Goal: Task Accomplishment & Management: Use online tool/utility

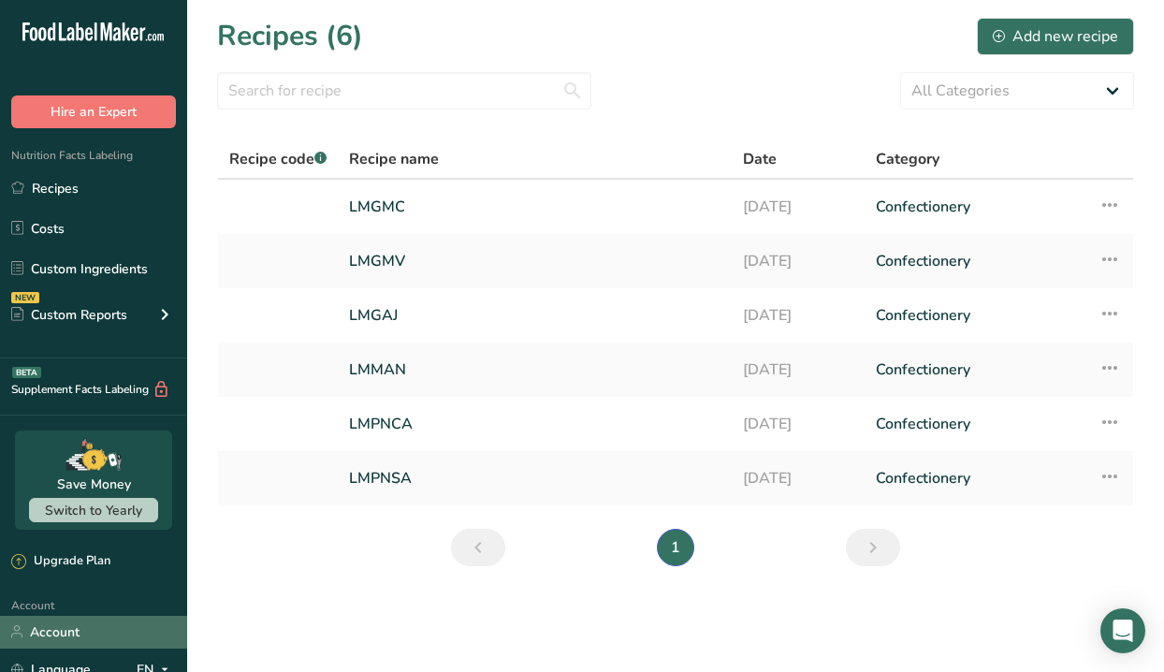
click at [74, 622] on link "Account" at bounding box center [93, 632] width 187 height 33
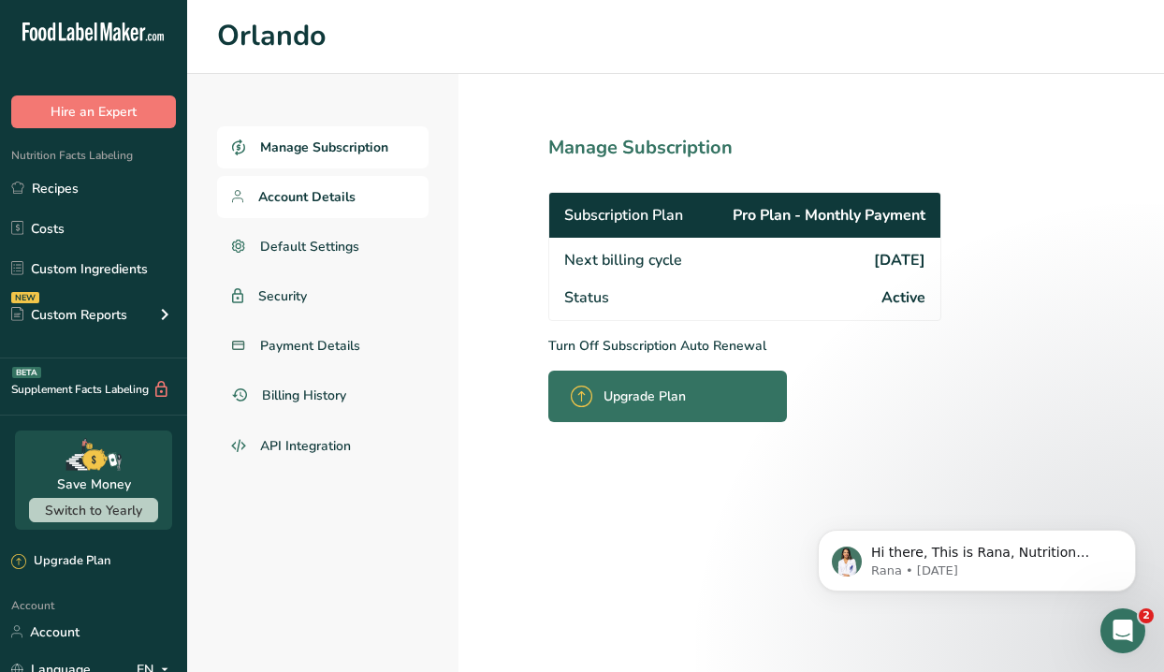
click at [324, 203] on span "Account Details" at bounding box center [306, 197] width 97 height 20
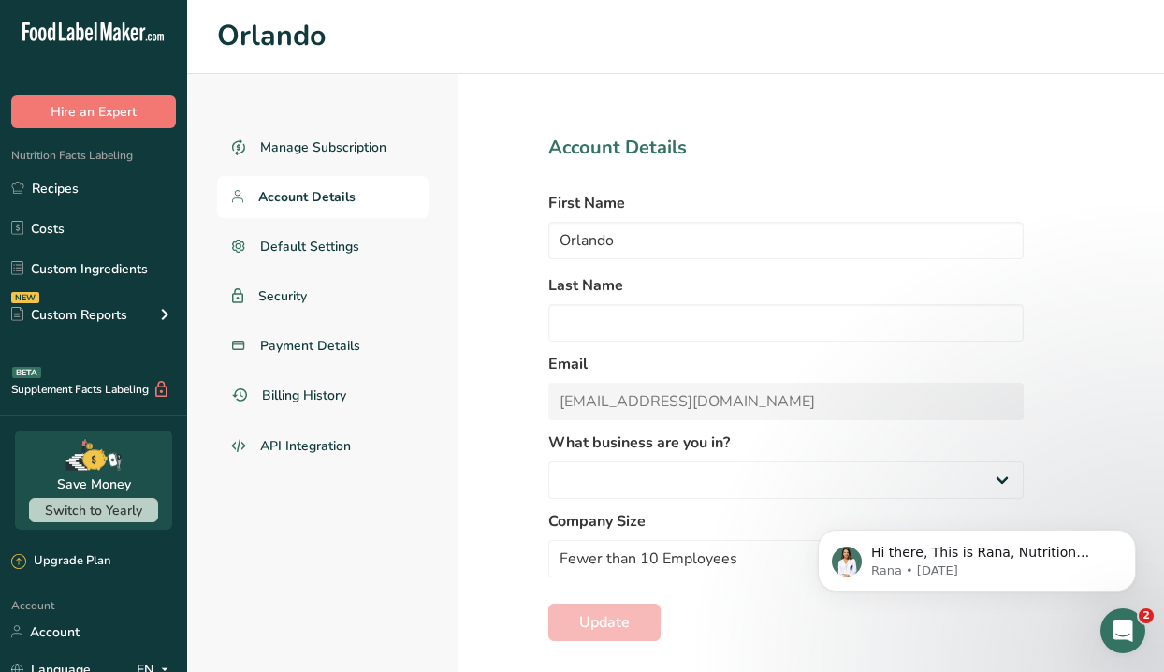
select select "3"
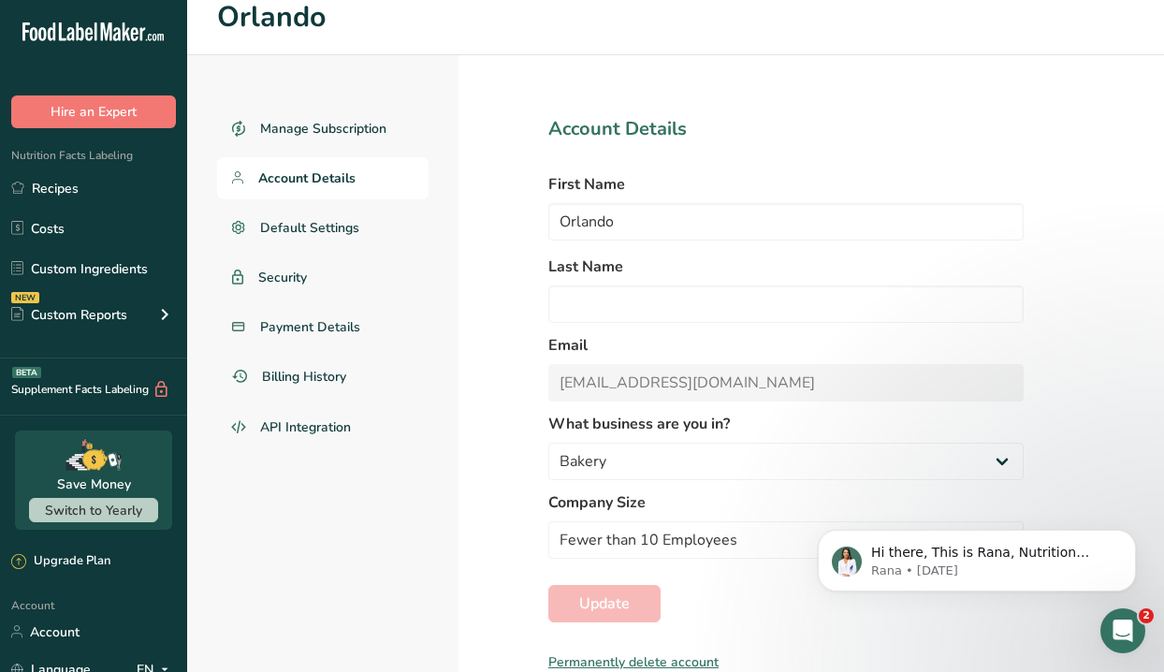
scroll to position [18, 0]
click at [657, 412] on form "Account Details First Name [PERSON_NAME] Last Name Email [EMAIL_ADDRESS][DOMAIN…" at bounding box center [787, 394] width 476 height 557
click at [1120, 620] on icon "Open Intercom Messenger" at bounding box center [1120, 628] width 31 height 31
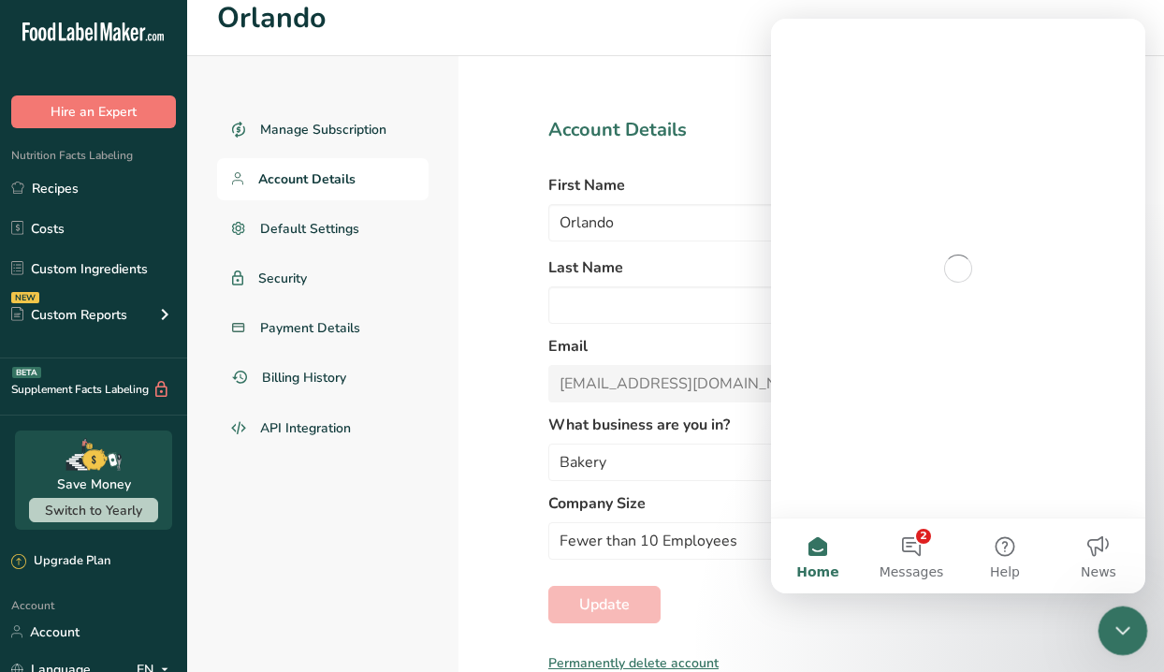
scroll to position [0, 0]
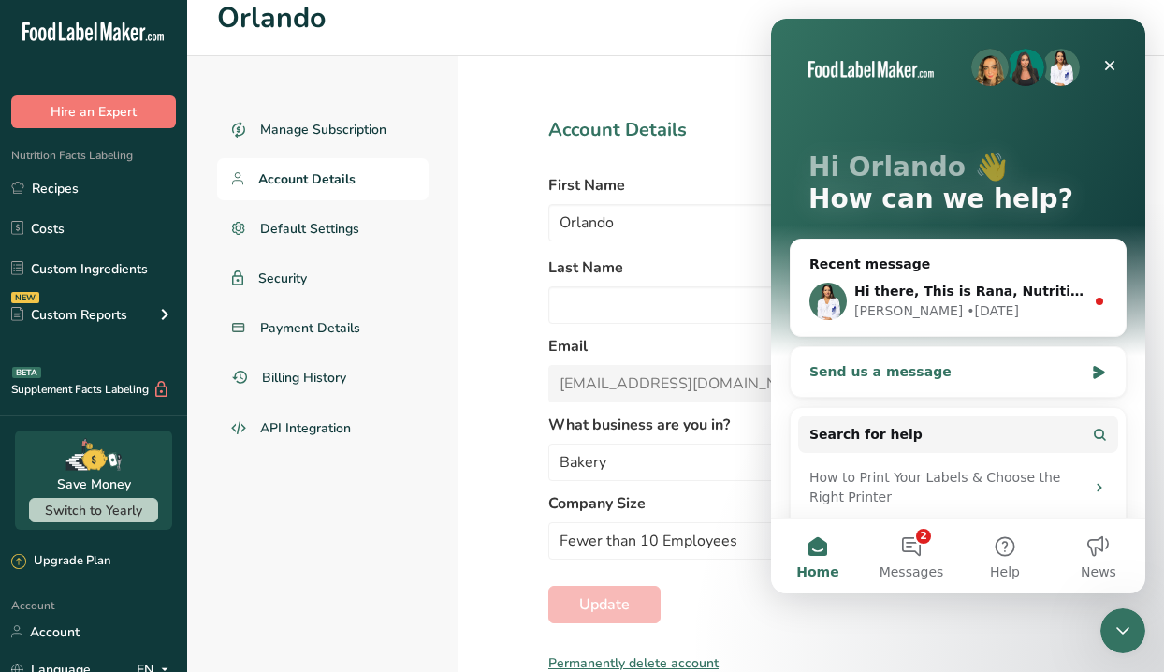
click at [988, 386] on div "Send us a message" at bounding box center [958, 372] width 335 height 50
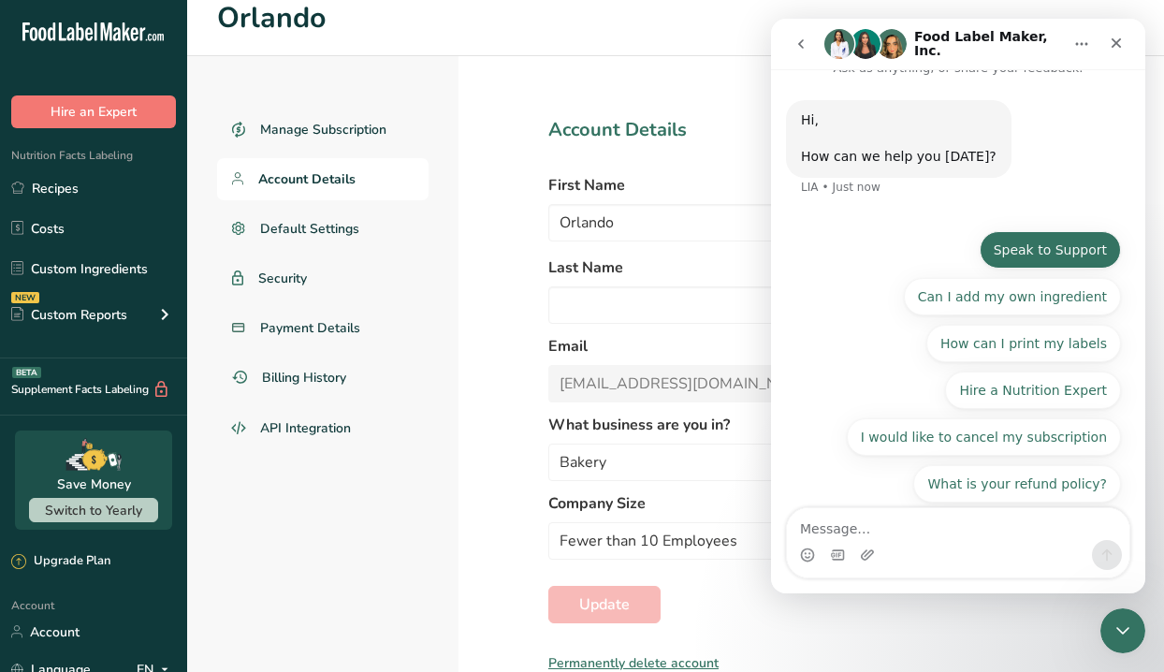
scroll to position [27, 0]
click at [1066, 258] on button "Speak to Support" at bounding box center [1050, 248] width 141 height 37
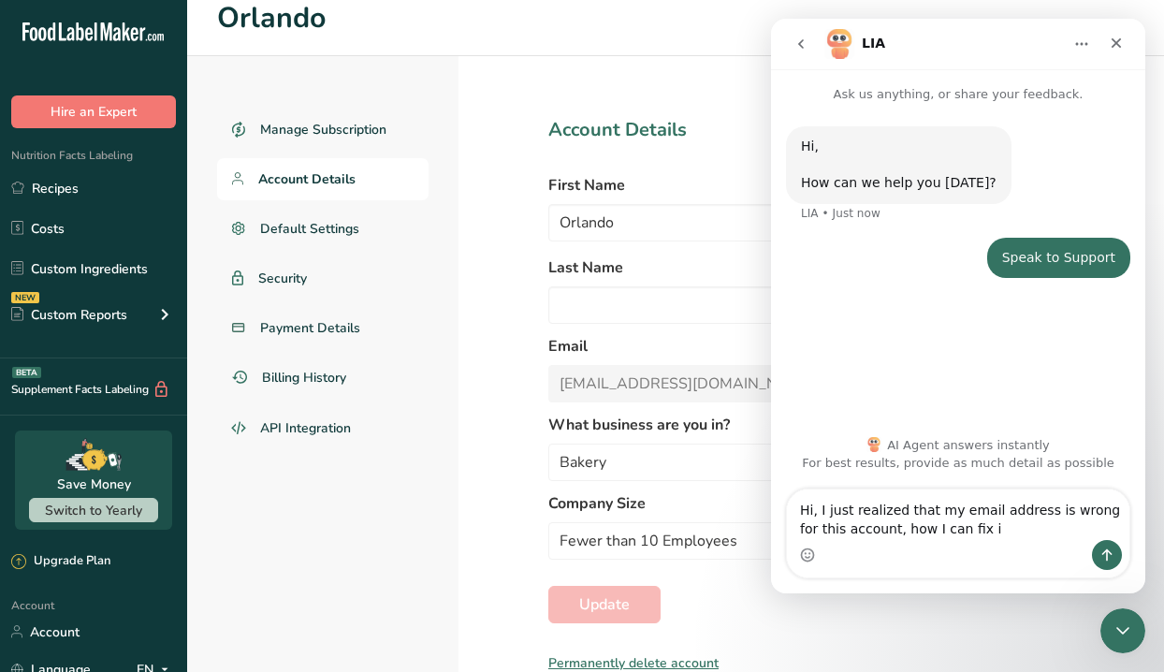
type textarea "Hi, I just realized that my email address is wrong for this account, how I can …"
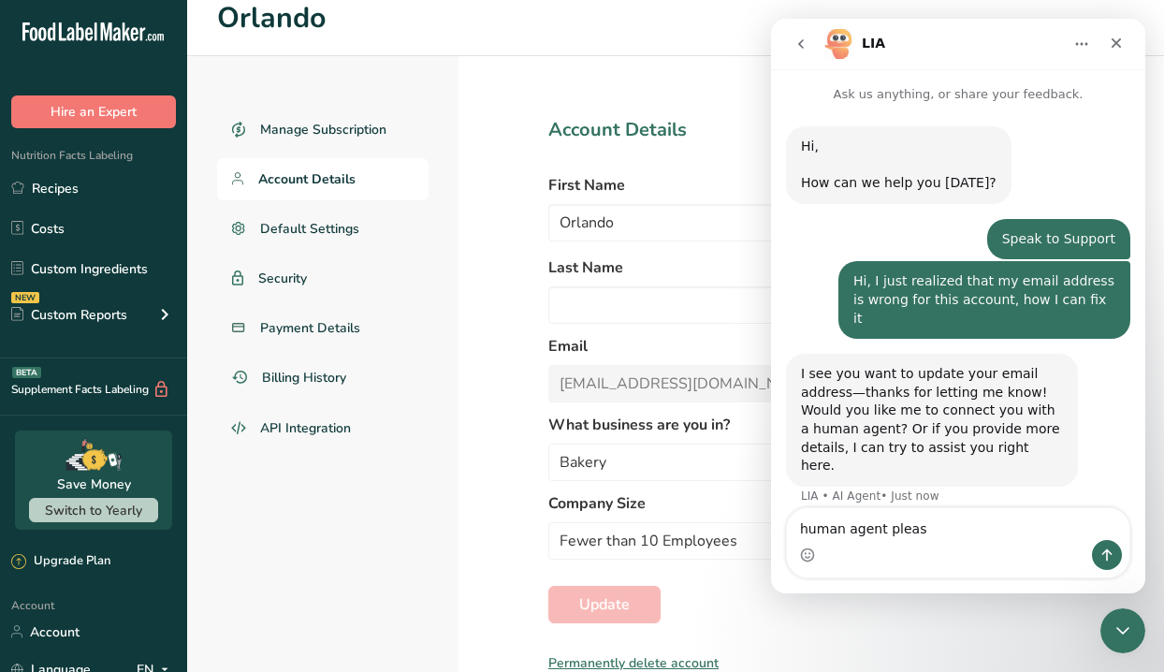
type textarea "human agent please"
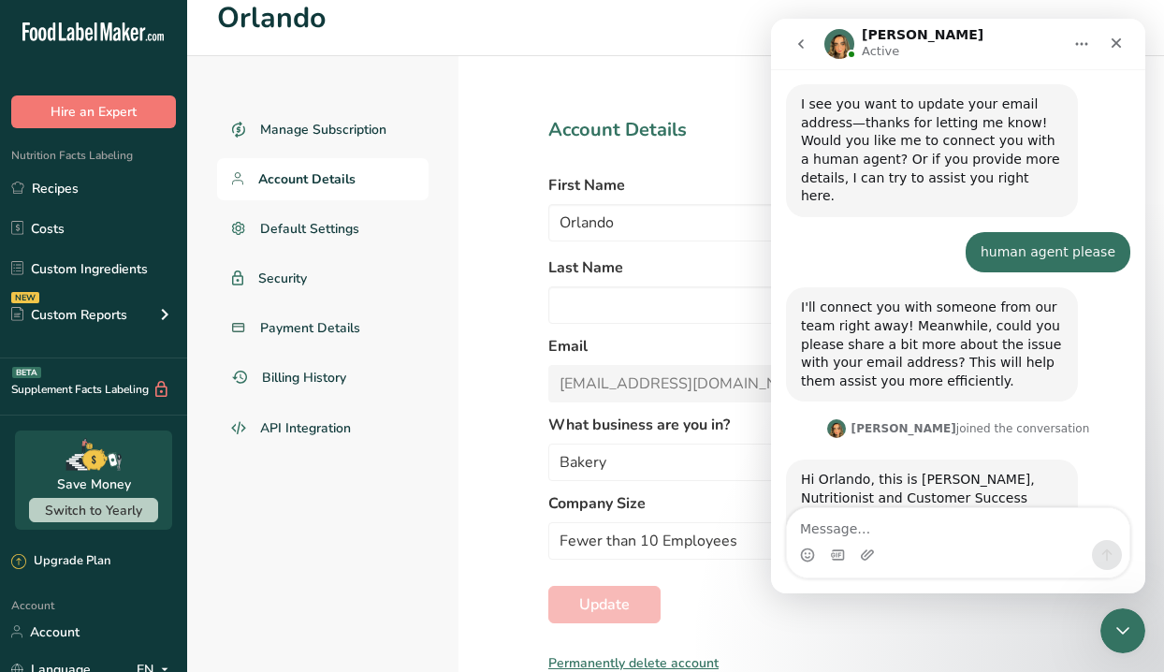
scroll to position [350, 0]
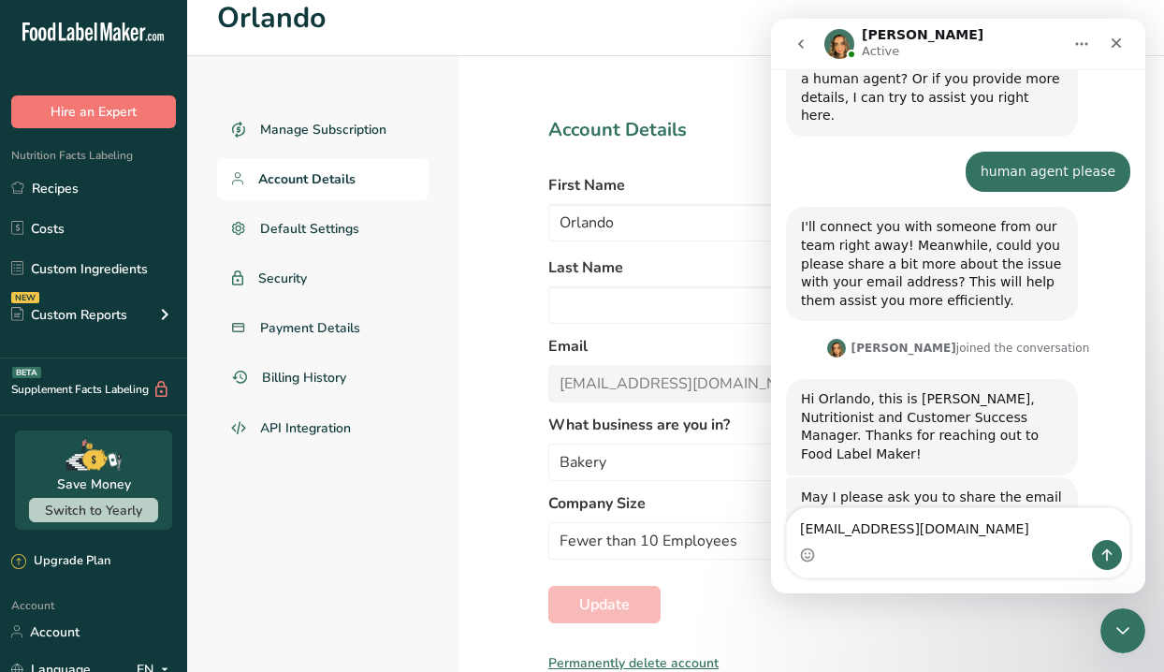
type textarea "[EMAIL_ADDRESS][DOMAIN_NAME]"
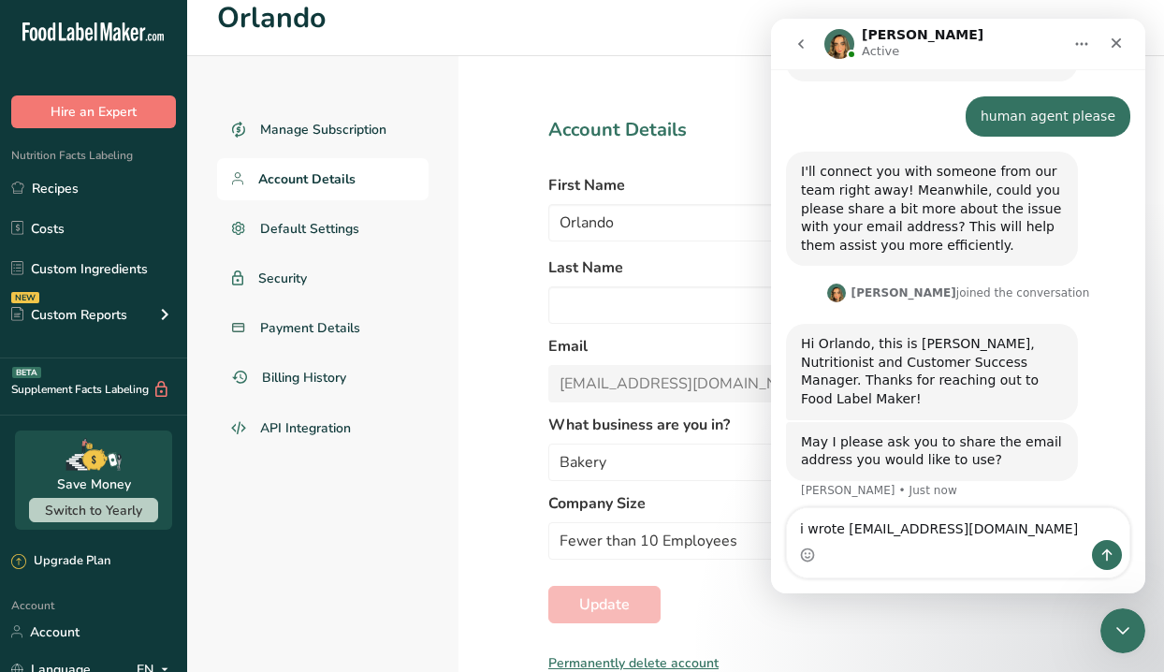
type textarea "i wrote [EMAIL_ADDRESS][DOMAIN_NAME]"
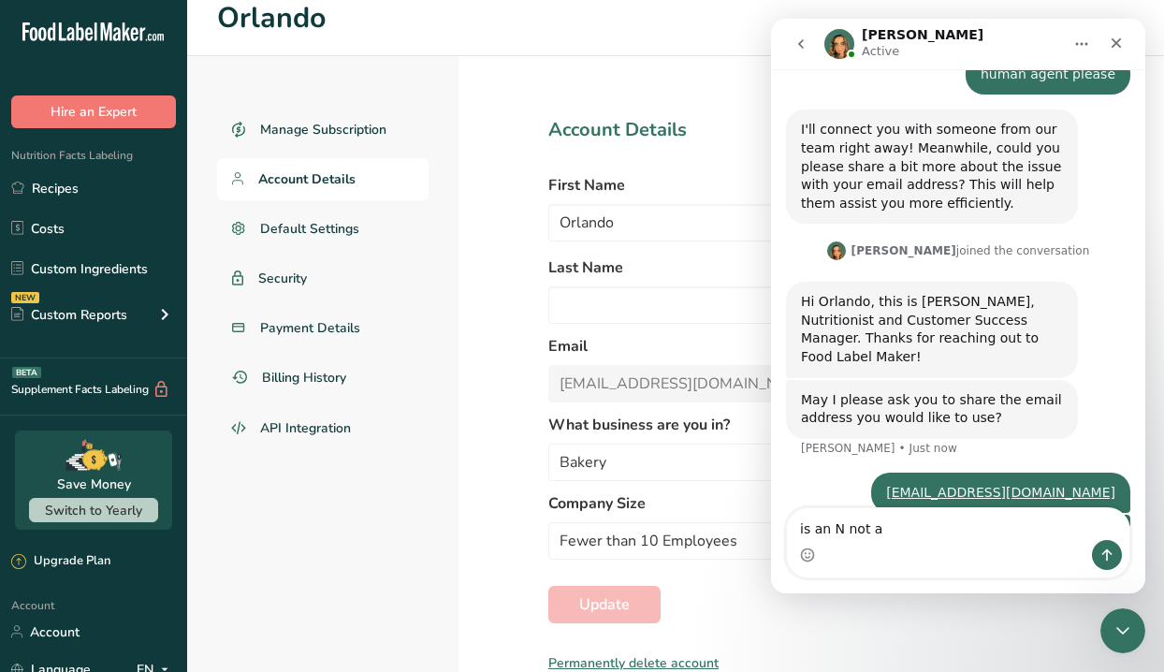
click at [827, 532] on textarea "is an N not a" at bounding box center [958, 524] width 343 height 32
click at [885, 533] on textarea "is a N not a" at bounding box center [958, 524] width 343 height 32
type textarea "is a N not a M"
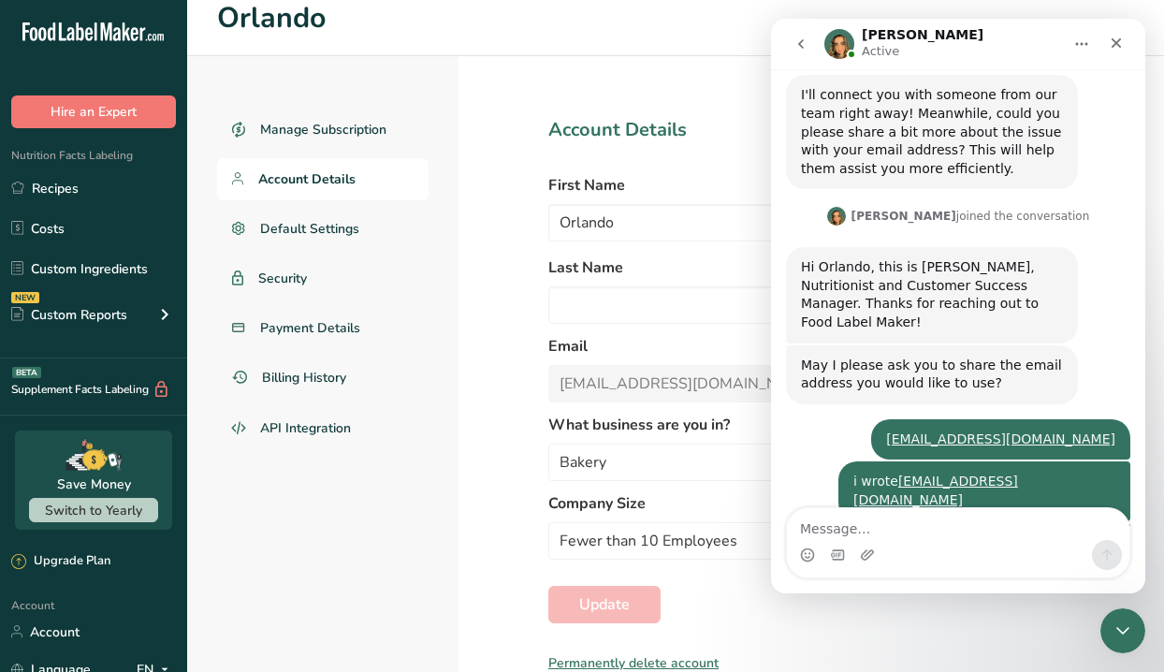
scroll to position [563, 0]
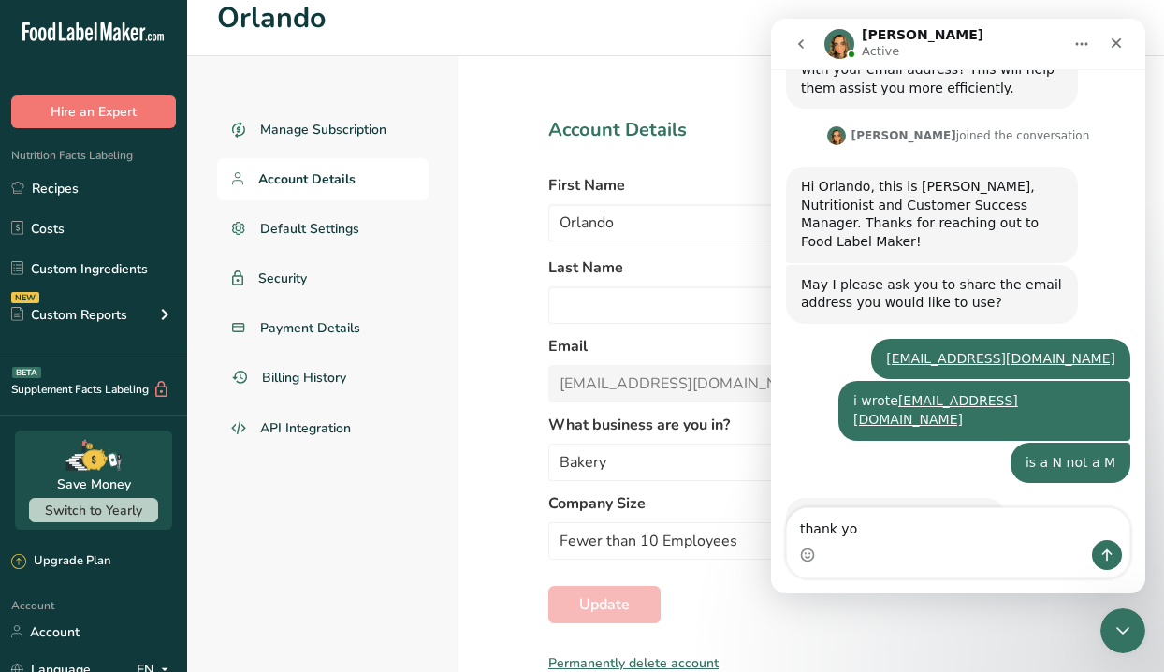
type textarea "thank you"
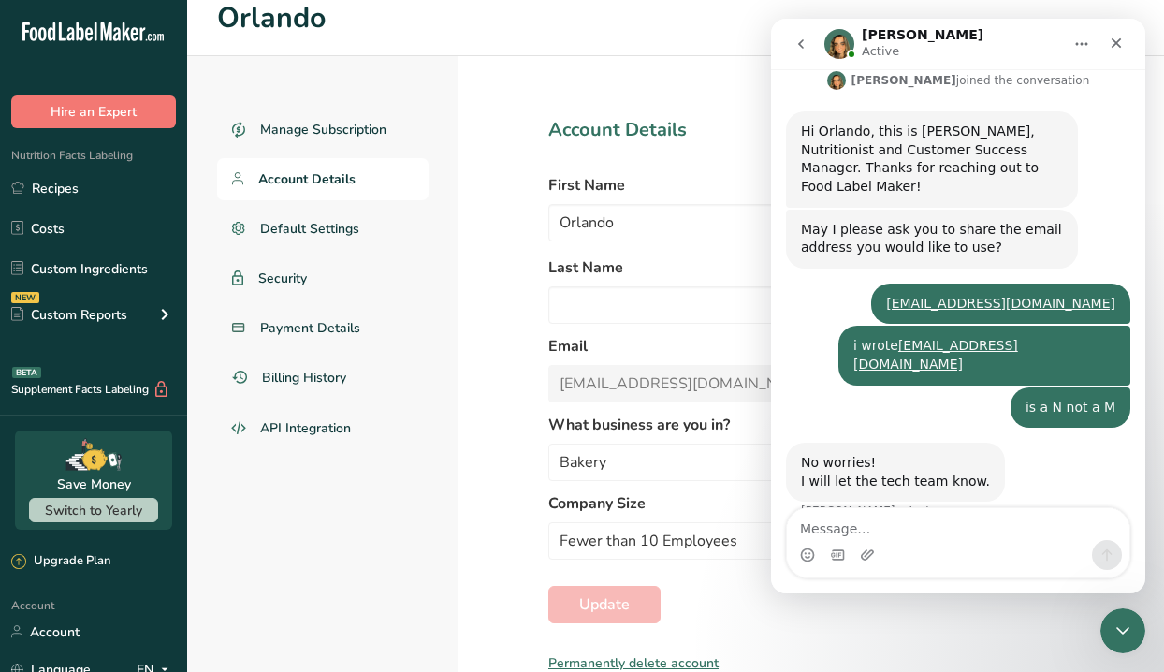
click at [376, 514] on div "Manage Subscription Account Details Default Settings Security Payment Details B…" at bounding box center [322, 364] width 271 height 617
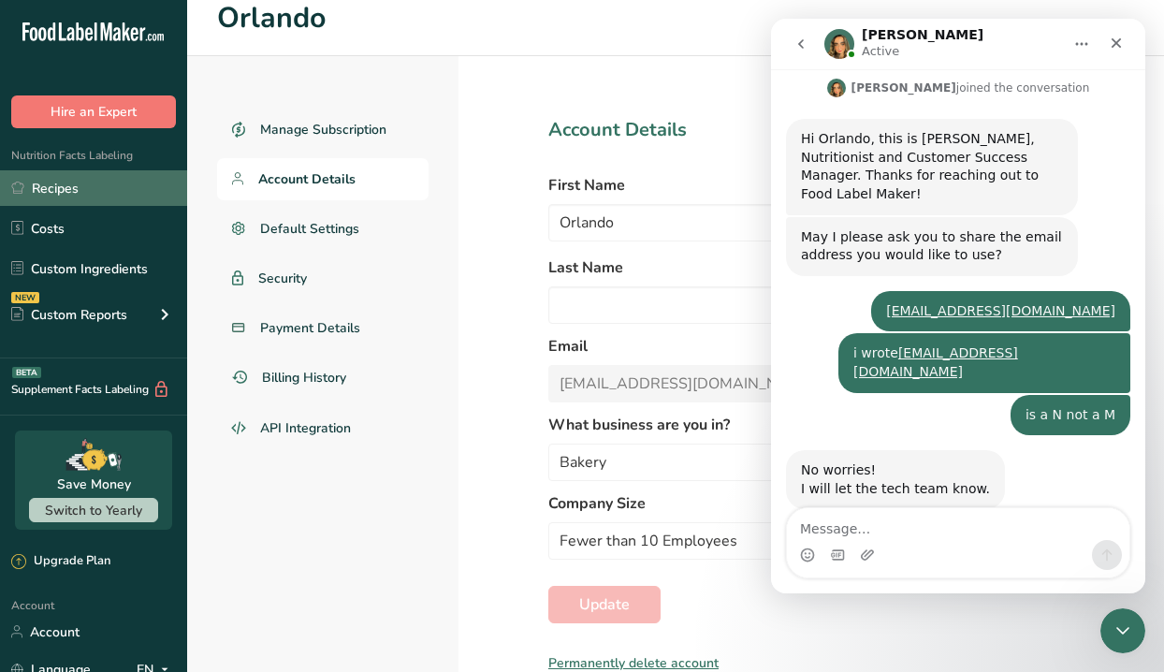
scroll to position [673, 0]
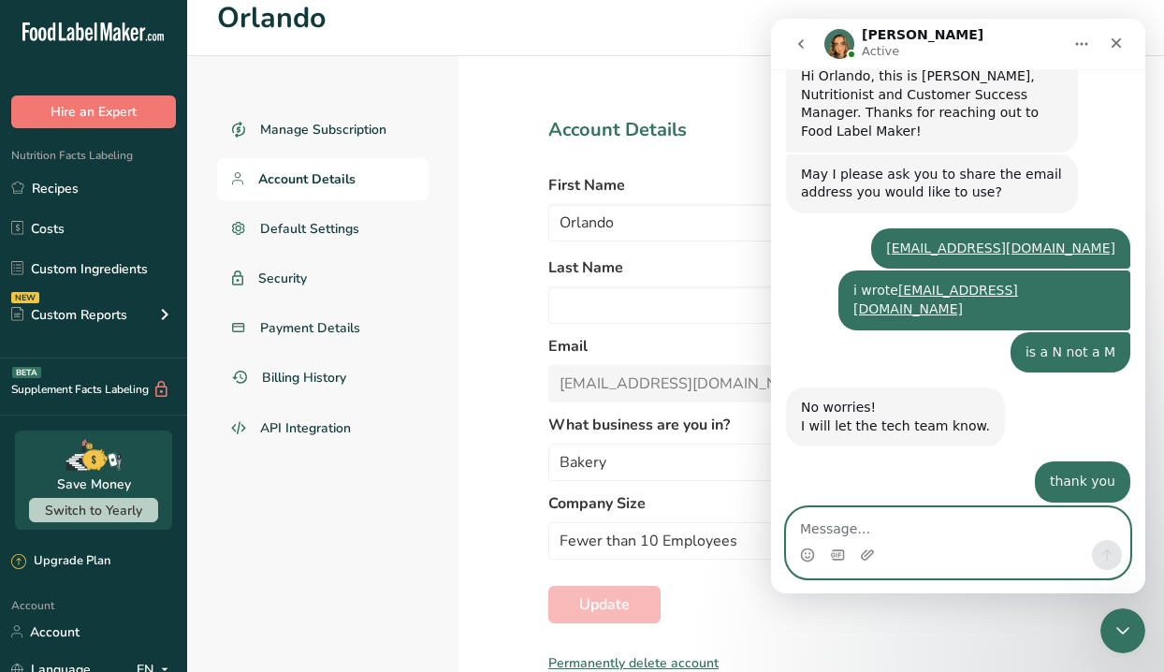
click at [837, 537] on textarea "Message…" at bounding box center [958, 524] width 343 height 32
type textarea "o"
type textarea "how long would it takes?"
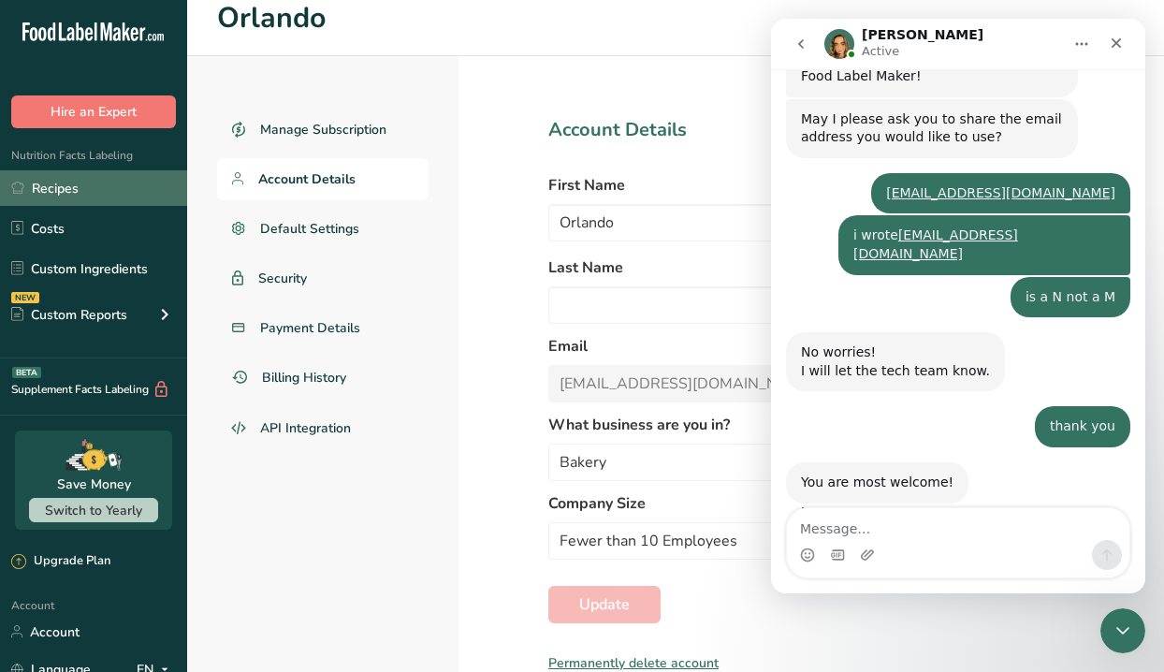
click at [65, 194] on link "Recipes" at bounding box center [93, 188] width 187 height 36
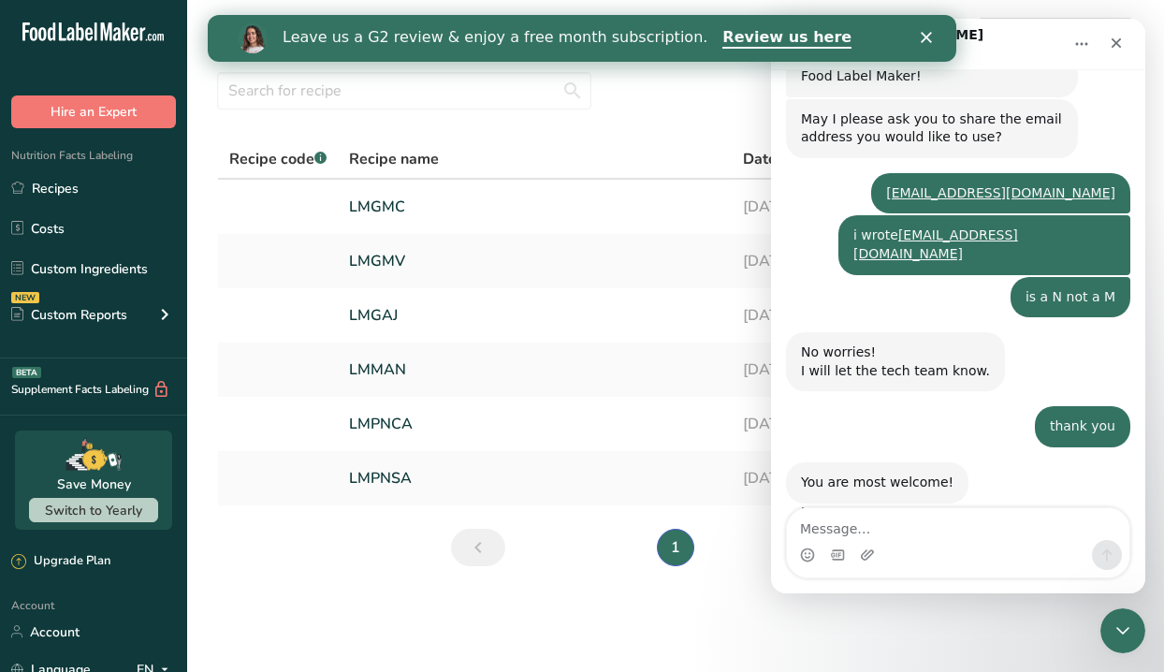
click at [929, 30] on div "Leave us a G2 review & enjoy a free month subscription. Review us here" at bounding box center [582, 38] width 749 height 32
click at [926, 37] on polygon "Close" at bounding box center [926, 37] width 11 height 11
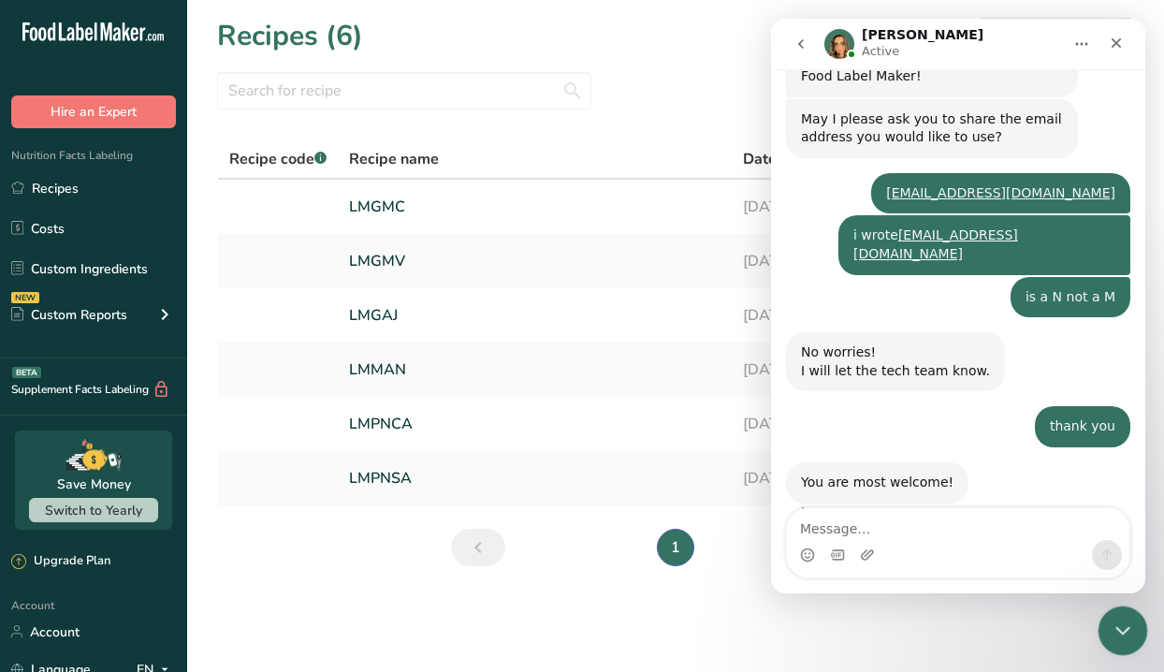
click at [1126, 620] on icon "Close Intercom Messenger" at bounding box center [1120, 628] width 22 height 22
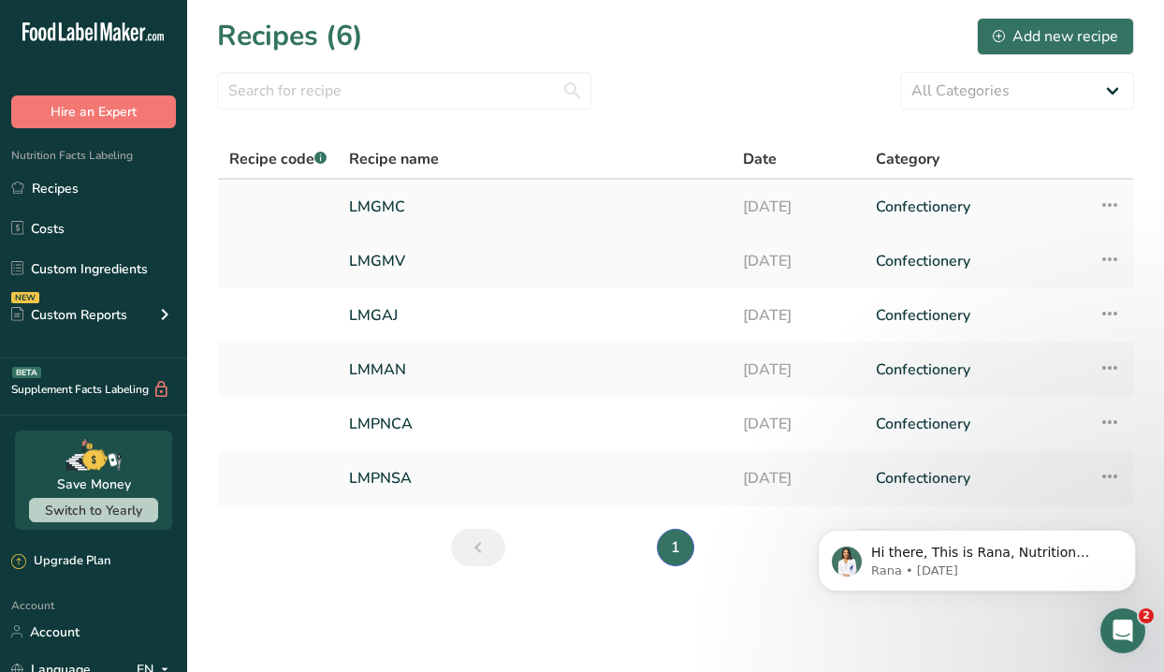
click at [391, 209] on link "LMGMC" at bounding box center [535, 206] width 372 height 39
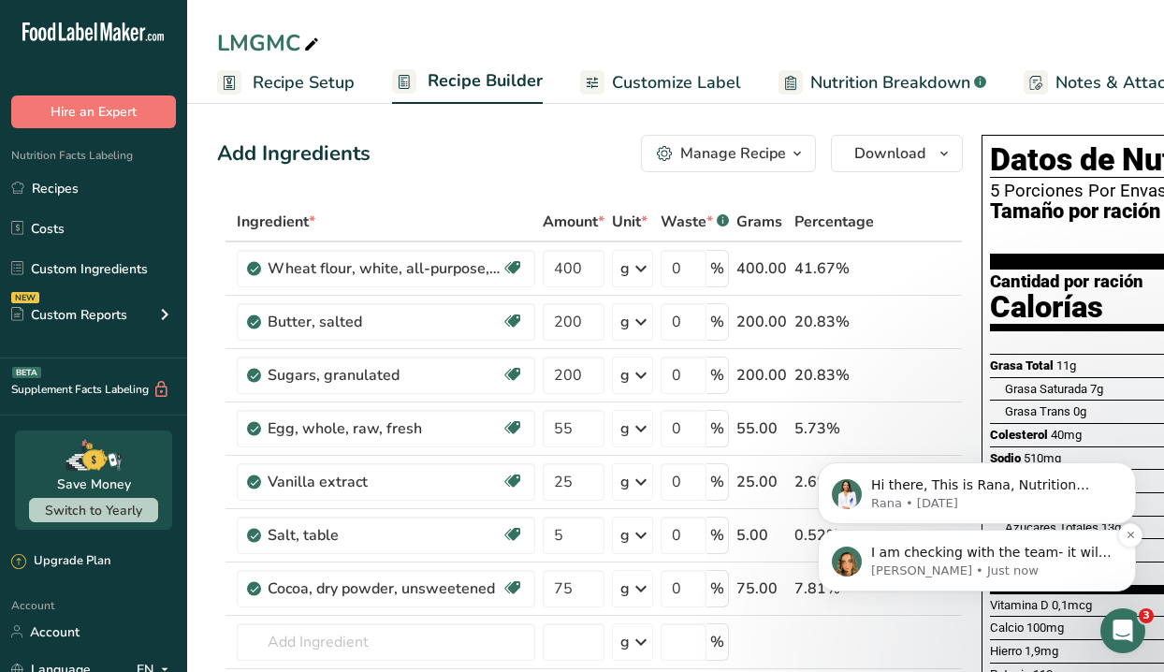
click at [928, 572] on p "[PERSON_NAME] • Just now" at bounding box center [992, 571] width 242 height 17
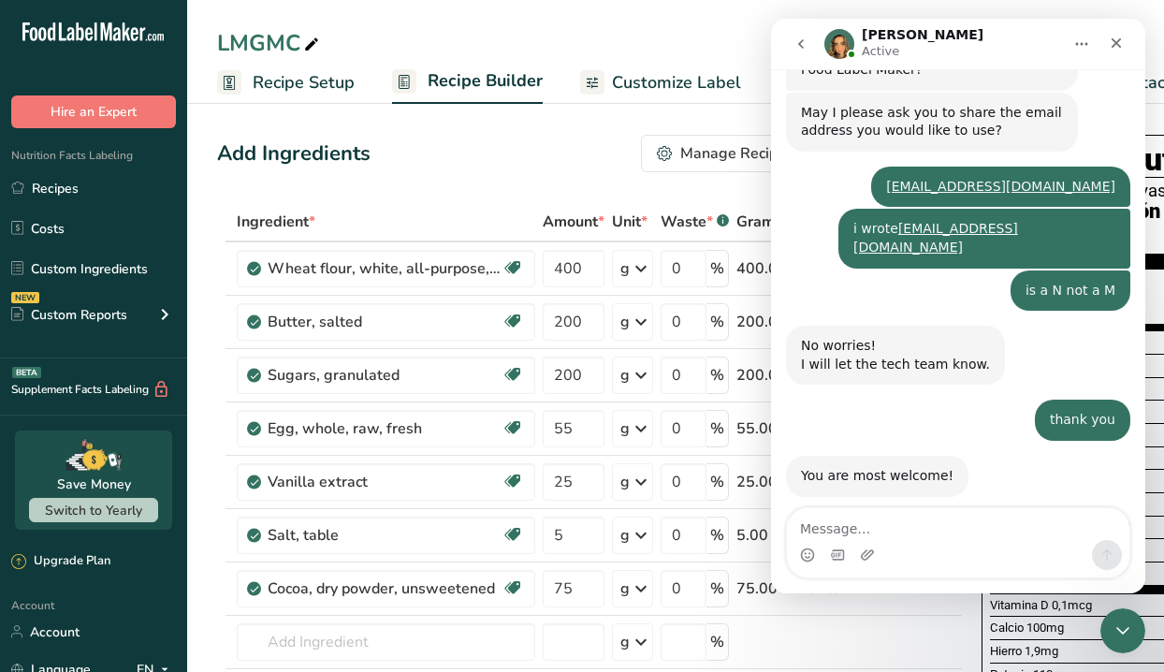
scroll to position [850, 0]
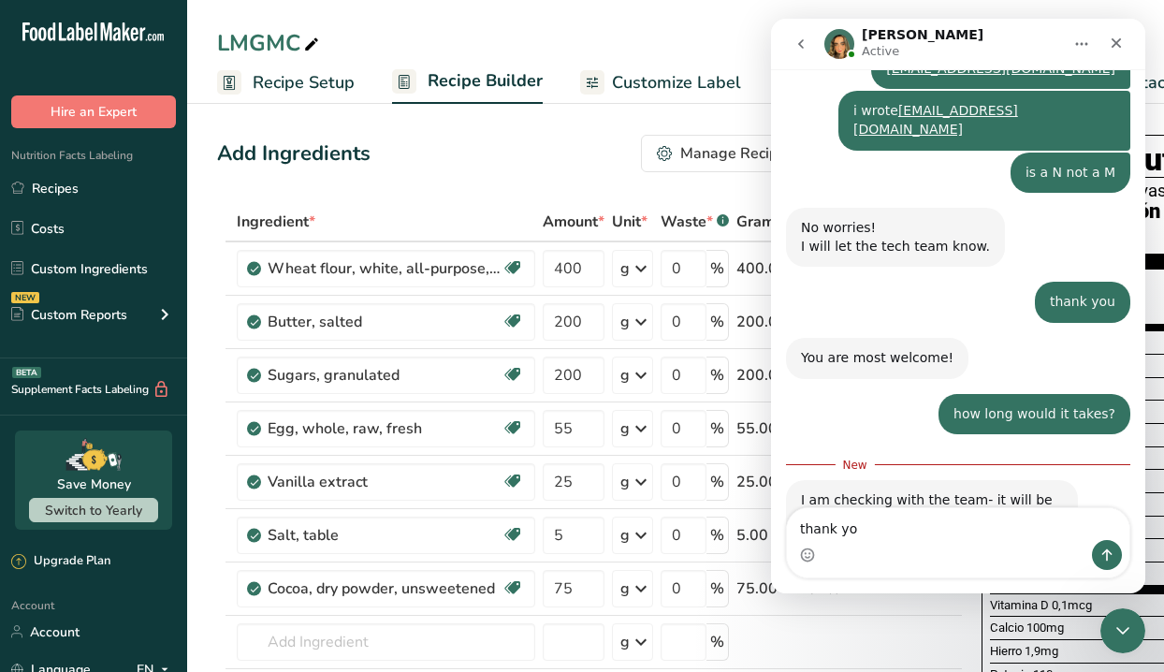
type textarea "thank you"
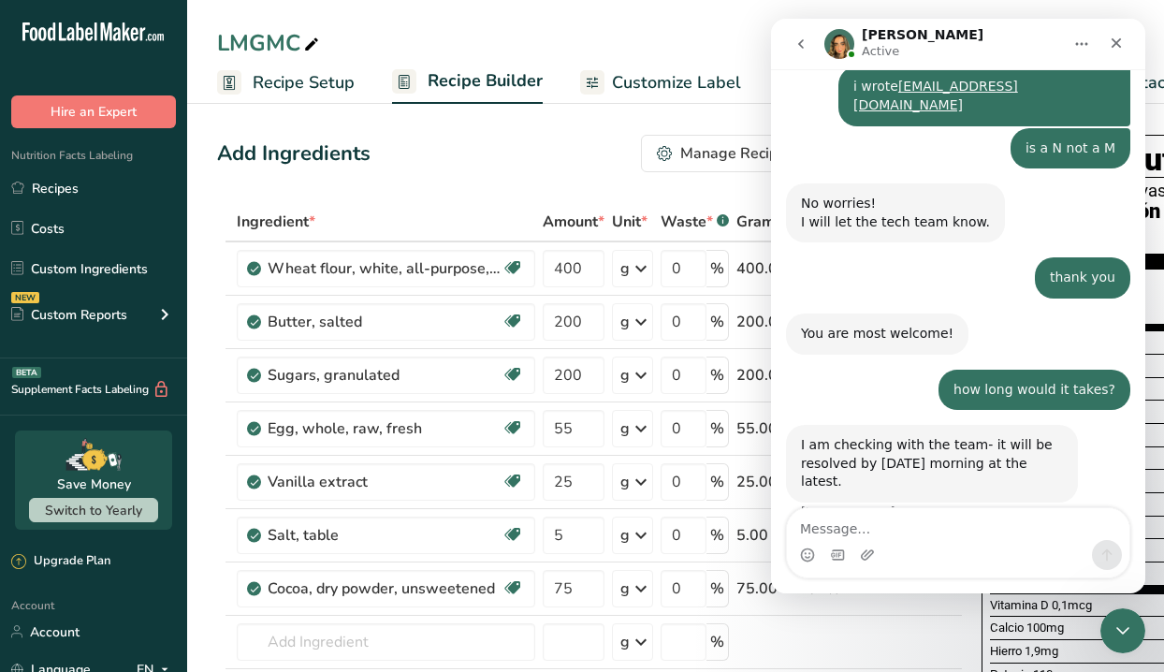
click at [556, 167] on div "Add Ingredients Manage Recipe Delete Recipe Duplicate Recipe Scale Recipe Save …" at bounding box center [590, 153] width 746 height 37
click at [1112, 51] on div "Close" at bounding box center [1117, 43] width 34 height 34
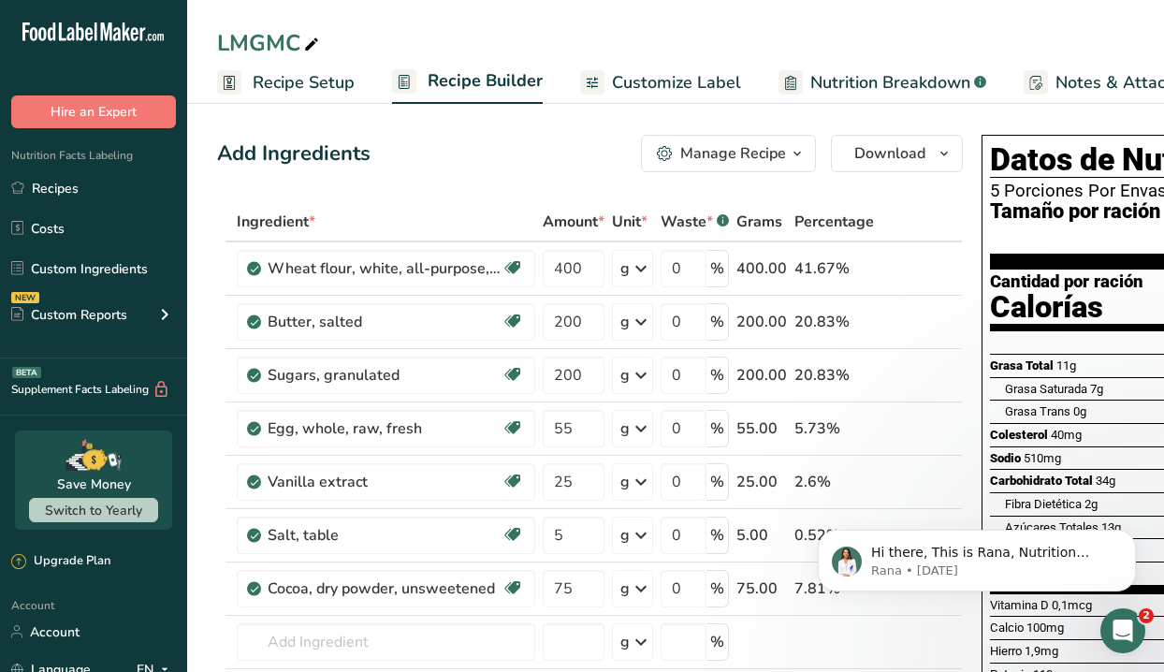
scroll to position [0, 0]
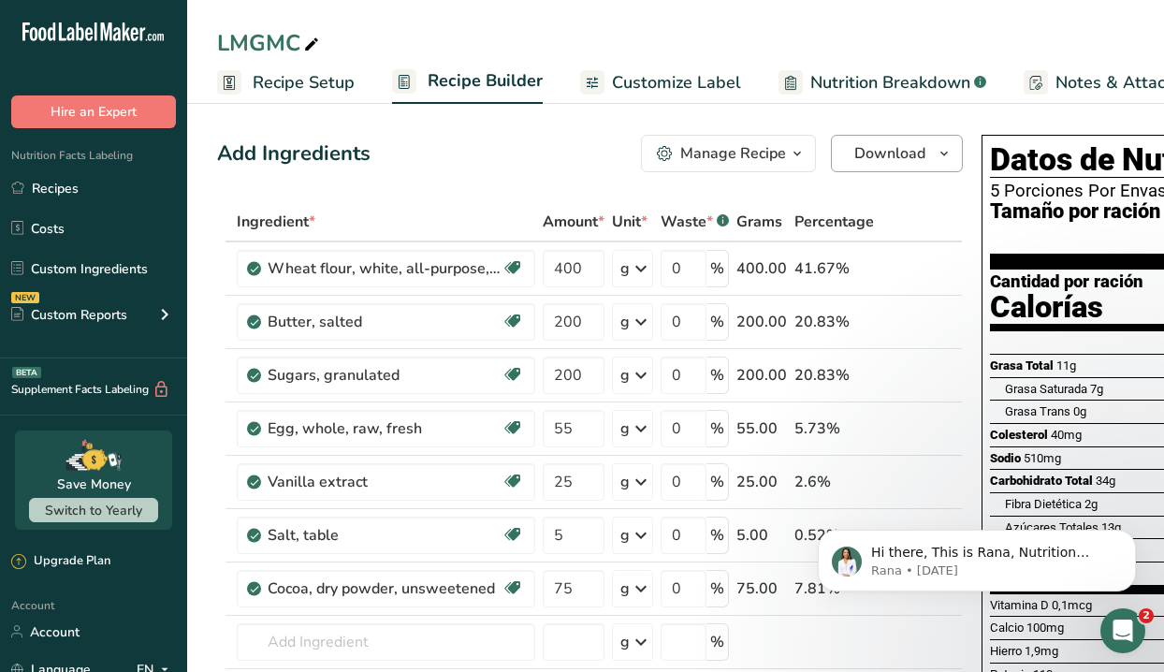
click at [870, 152] on span "Download" at bounding box center [890, 153] width 71 height 22
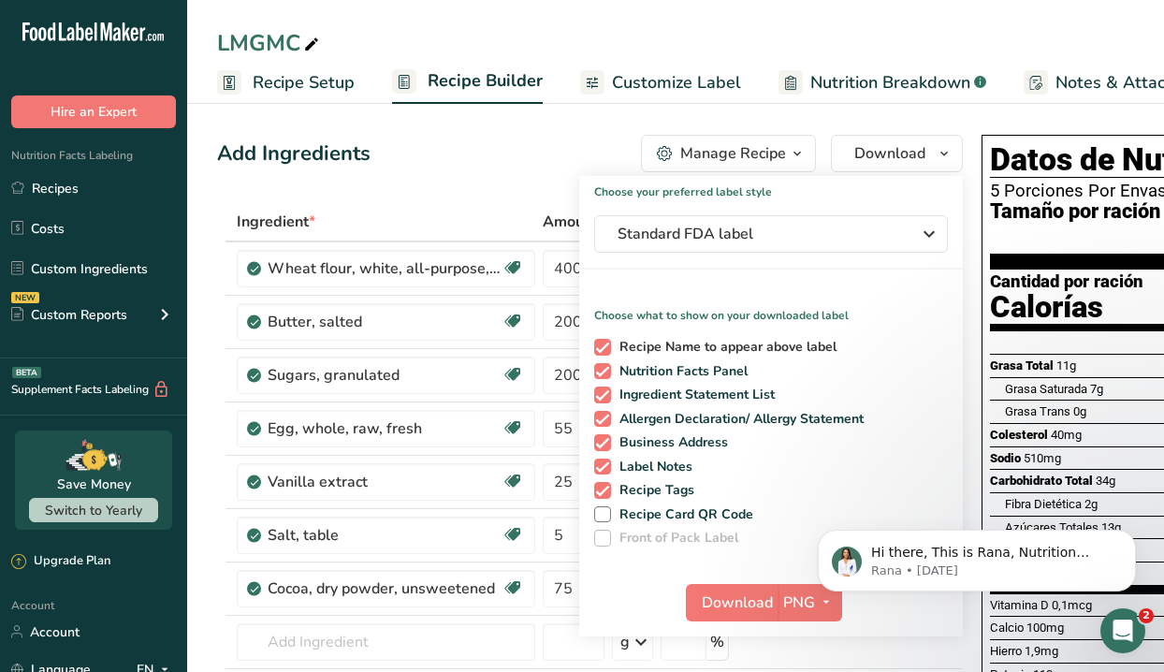
click at [782, 348] on span "Recipe Name to appear above label" at bounding box center [724, 347] width 227 height 17
click at [607, 348] on input "Recipe Name to appear above label" at bounding box center [600, 347] width 12 height 12
checkbox input "false"
click at [710, 363] on span "Nutrition Facts Panel" at bounding box center [680, 371] width 138 height 17
click at [607, 365] on input "Nutrition Facts Panel" at bounding box center [600, 371] width 12 height 12
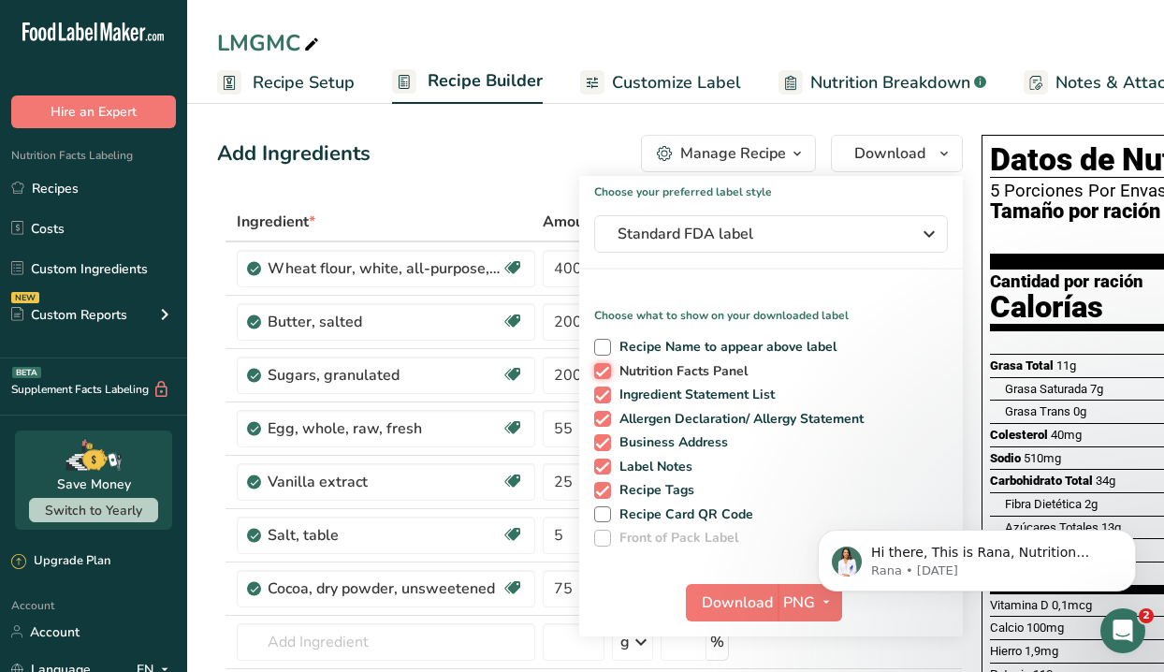
checkbox input "false"
click at [713, 389] on span "Ingredient Statement List" at bounding box center [693, 395] width 165 height 17
click at [607, 389] on input "Ingredient Statement List" at bounding box center [600, 394] width 12 height 12
checkbox input "false"
click at [719, 412] on span "Allergen Declaration/ Allergy Statement" at bounding box center [738, 419] width 254 height 17
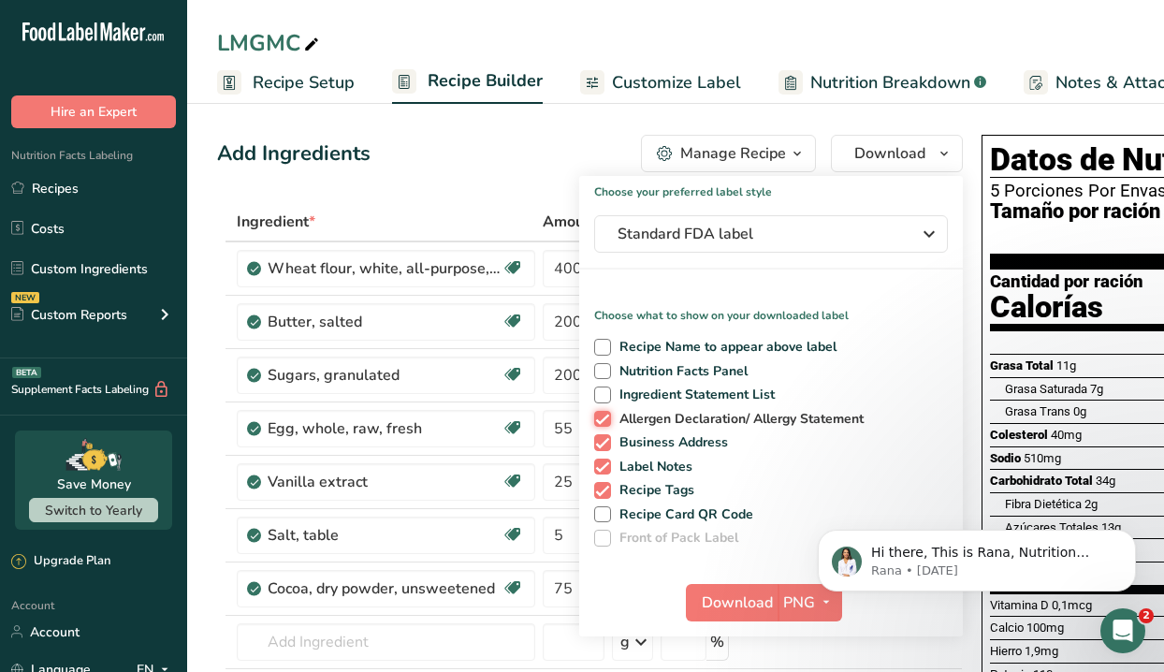
click at [607, 413] on input "Allergen Declaration/ Allergy Statement" at bounding box center [600, 419] width 12 height 12
checkbox input "false"
click at [704, 364] on span "Nutrition Facts Panel" at bounding box center [680, 371] width 138 height 17
click at [607, 365] on input "Nutrition Facts Panel" at bounding box center [600, 371] width 12 height 12
checkbox input "true"
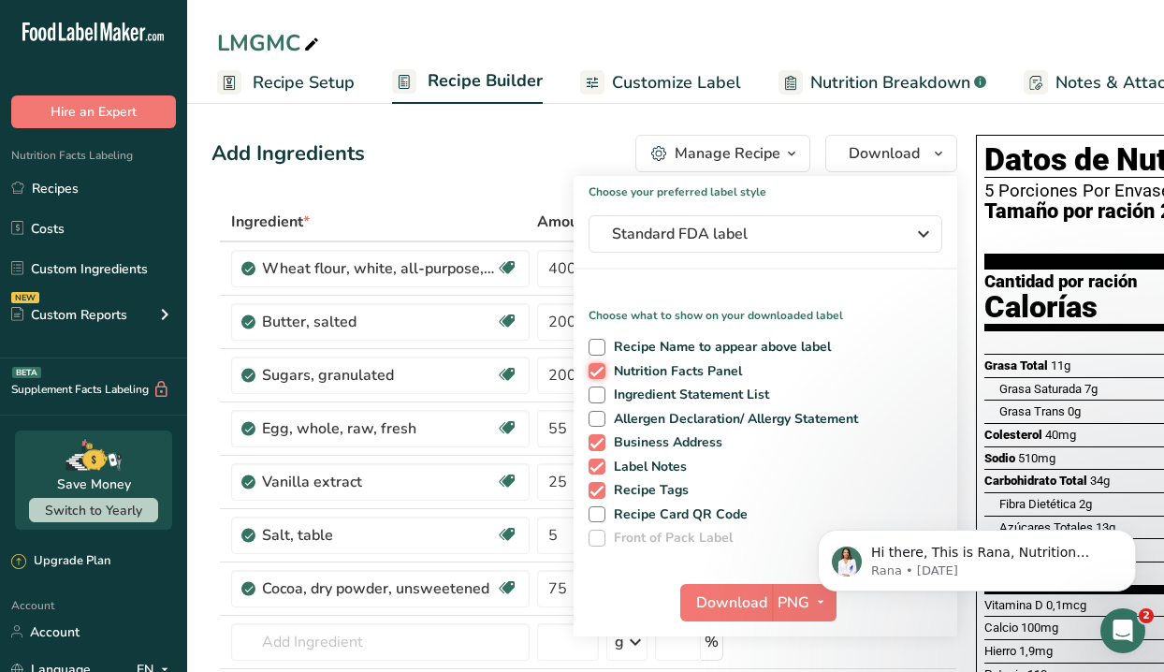
scroll to position [0, 7]
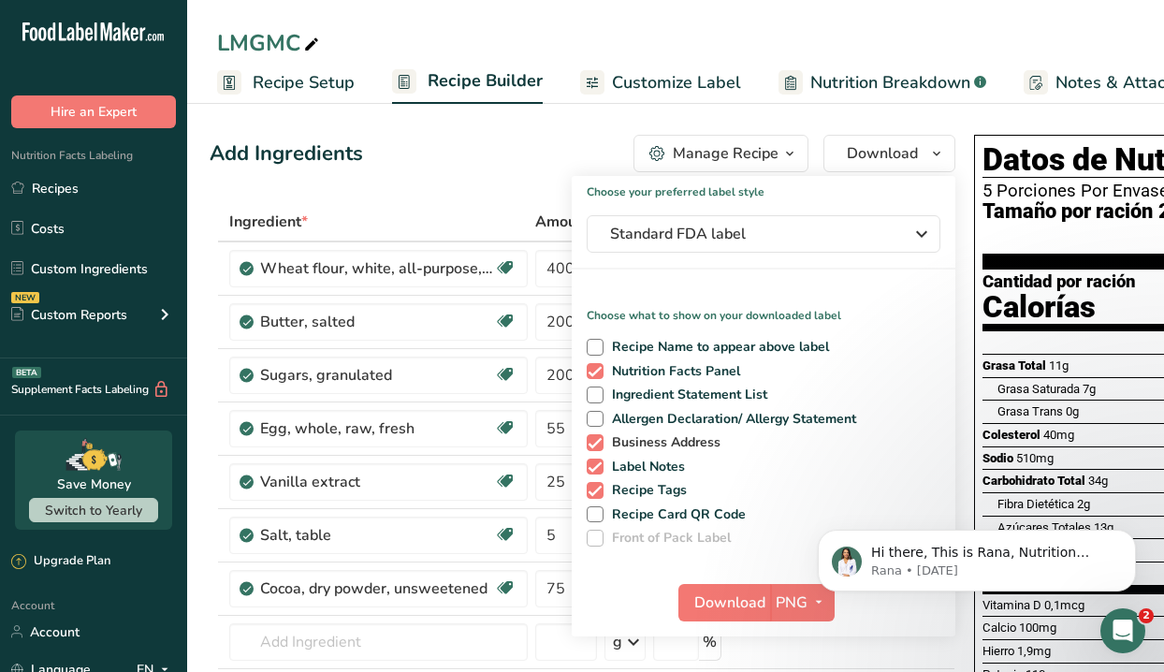
click at [592, 442] on span at bounding box center [595, 442] width 17 height 17
click at [592, 442] on input "Business Address" at bounding box center [593, 442] width 12 height 12
checkbox input "false"
click at [595, 473] on span at bounding box center [595, 467] width 17 height 17
click at [595, 473] on input "Label Notes" at bounding box center [593, 467] width 12 height 12
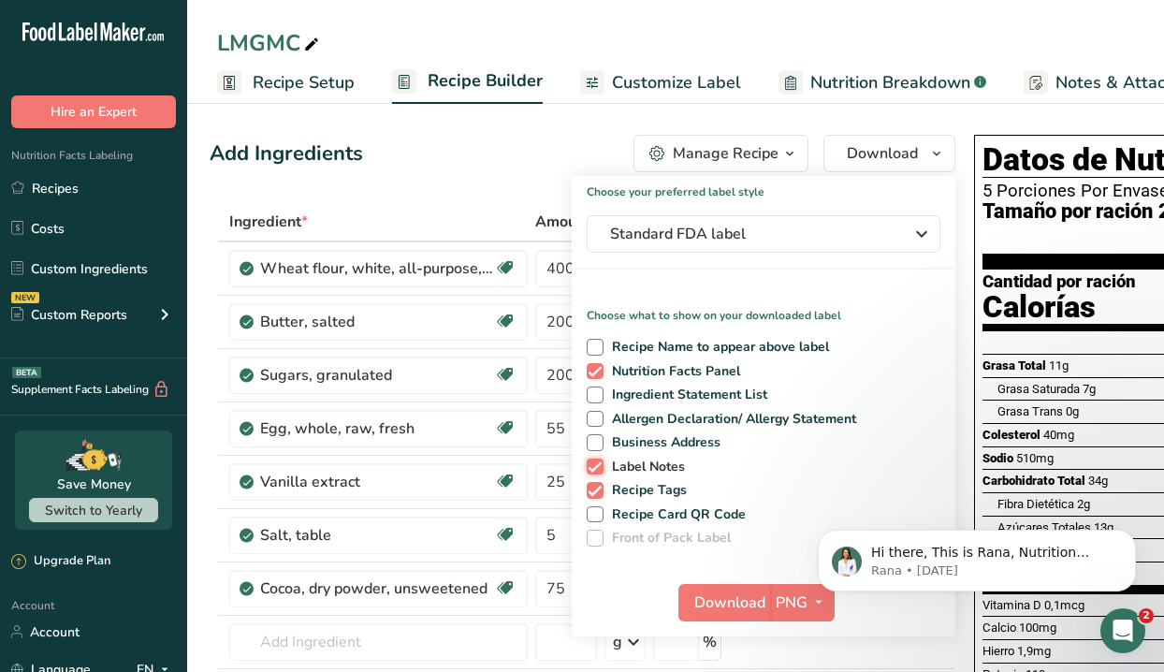
checkbox input "false"
click at [596, 492] on span at bounding box center [595, 490] width 17 height 17
click at [596, 492] on input "Recipe Tags" at bounding box center [593, 490] width 12 height 12
checkbox input "false"
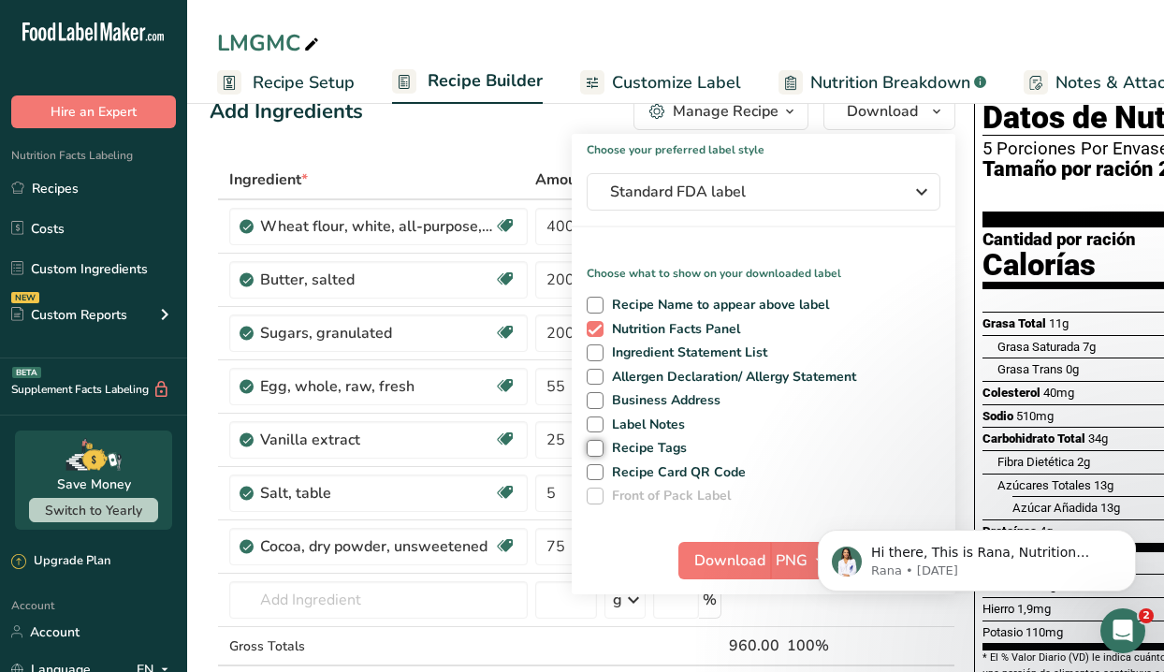
scroll to position [0, 0]
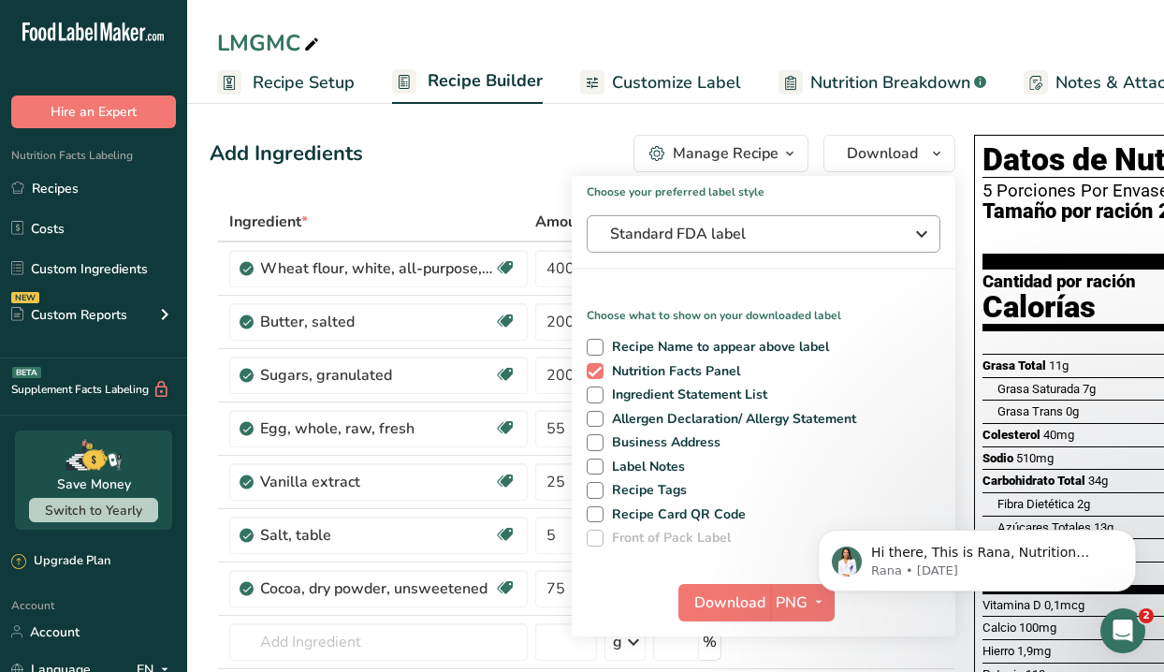
click at [685, 226] on span "Standard FDA label" at bounding box center [750, 234] width 281 height 22
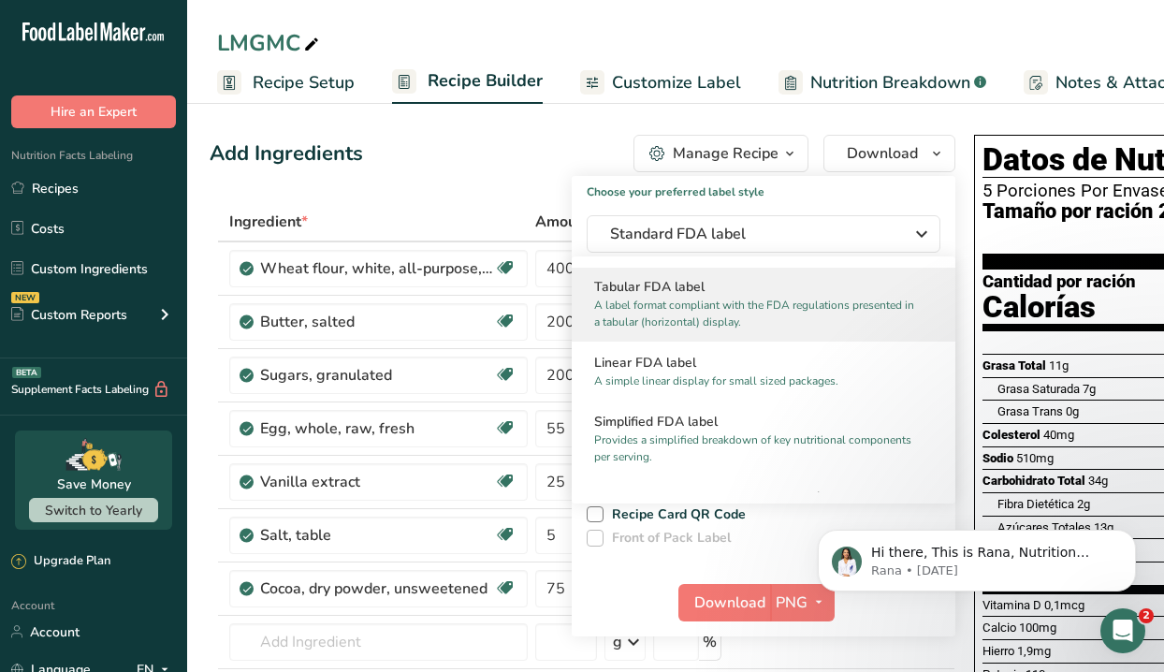
scroll to position [97, 0]
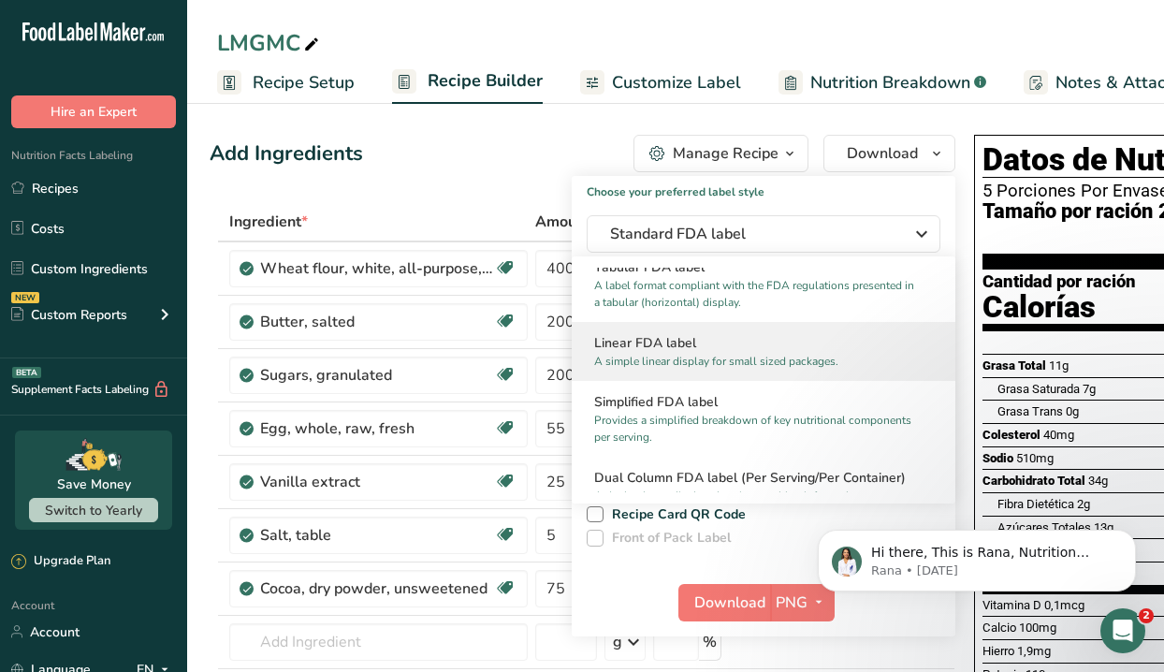
click at [688, 359] on p "A simple linear display for small sized packages." at bounding box center [755, 361] width 322 height 17
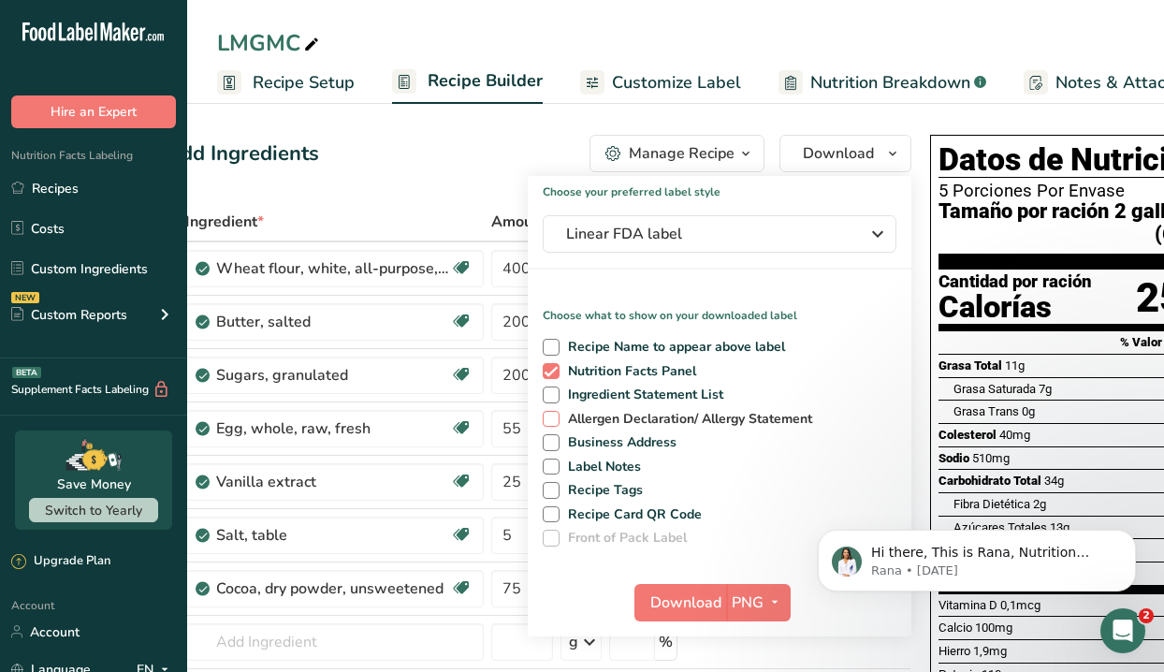
scroll to position [0, 63]
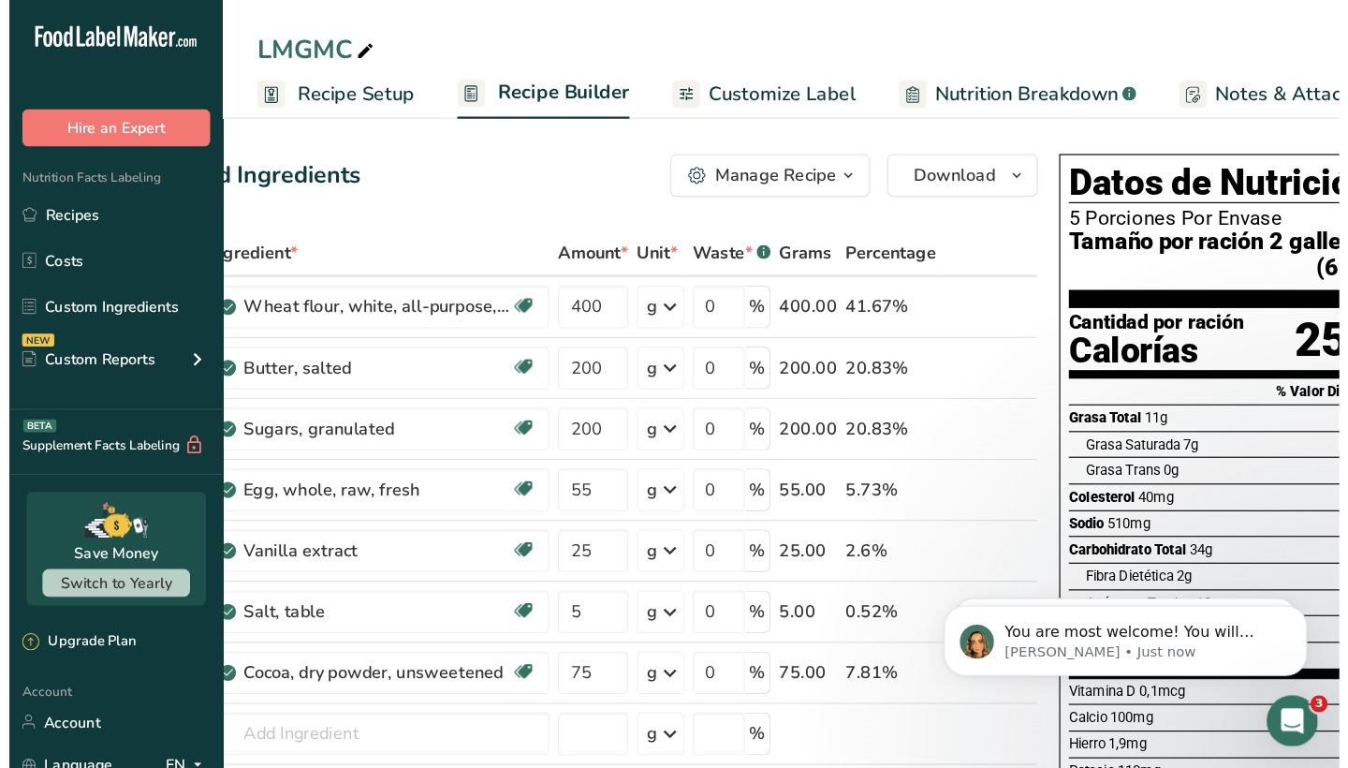
scroll to position [0, 0]
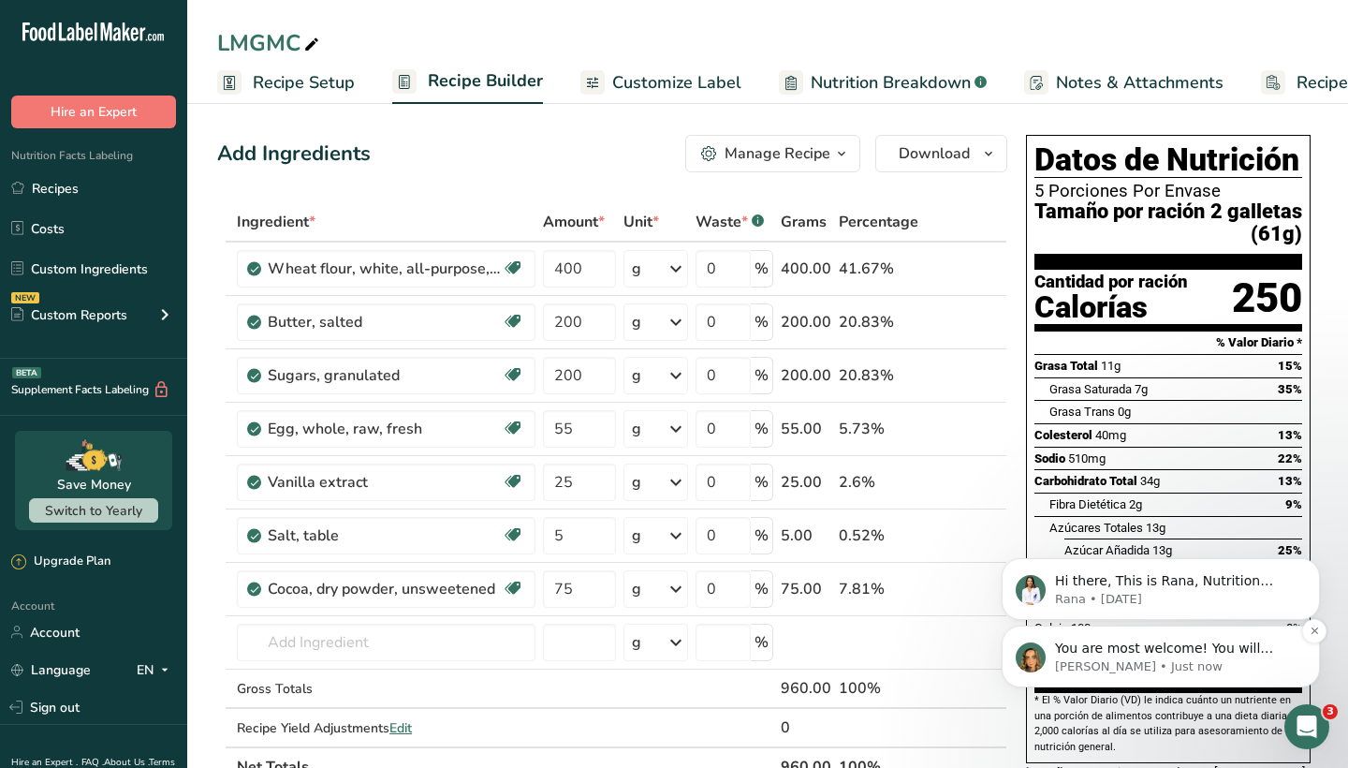
click at [1093, 645] on p "You are most welcome! You will receive a password reset email once it has been …" at bounding box center [1176, 648] width 242 height 19
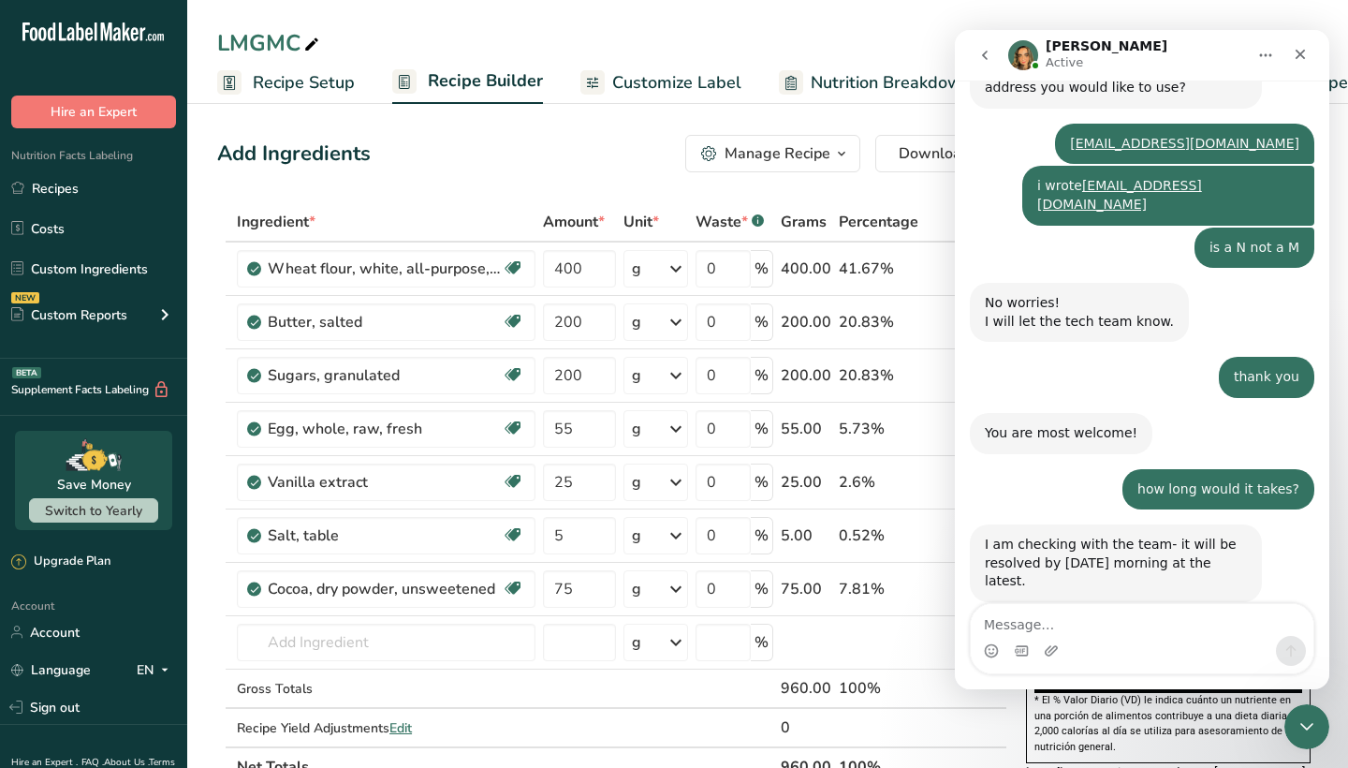
scroll to position [912, 0]
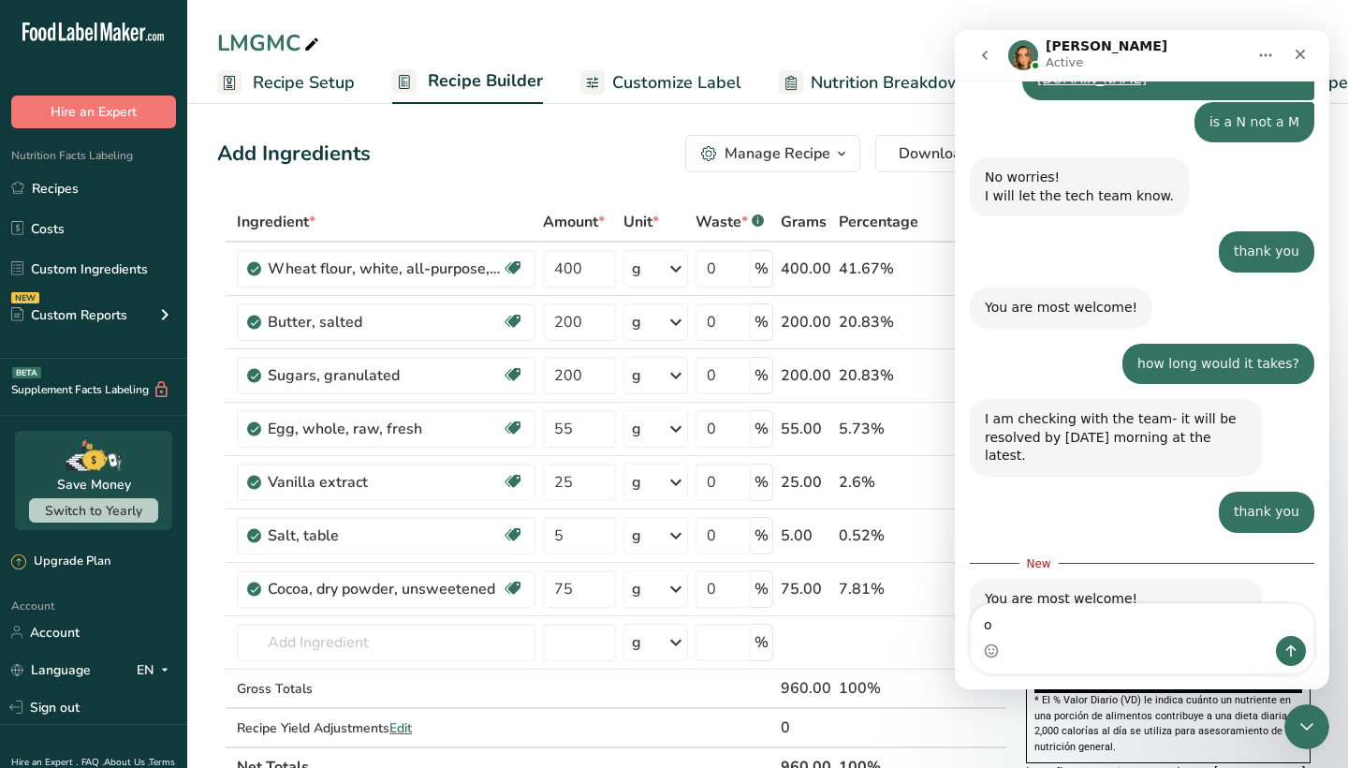
type textarea "ok"
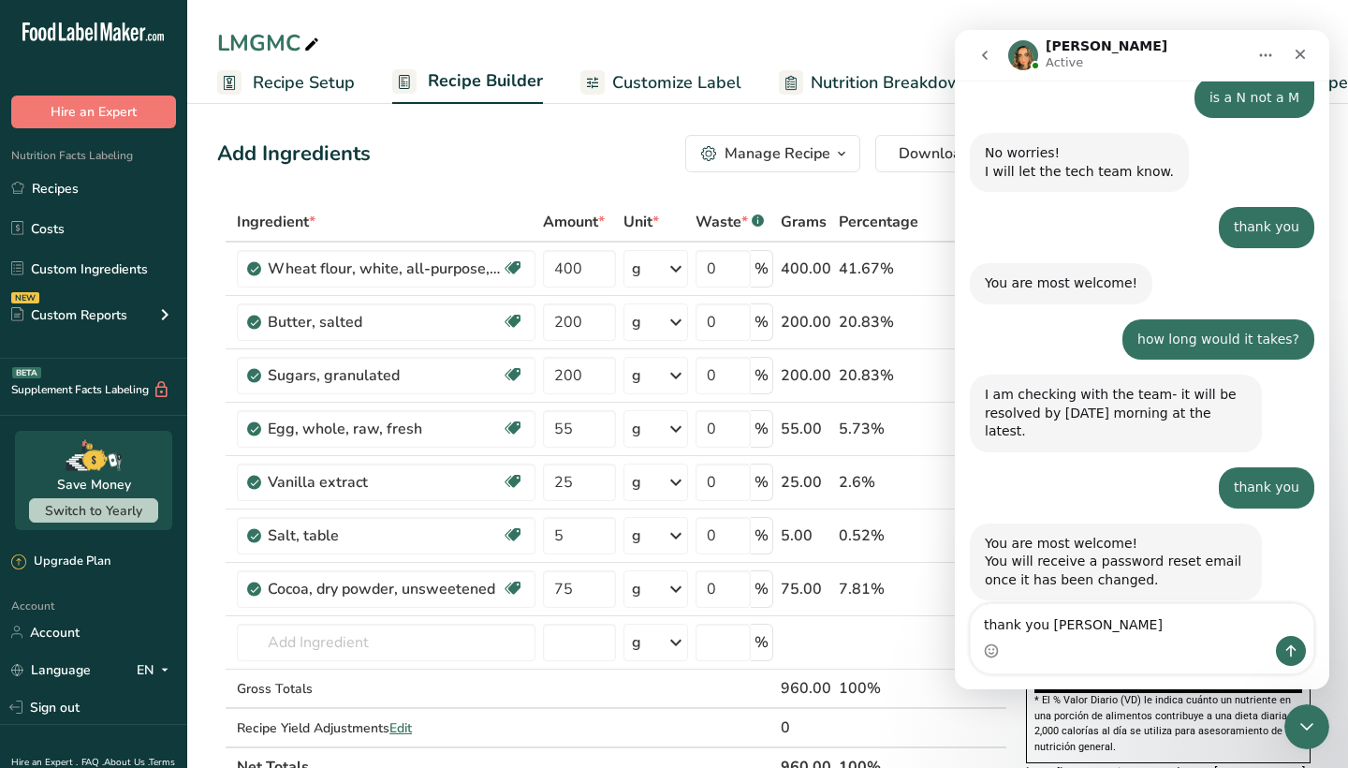
type textarea "thank you again"
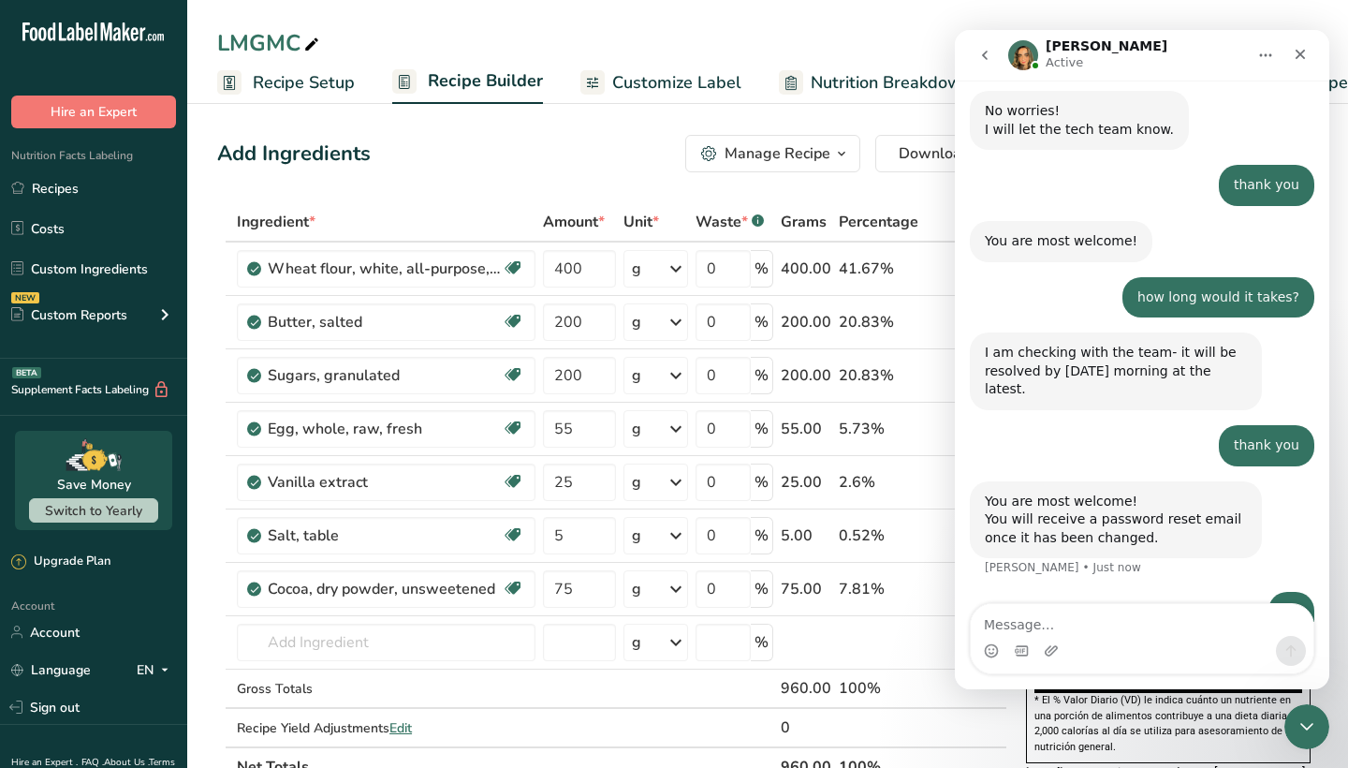
click at [573, 172] on div "Add Ingredients Manage Recipe Delete Recipe Duplicate Recipe Scale Recipe Save …" at bounding box center [617, 772] width 801 height 1291
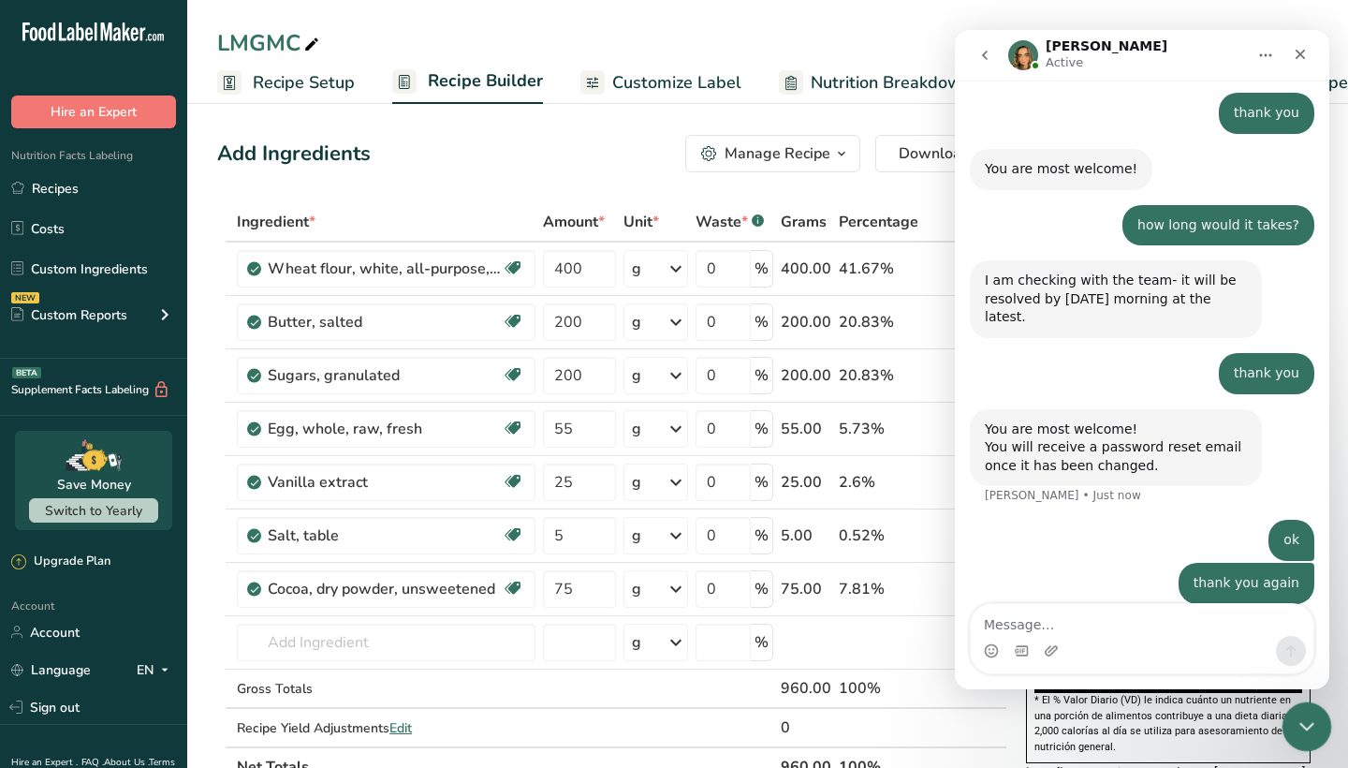
click at [1164, 671] on div "Close Intercom Messenger" at bounding box center [1303, 723] width 45 height 45
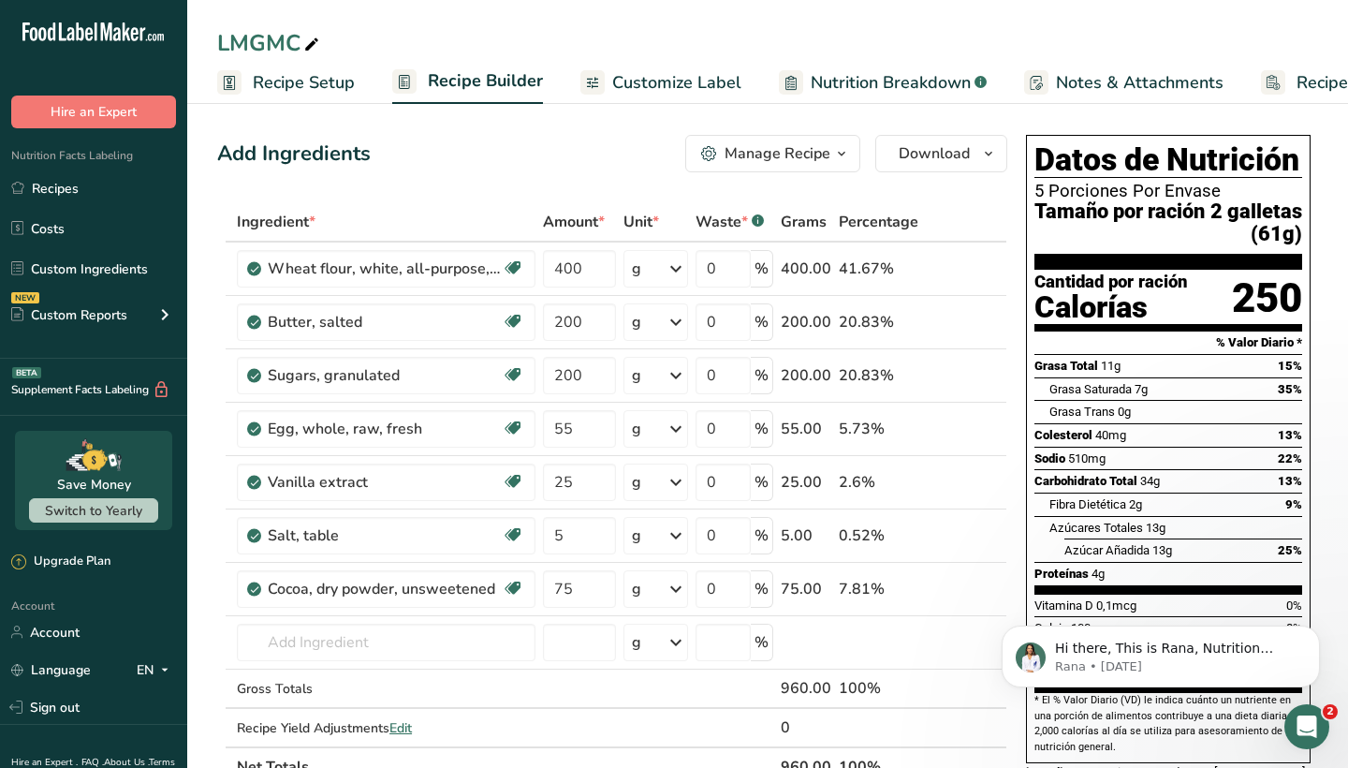
scroll to position [0, 0]
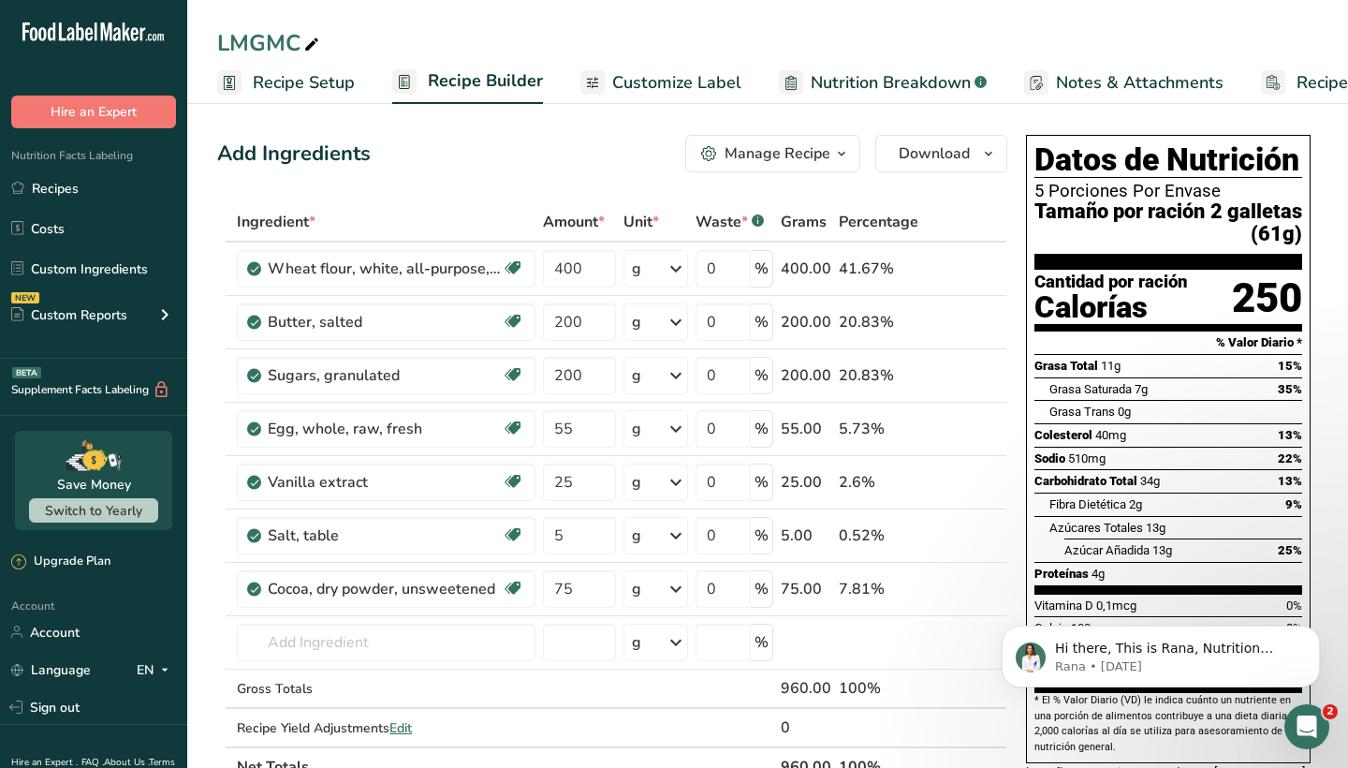
click at [748, 150] on div "Manage Recipe" at bounding box center [778, 153] width 106 height 22
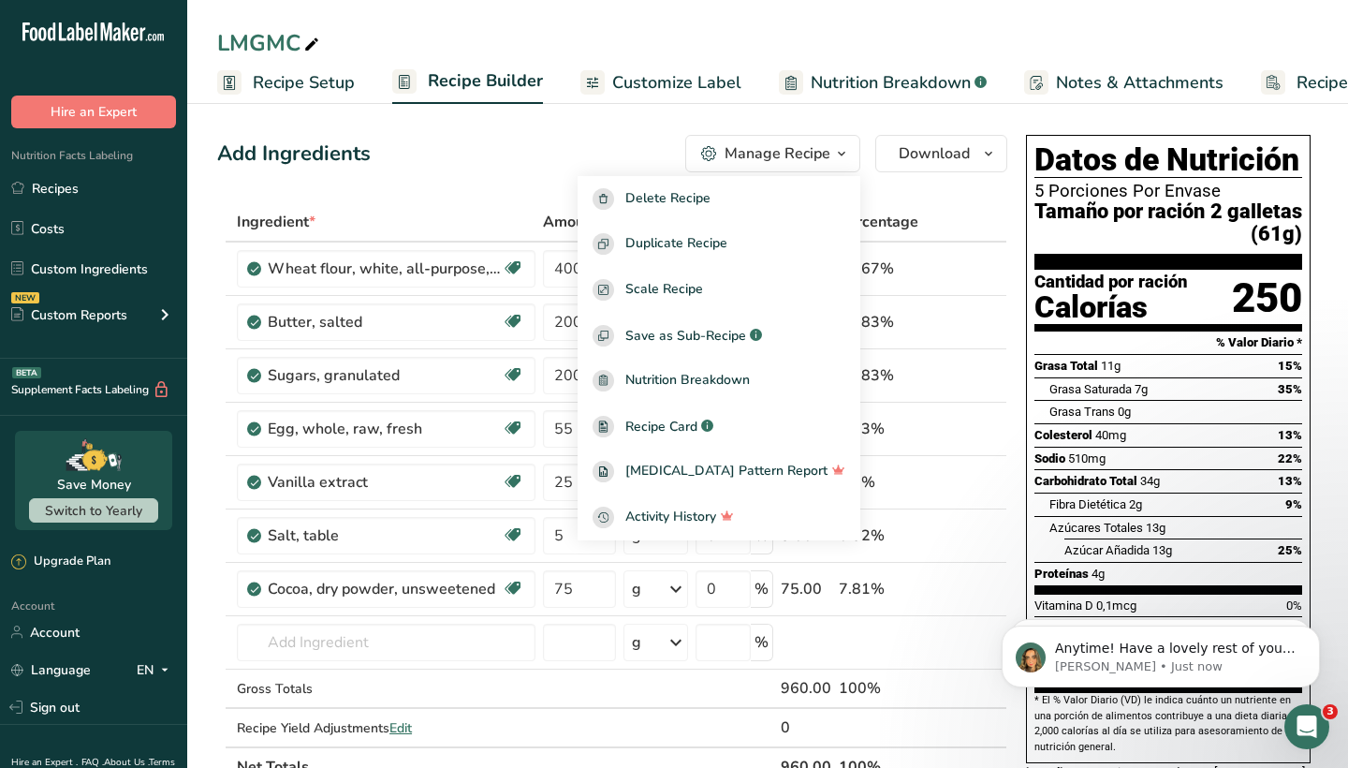
click at [643, 78] on span "Customize Label" at bounding box center [676, 82] width 129 height 25
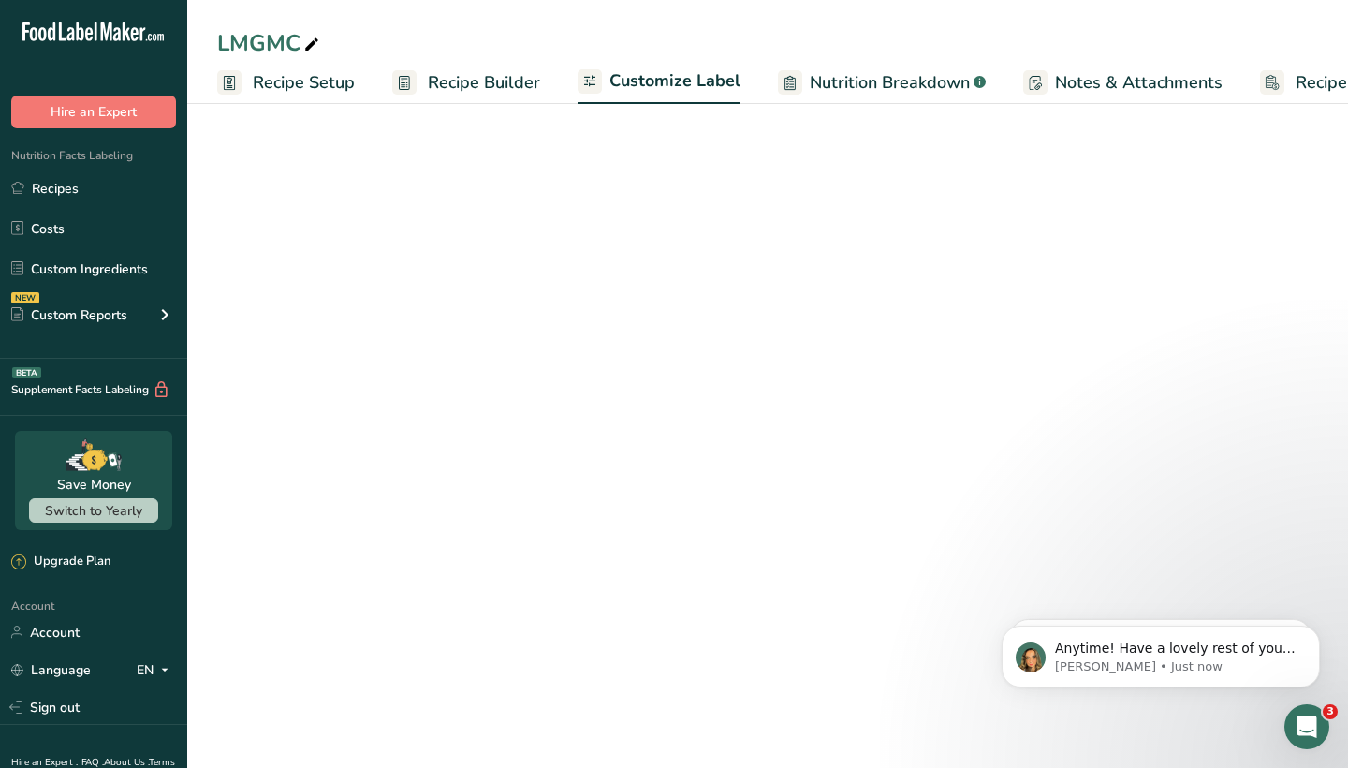
scroll to position [0, 92]
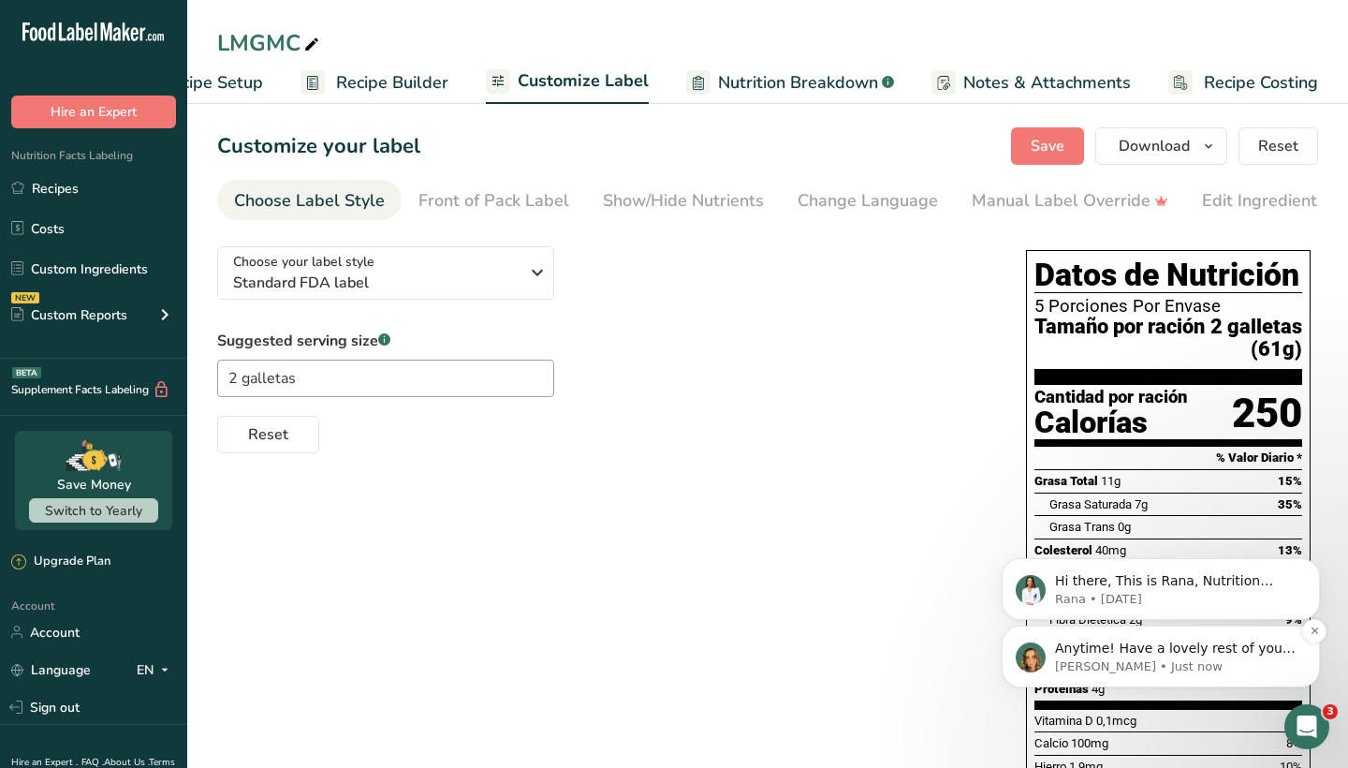
click at [1078, 659] on p "[PERSON_NAME] • Just now" at bounding box center [1176, 666] width 242 height 17
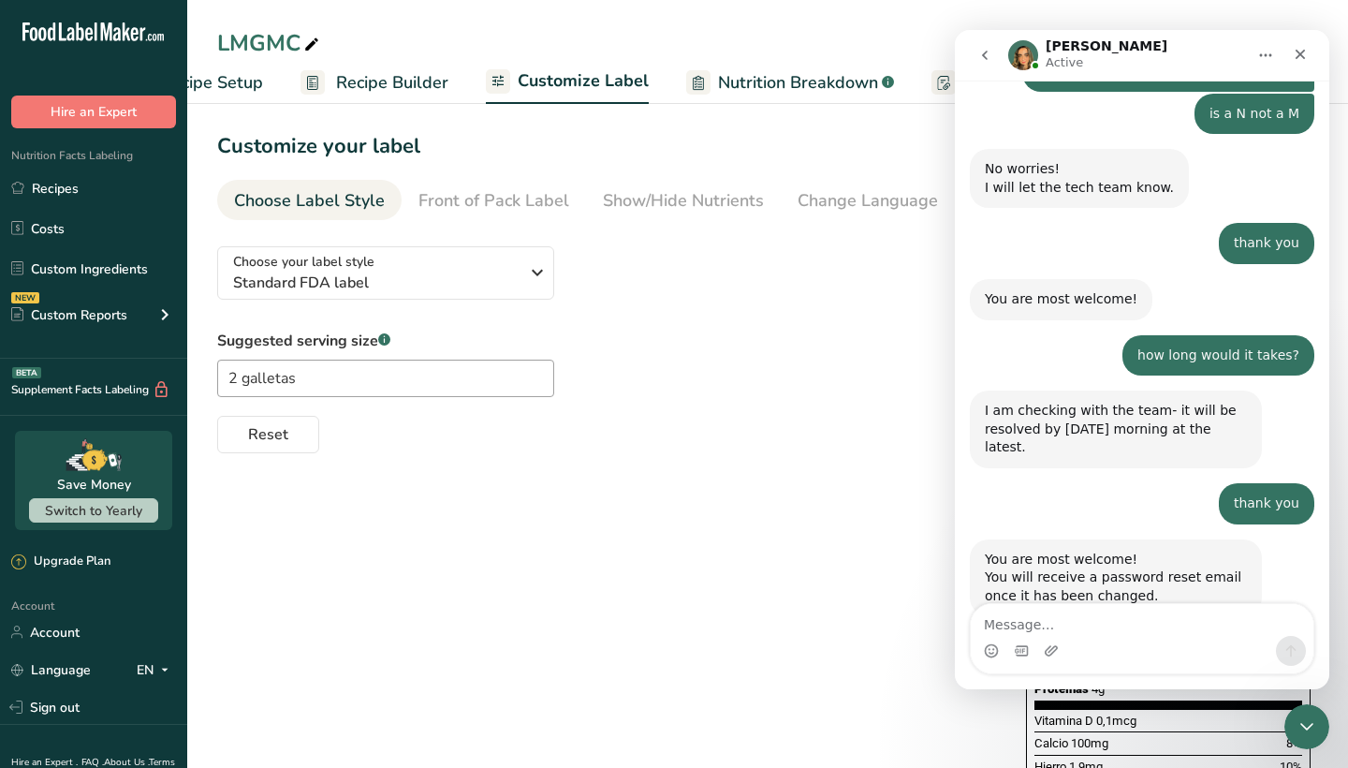
scroll to position [1064, 0]
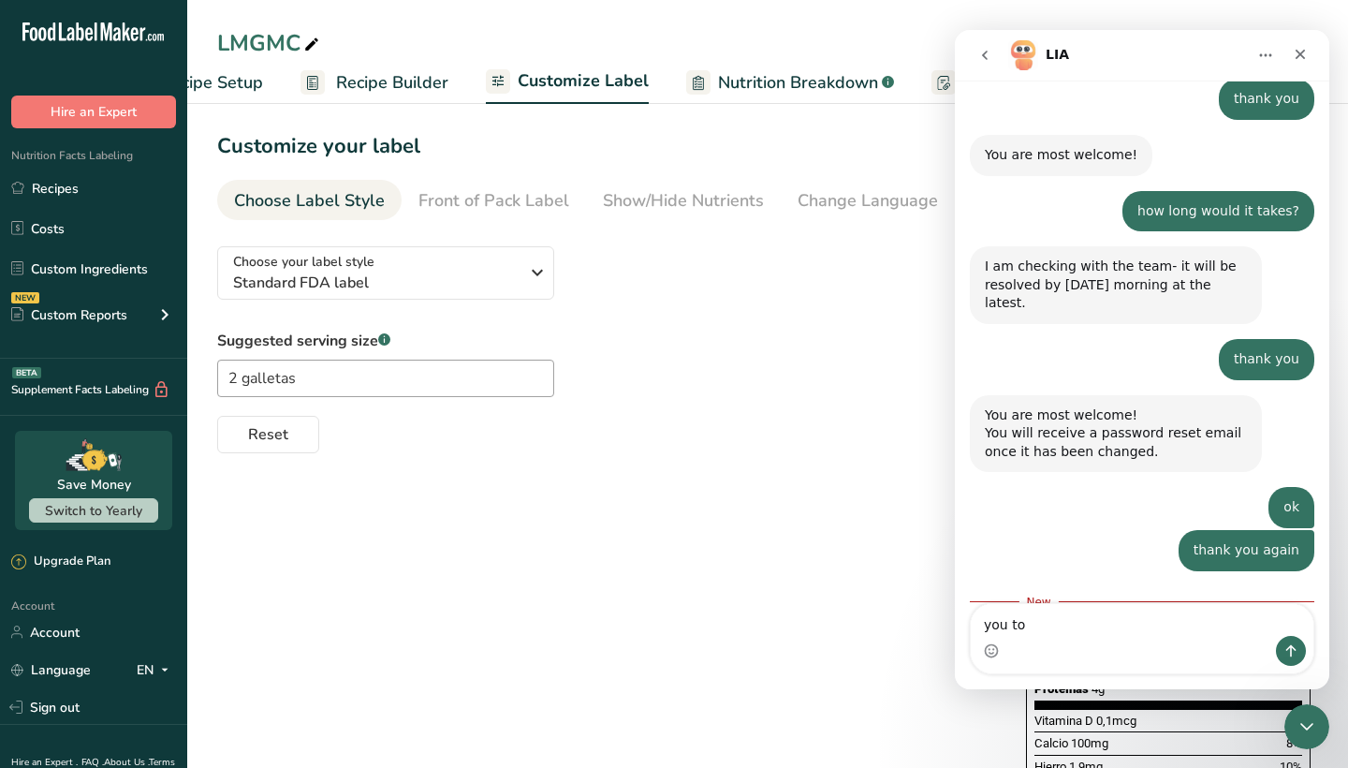
type textarea "you too"
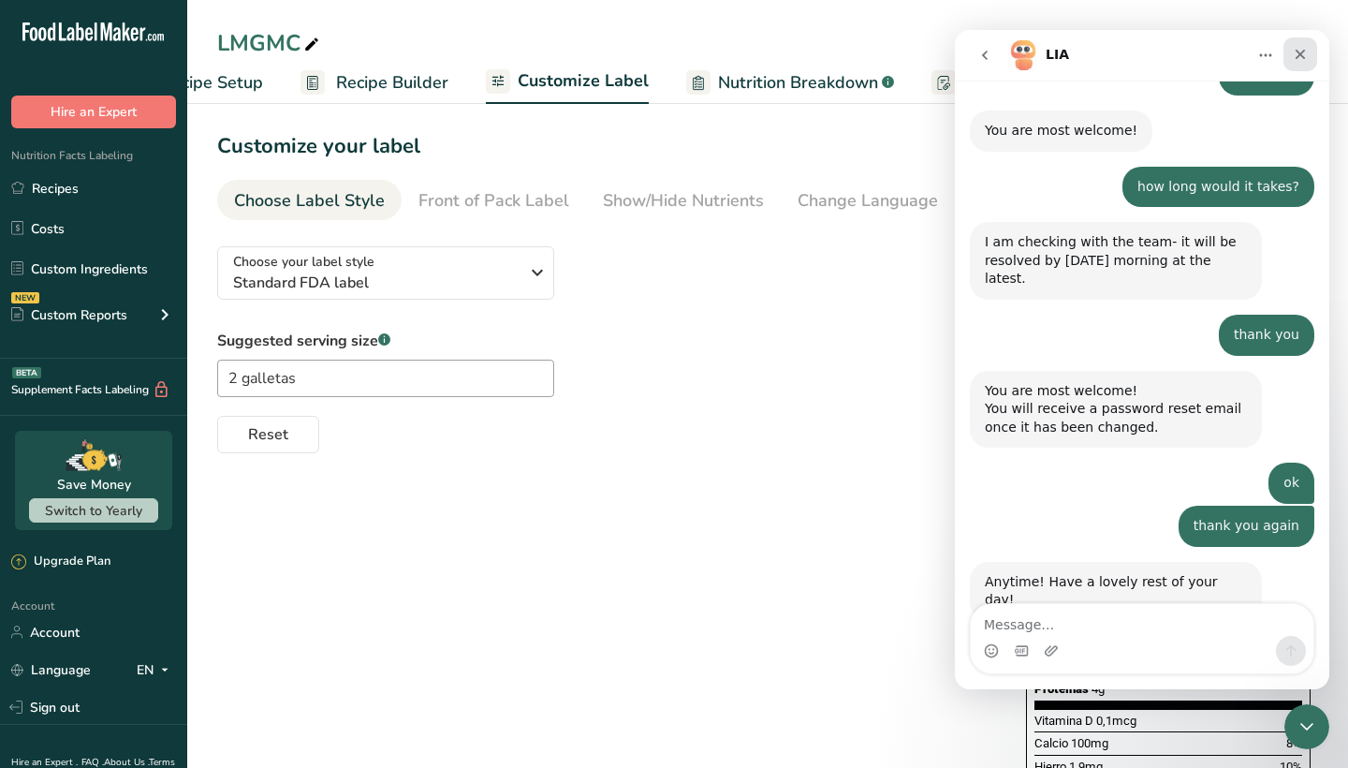
click at [1164, 56] on icon "Close" at bounding box center [1300, 54] width 15 height 15
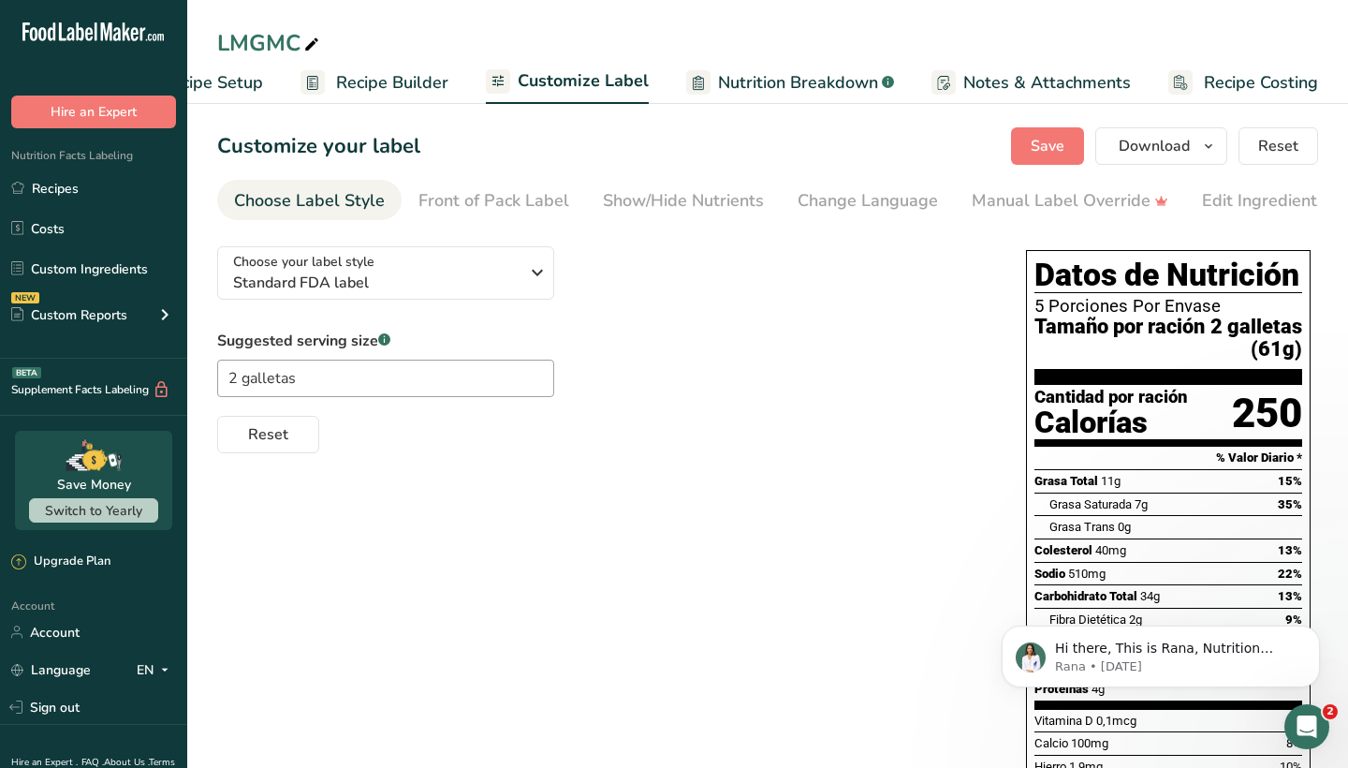
scroll to position [0, 0]
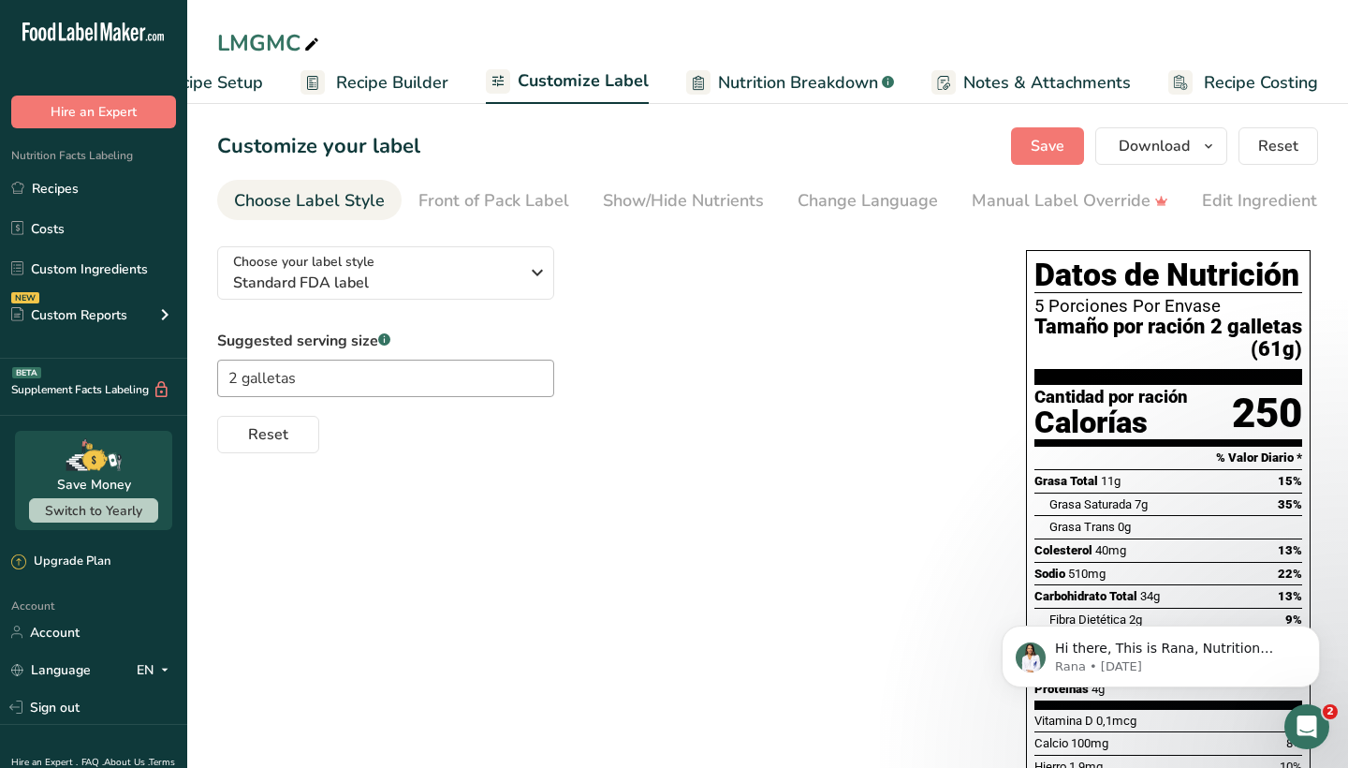
click at [479, 559] on div "Choose your label style Standard FDA label USA (FDA) Standard FDA label Tabular…" at bounding box center [767, 600] width 1101 height 739
click at [497, 257] on div "Choose your label style Standard FDA label" at bounding box center [375, 273] width 285 height 42
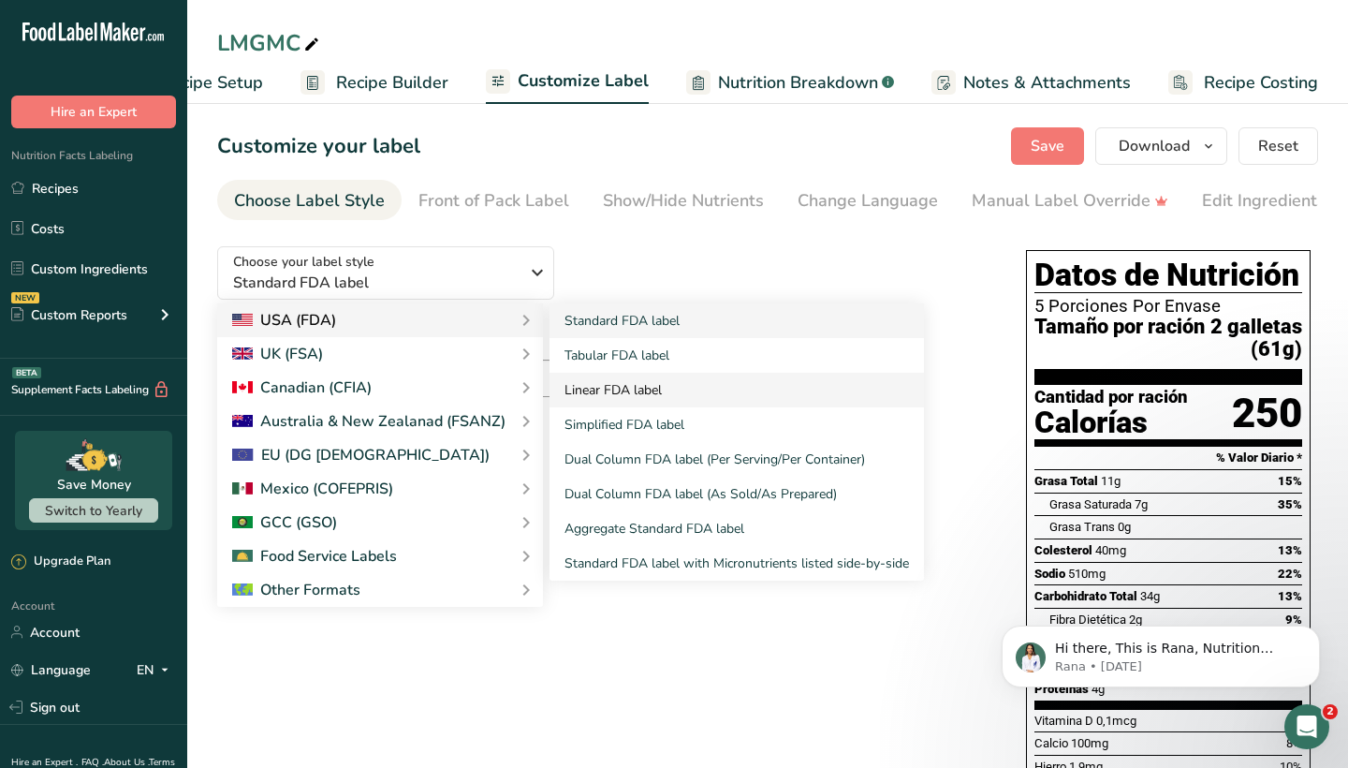
click at [613, 383] on link "Linear FDA label" at bounding box center [736, 390] width 374 height 35
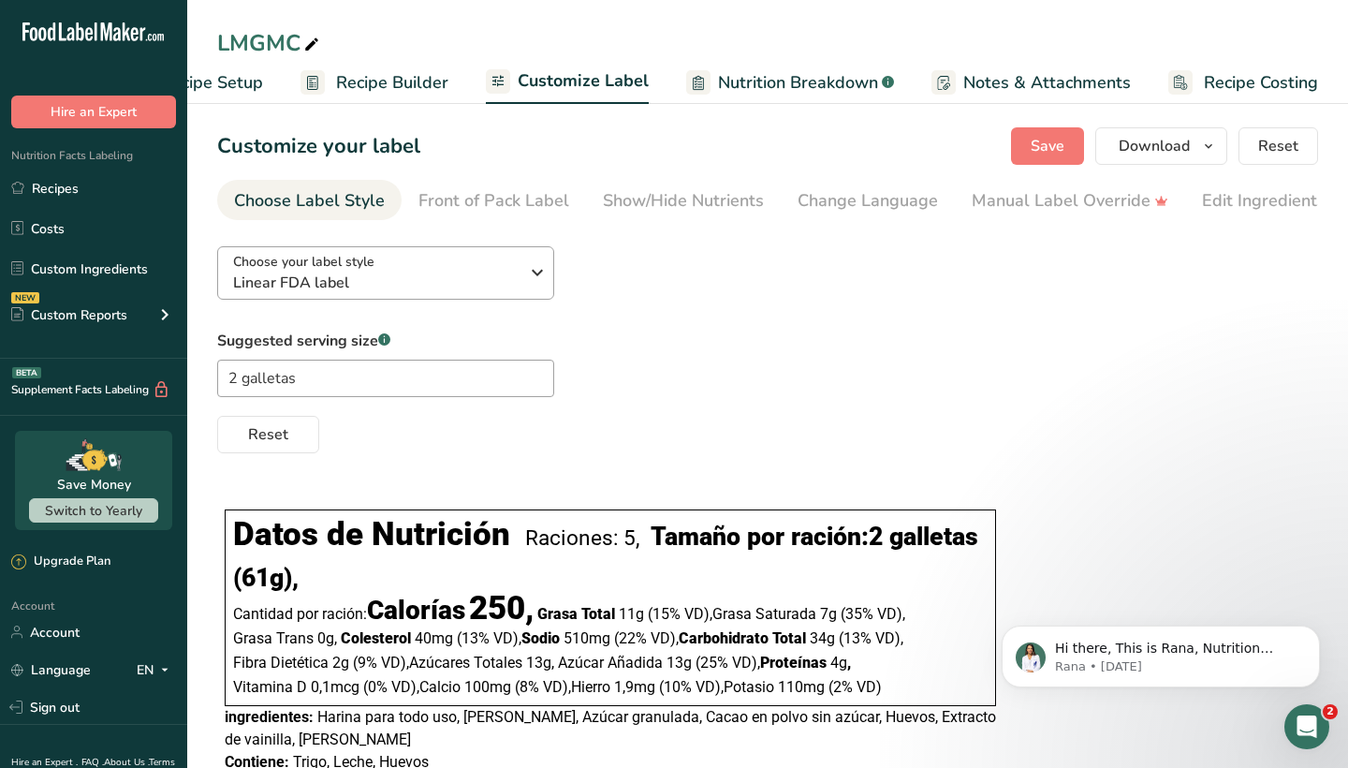
click at [376, 284] on span "Linear FDA label" at bounding box center [375, 282] width 285 height 22
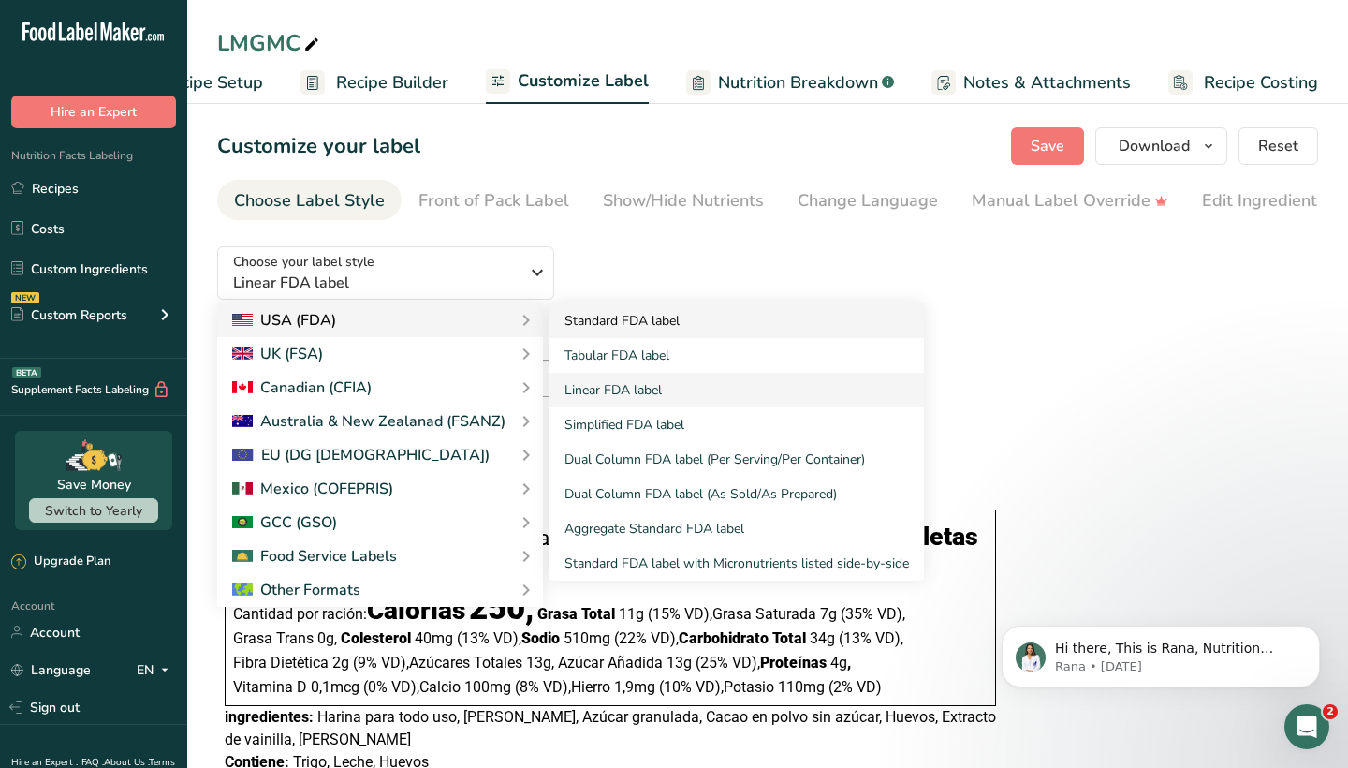
click at [610, 319] on link "Standard FDA label" at bounding box center [736, 320] width 374 height 35
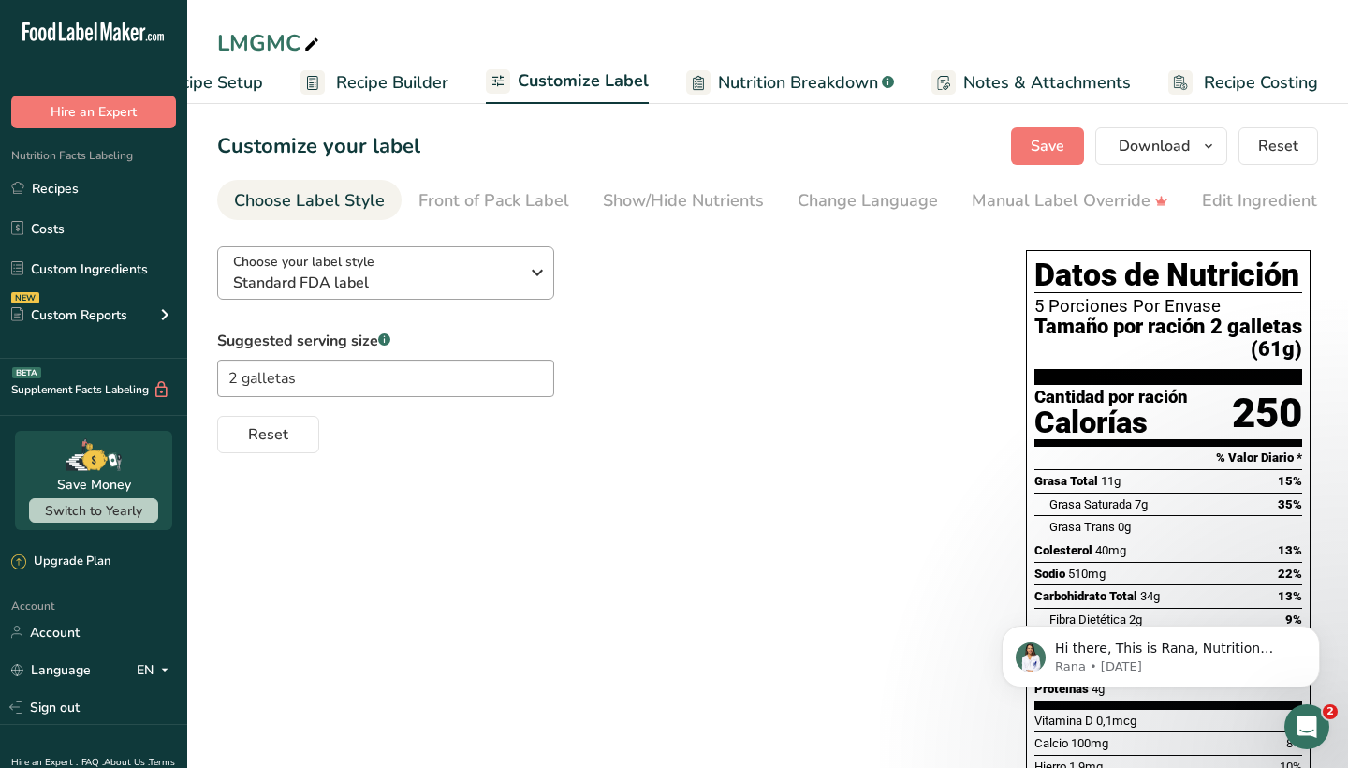
click at [458, 271] on div "Choose your label style Standard FDA label" at bounding box center [375, 273] width 285 height 42
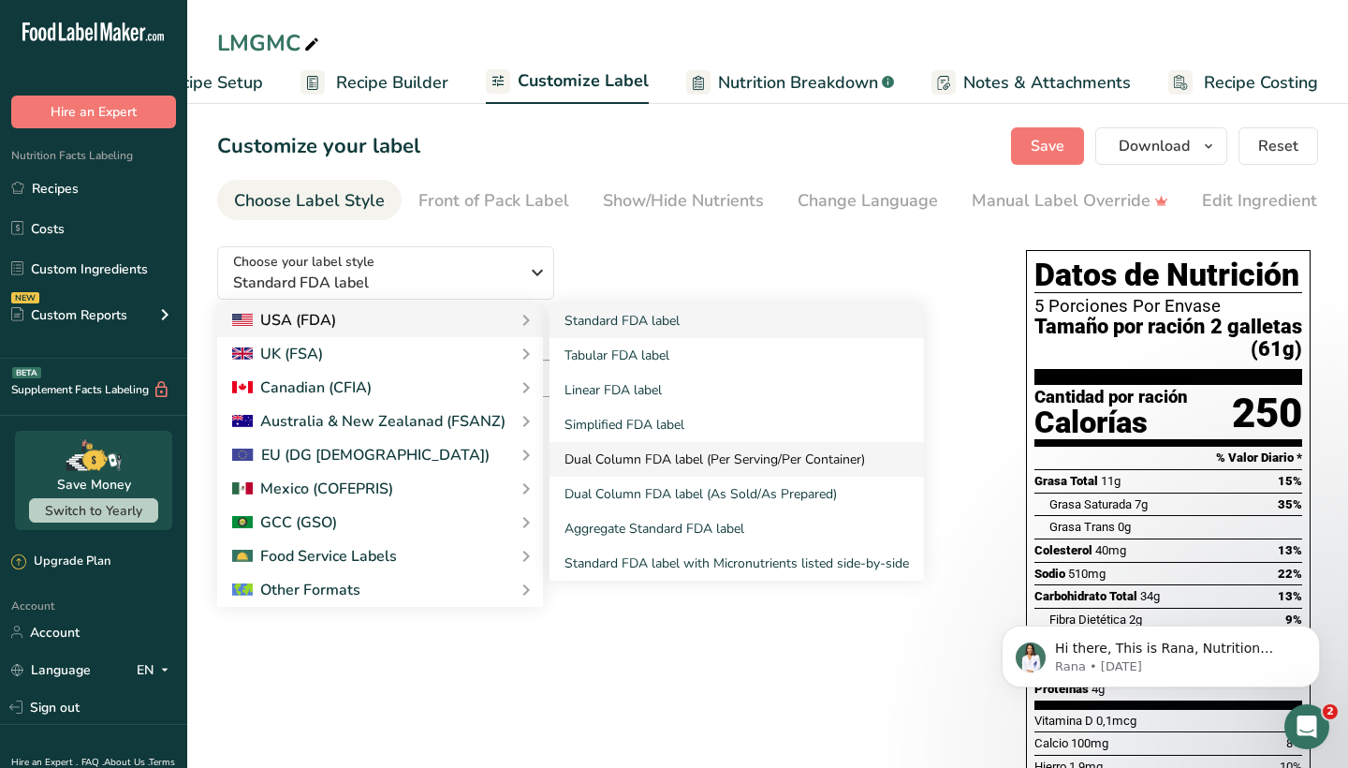
click at [715, 466] on link "Dual Column FDA label (Per Serving/Per Container)" at bounding box center [736, 459] width 374 height 35
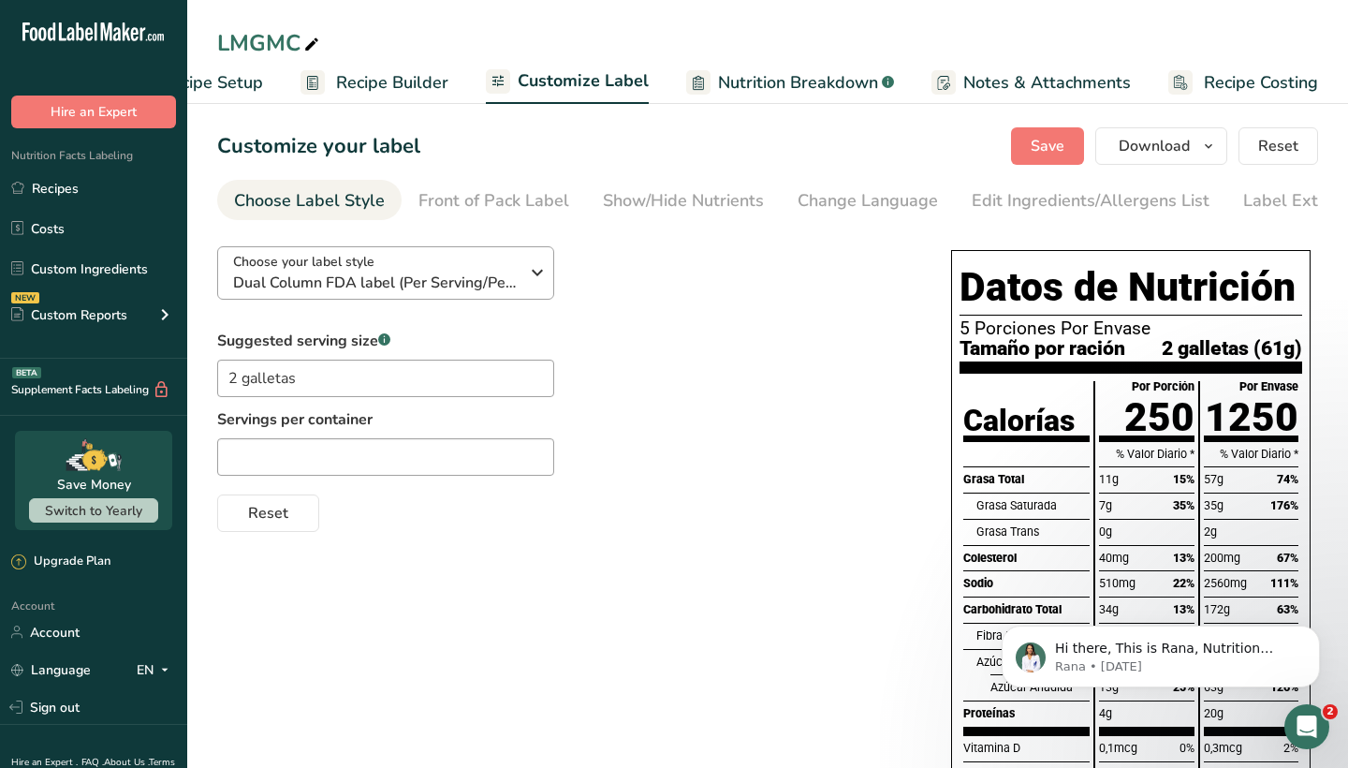
click at [469, 290] on span "Dual Column FDA label (Per Serving/Per Container)" at bounding box center [375, 282] width 285 height 22
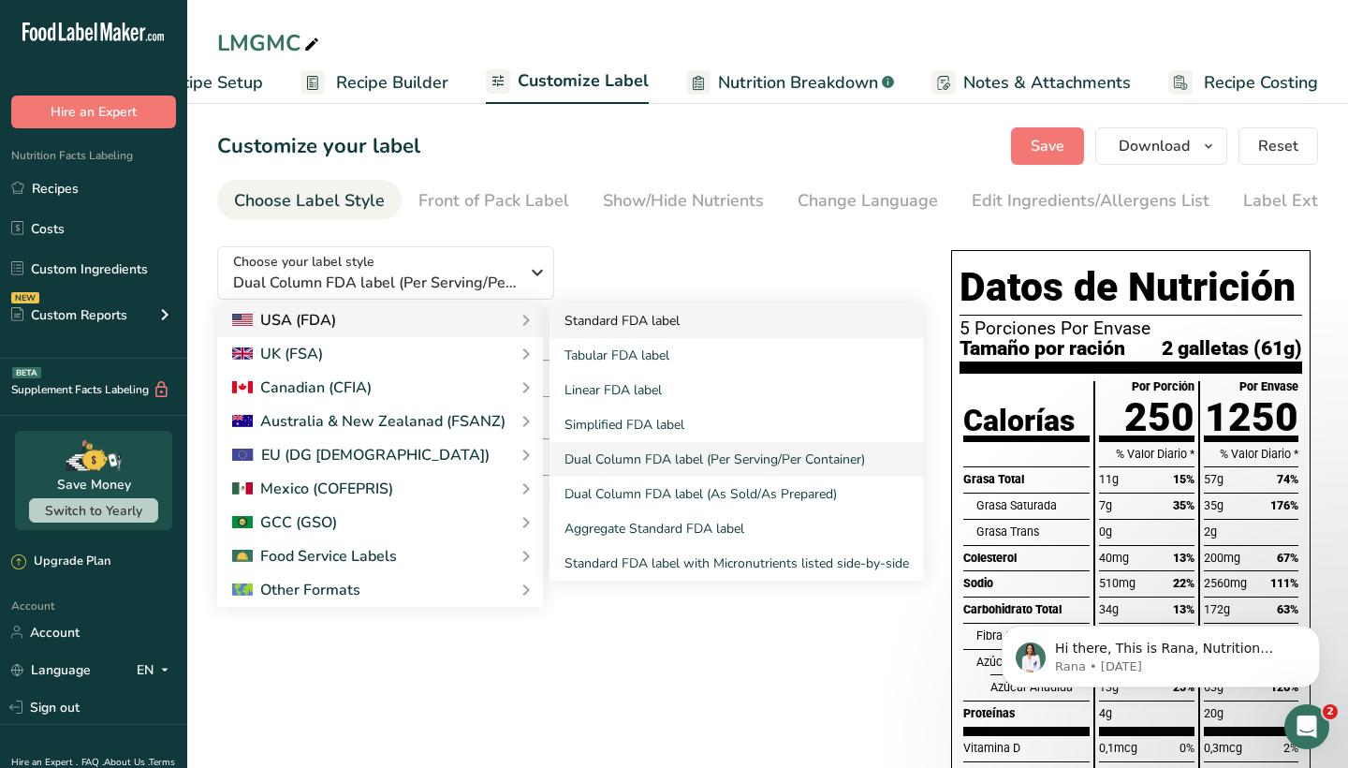
click at [603, 324] on link "Standard FDA label" at bounding box center [736, 320] width 374 height 35
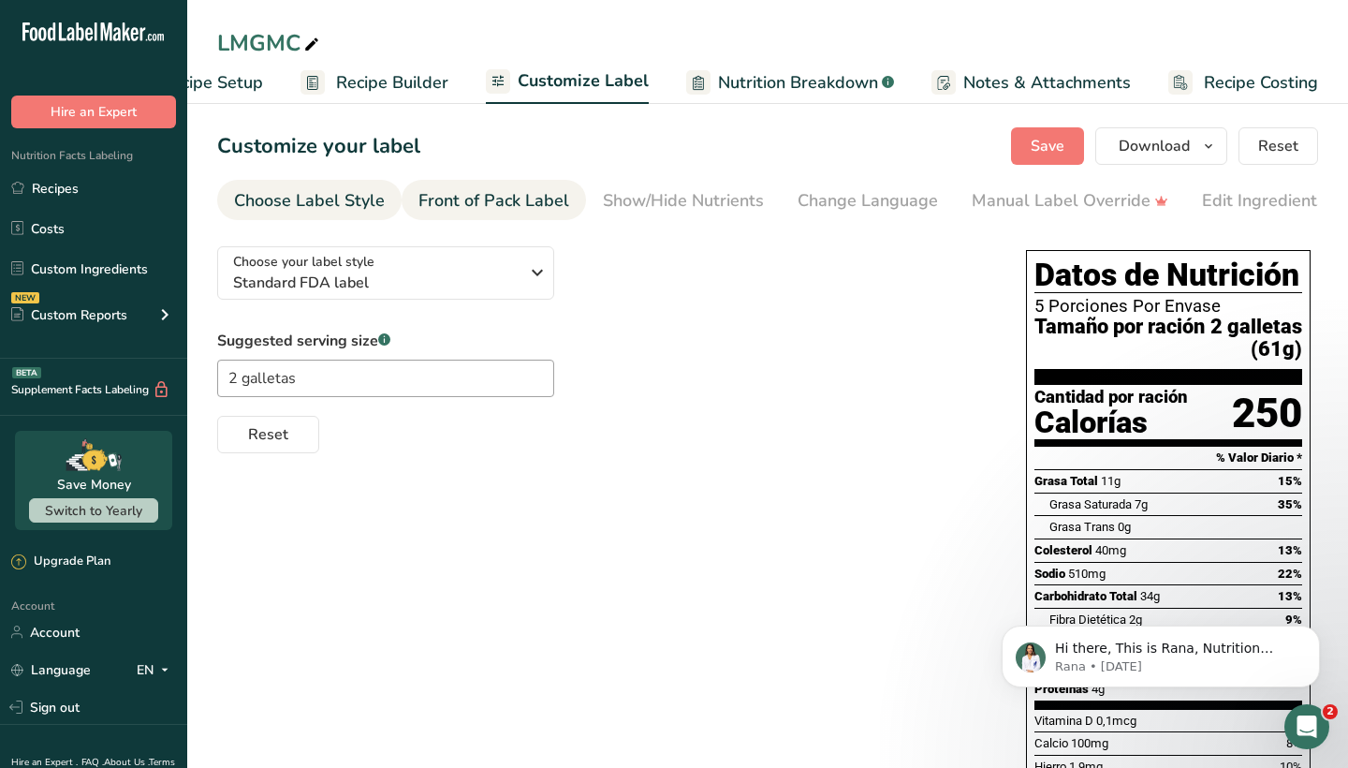
click at [517, 195] on div "Front of Pack Label" at bounding box center [493, 200] width 151 height 25
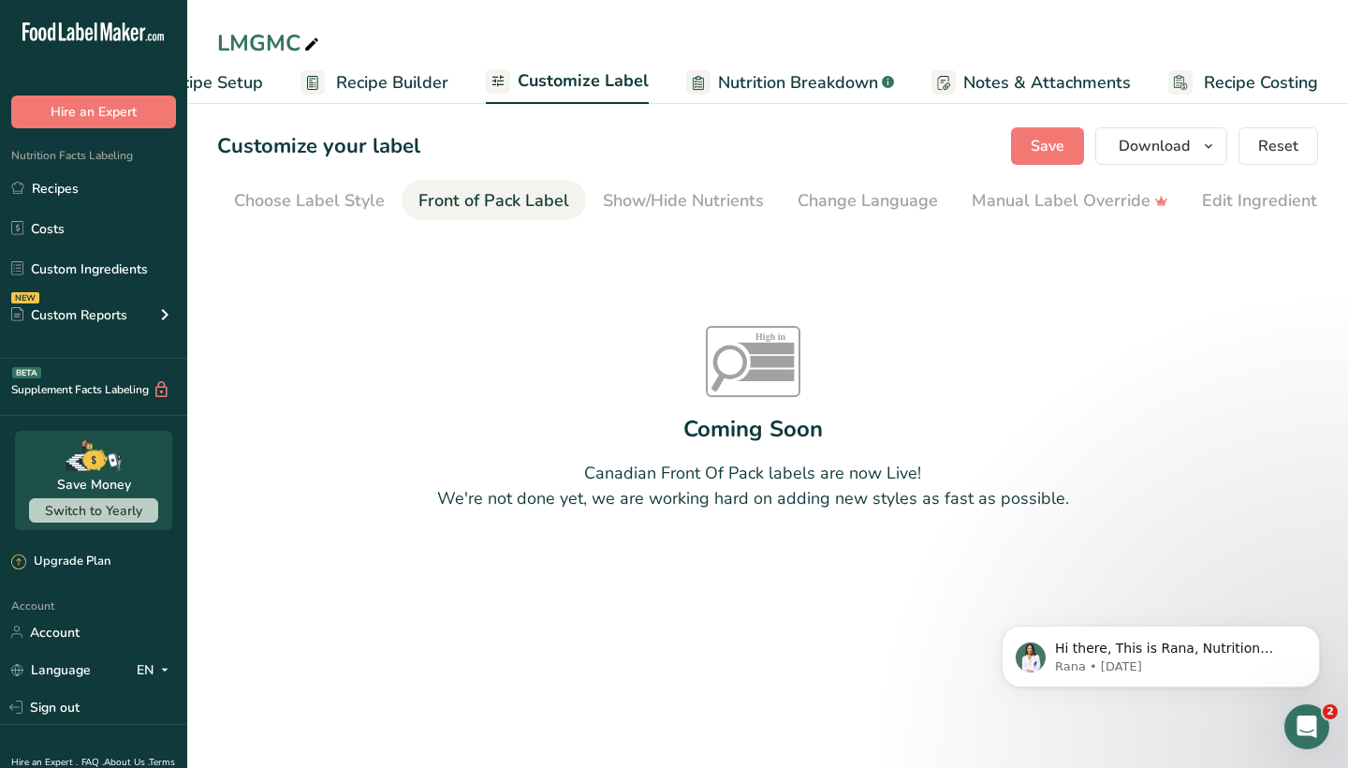
scroll to position [0, 182]
click at [511, 192] on div "Show/Hide Nutrients" at bounding box center [501, 200] width 161 height 25
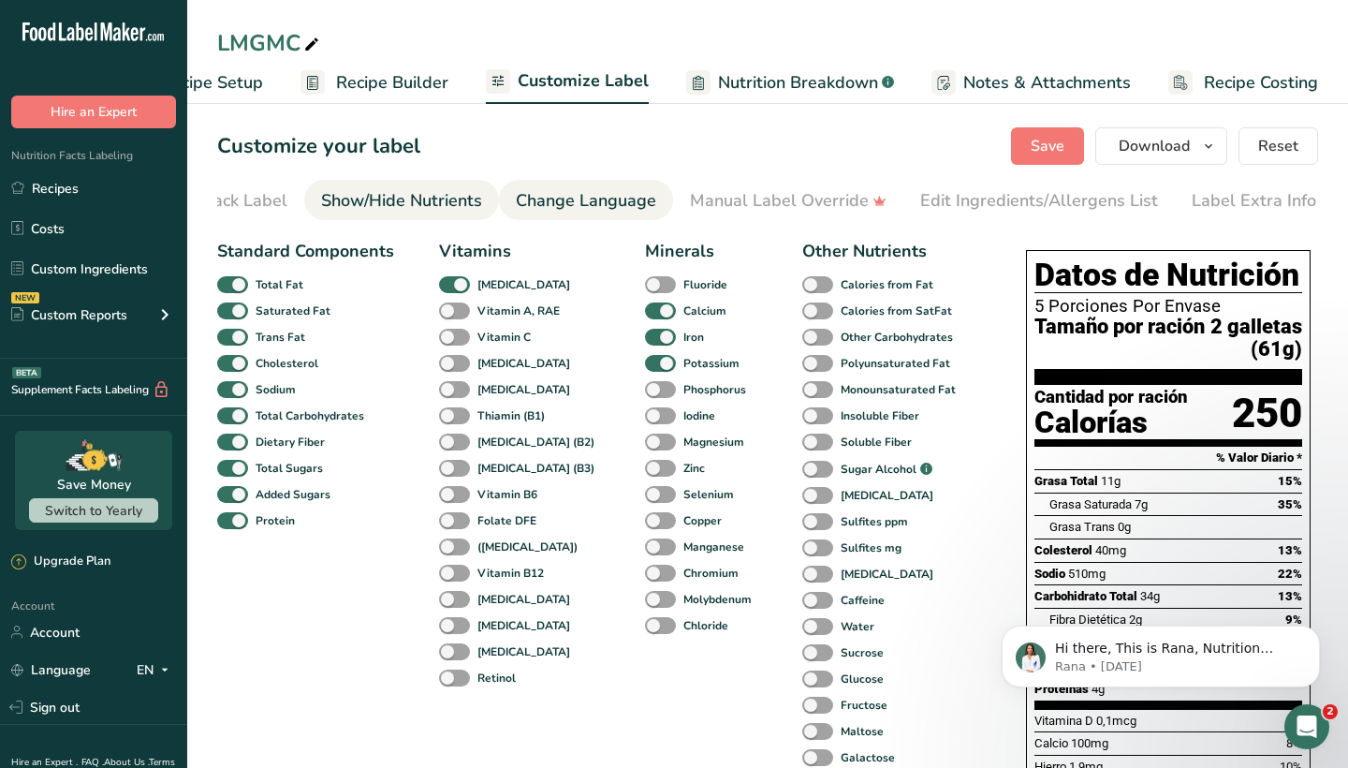
scroll to position [0, 0]
click at [594, 189] on div "Change Language" at bounding box center [586, 200] width 140 height 25
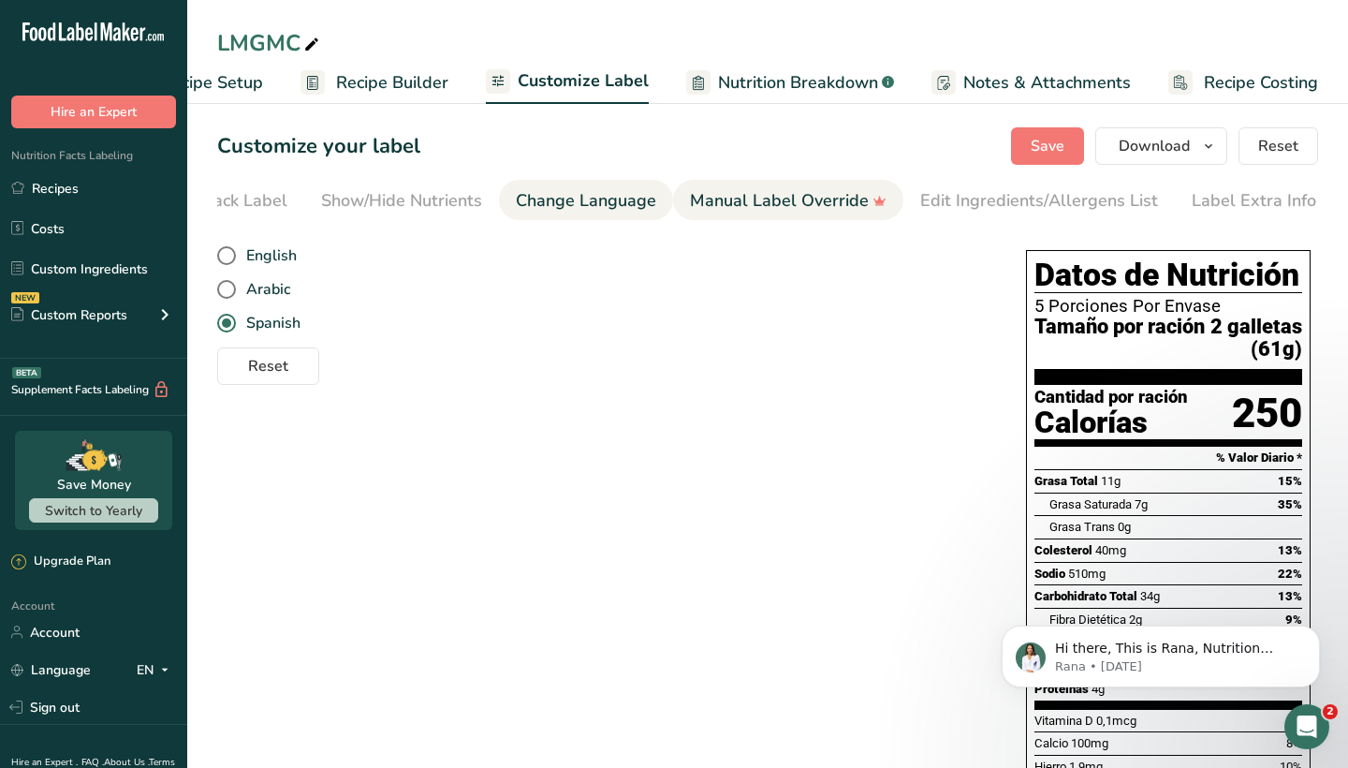
click at [725, 196] on div "Manual Label Override" at bounding box center [788, 200] width 197 height 25
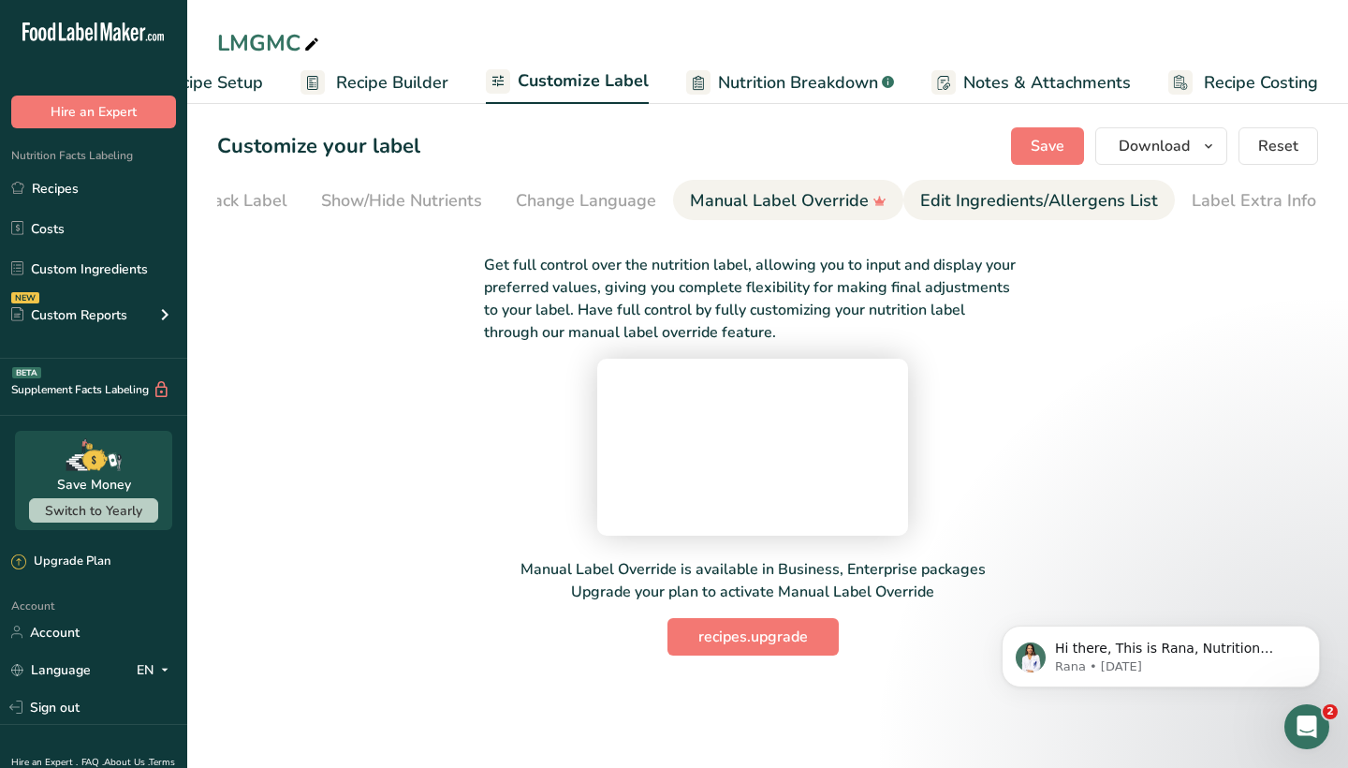
click at [1009, 205] on div "Edit Ingredients/Allergens List" at bounding box center [1039, 200] width 238 height 25
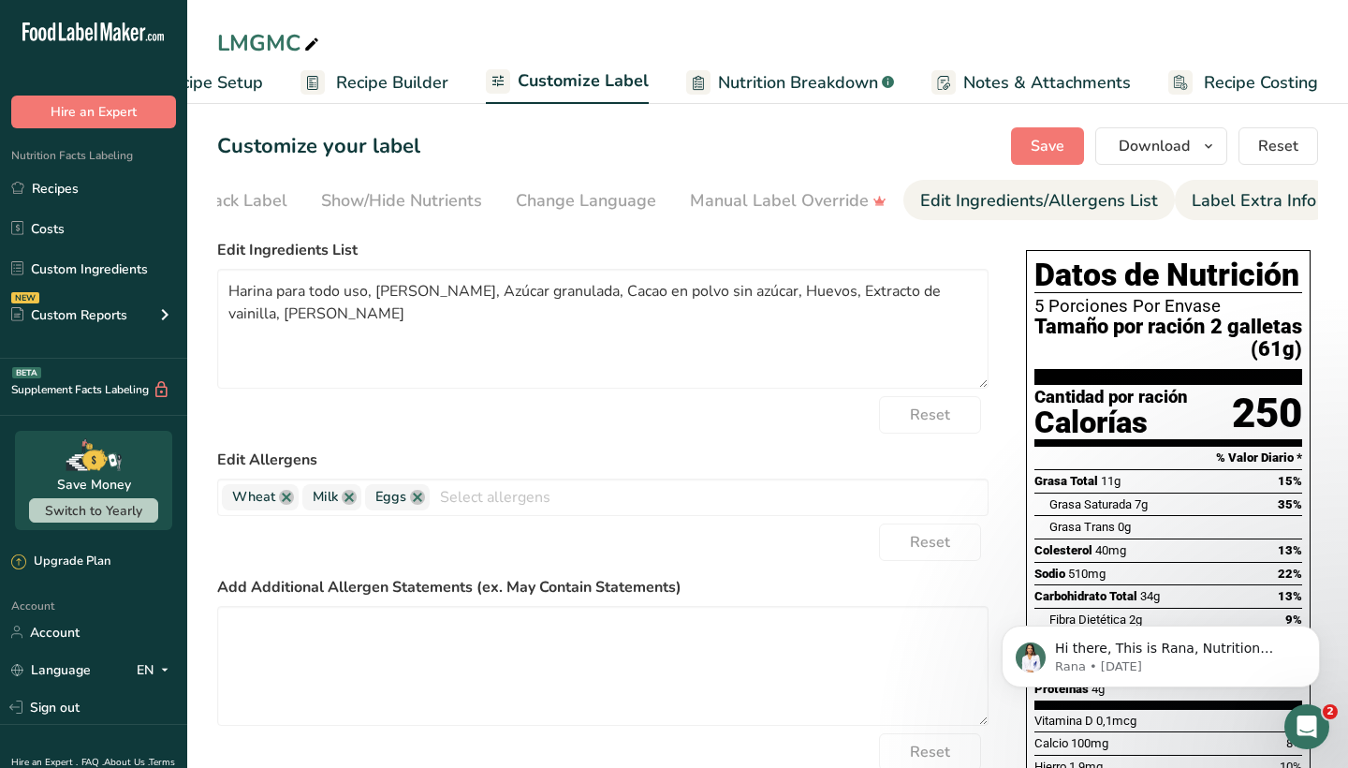
click at [1164, 208] on div "Label Extra Info" at bounding box center [1254, 200] width 124 height 25
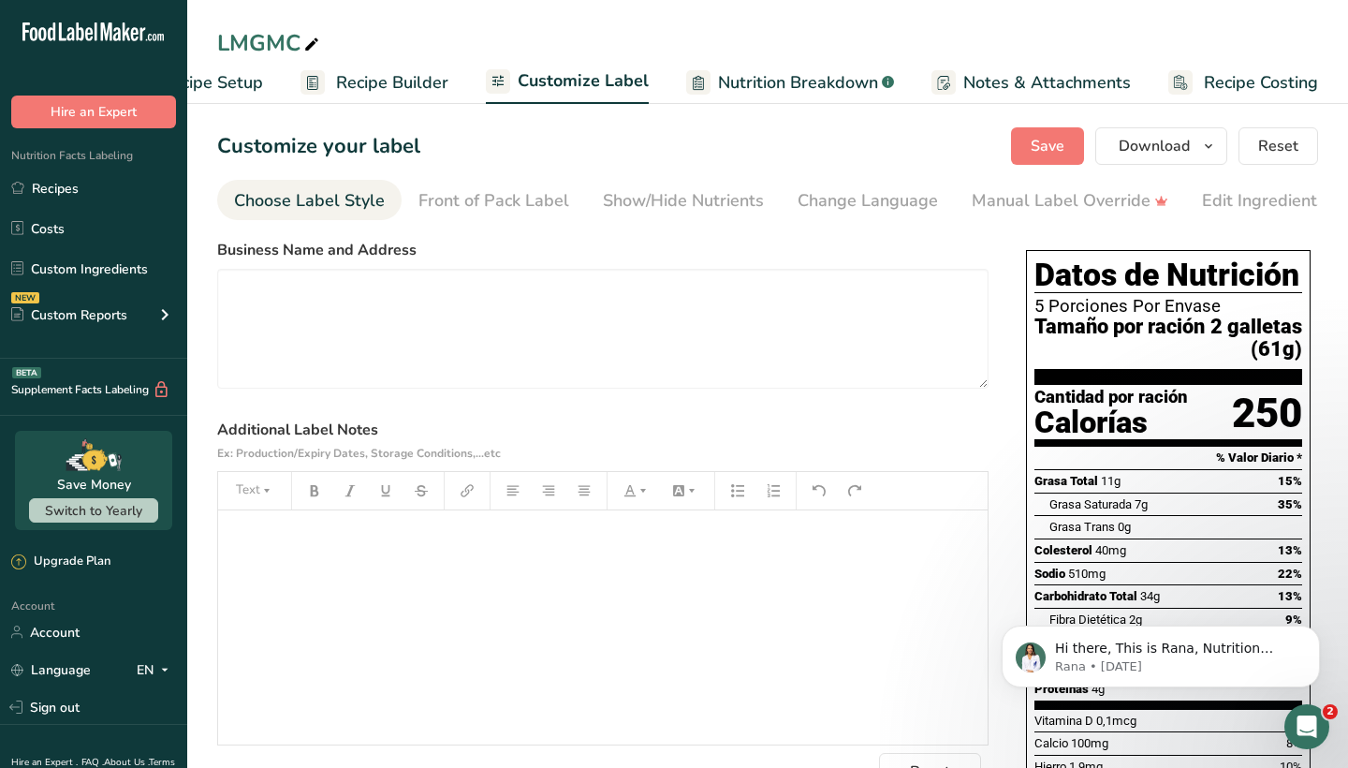
click at [381, 201] on div "Choose Label Style" at bounding box center [309, 200] width 151 height 25
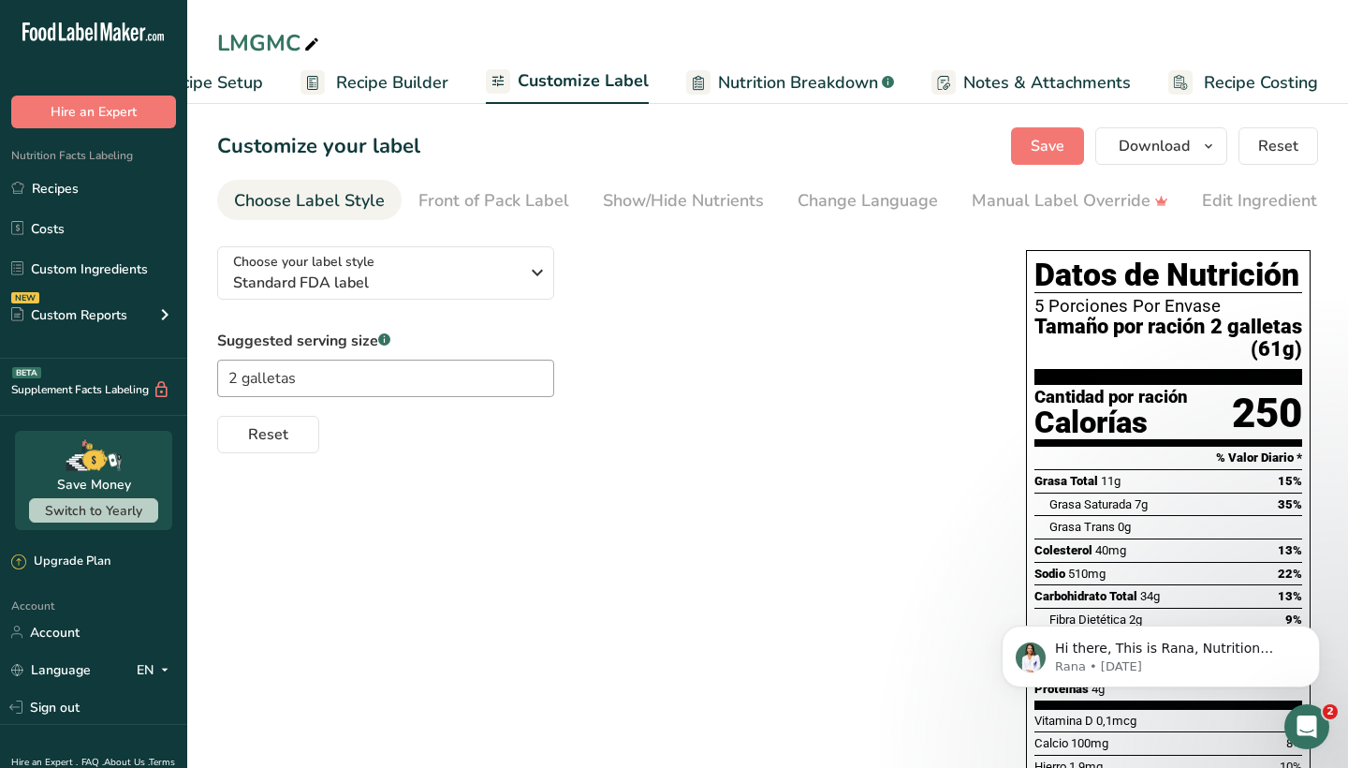
click at [440, 85] on span "Recipe Builder" at bounding box center [392, 82] width 112 height 25
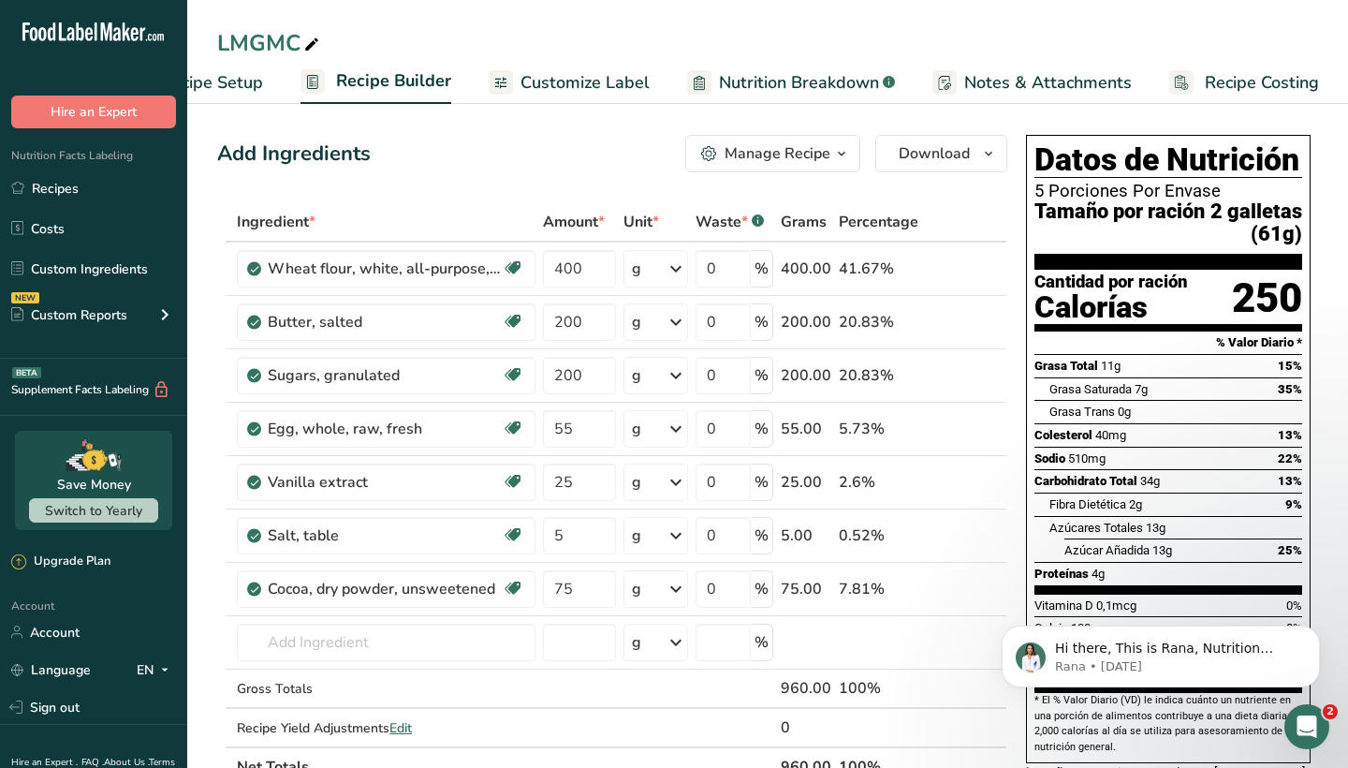
click at [245, 87] on span "Recipe Setup" at bounding box center [212, 82] width 102 height 25
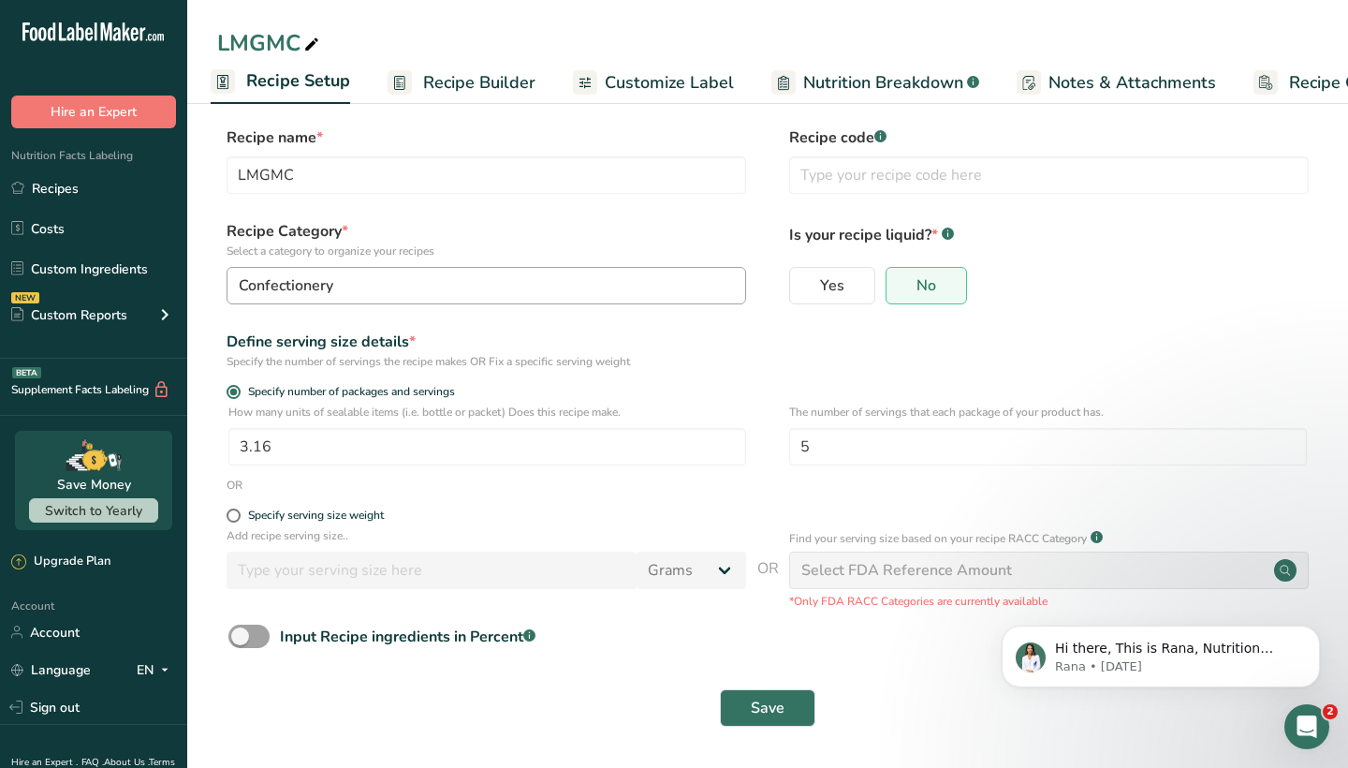
scroll to position [7, 0]
click at [461, 85] on span "Recipe Builder" at bounding box center [479, 82] width 112 height 25
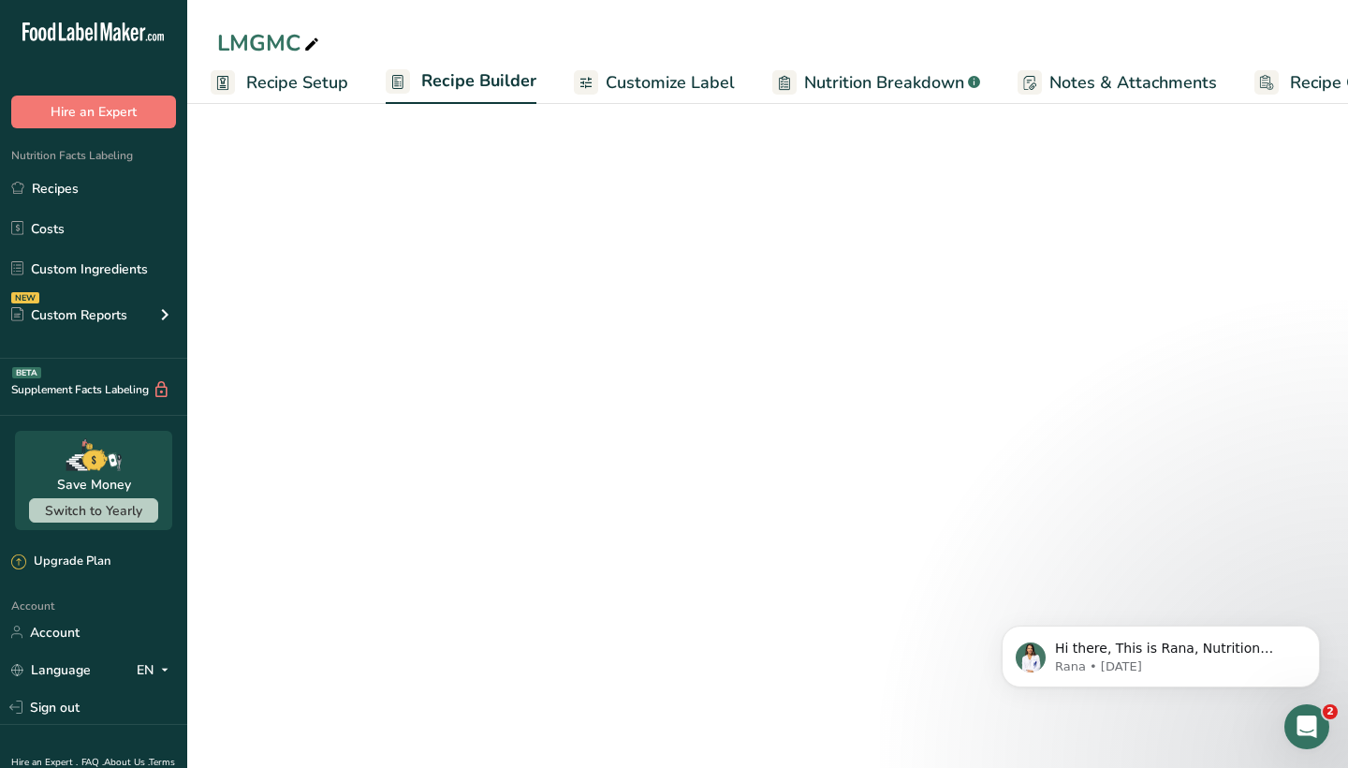
scroll to position [0, 92]
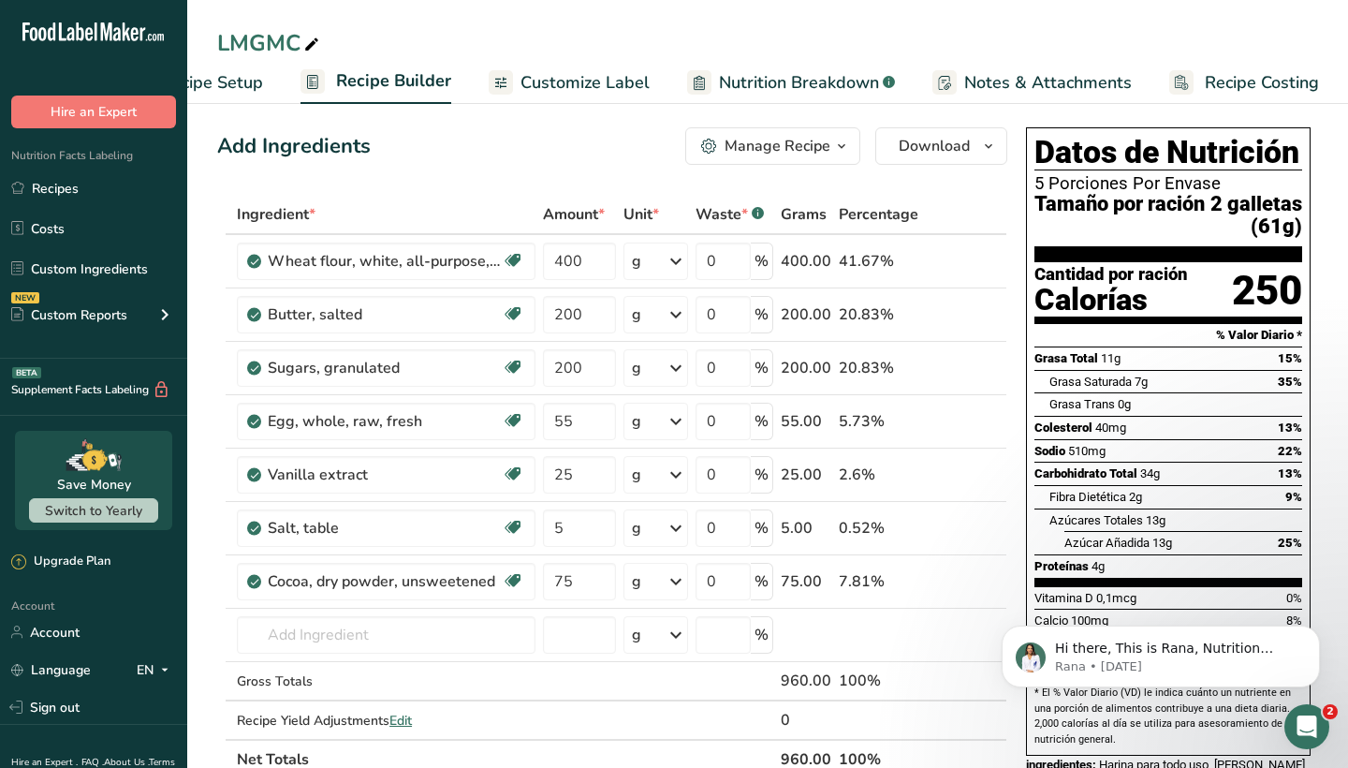
click at [578, 82] on span "Customize Label" at bounding box center [584, 82] width 129 height 25
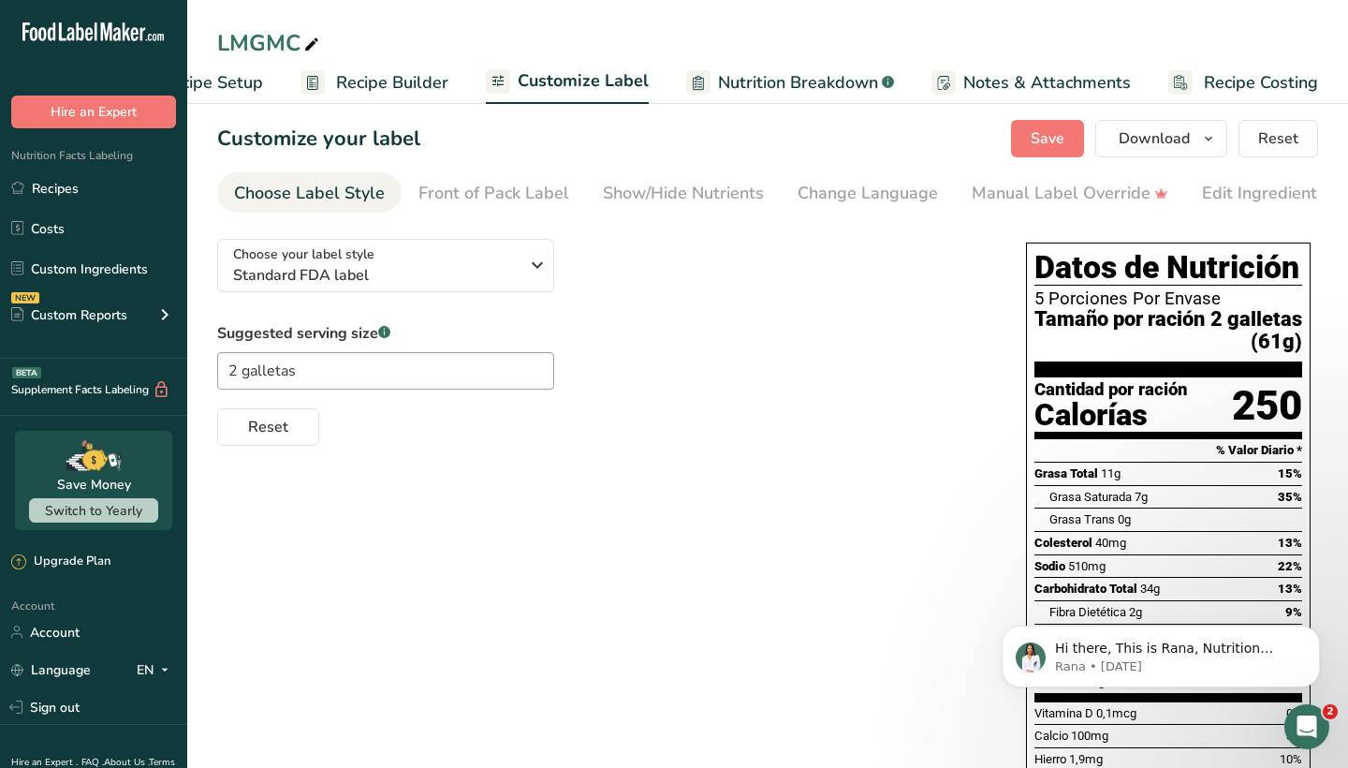
click at [738, 72] on span "Nutrition Breakdown" at bounding box center [798, 82] width 160 height 25
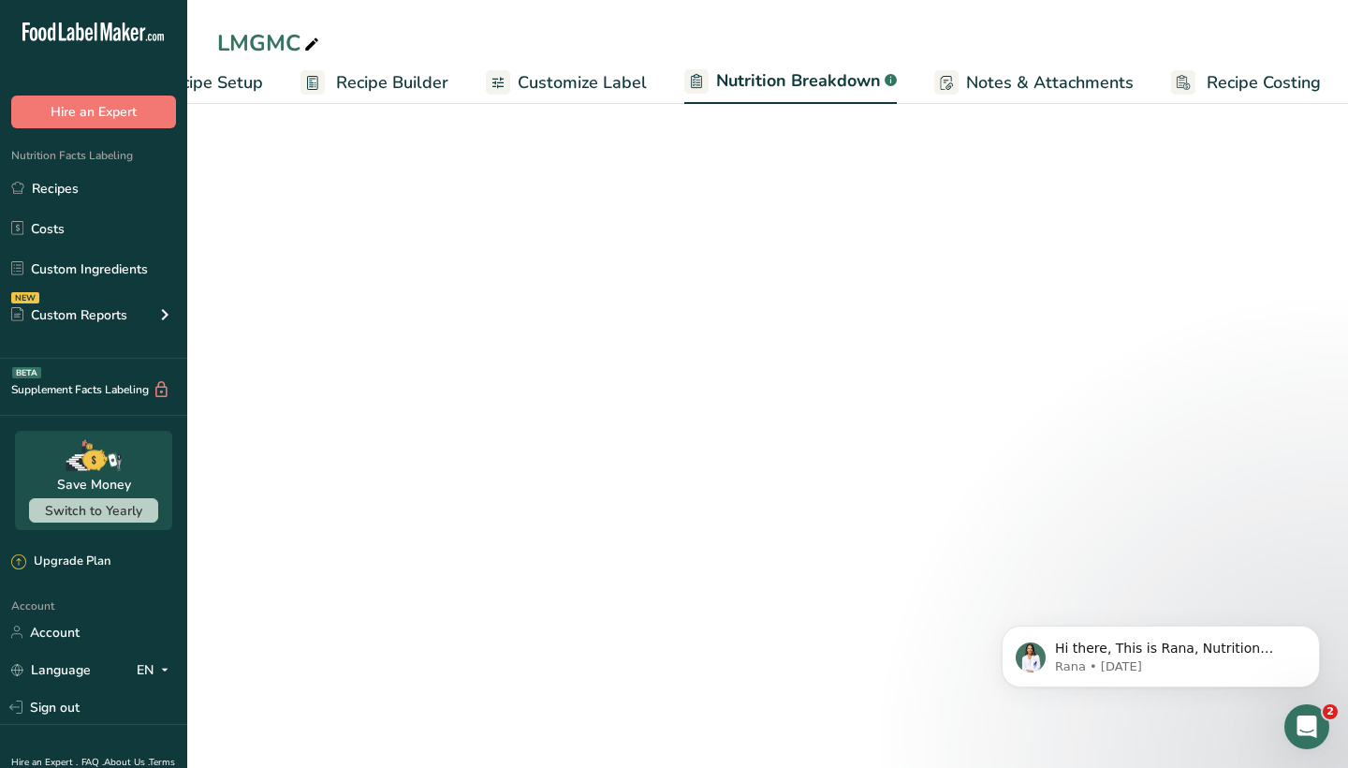
scroll to position [0, 94]
select select "Calories"
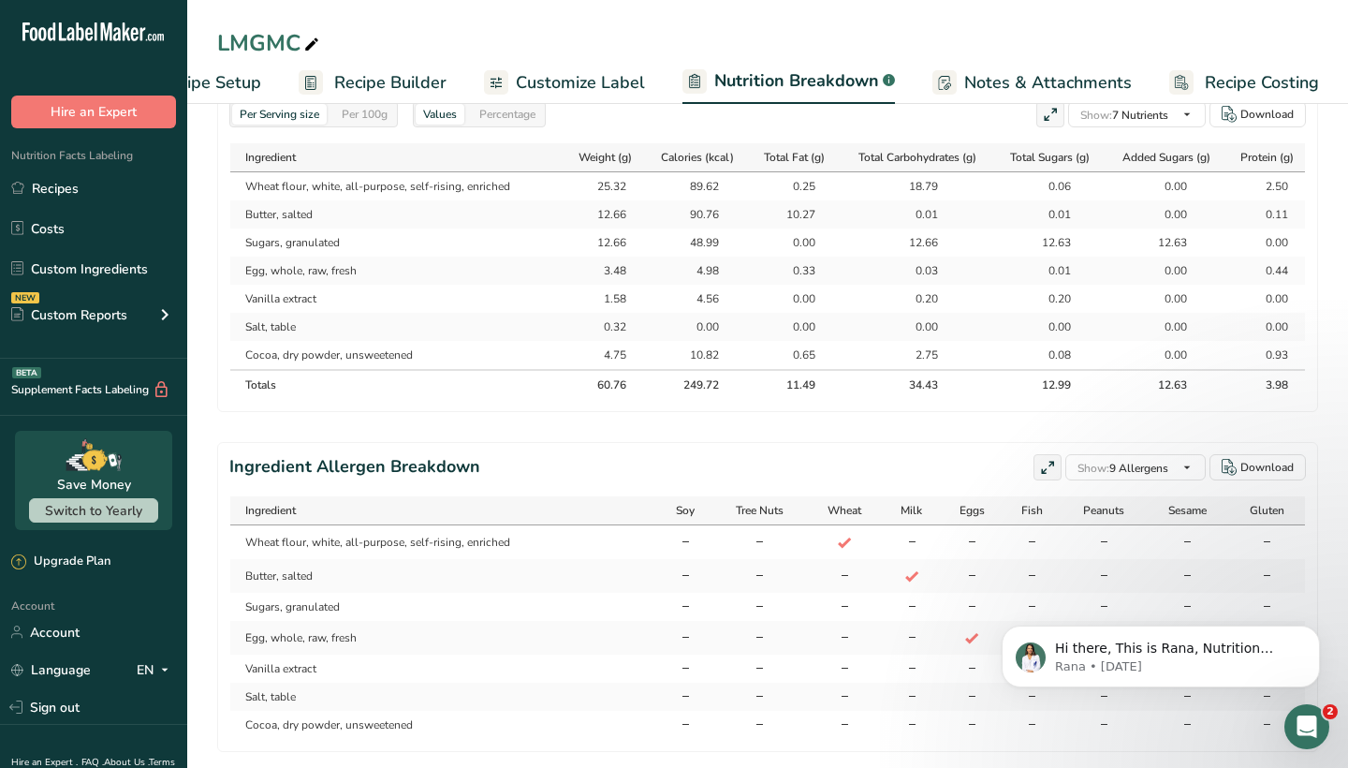
scroll to position [950, 0]
click at [1052, 86] on span "Notes & Attachments" at bounding box center [1048, 82] width 168 height 25
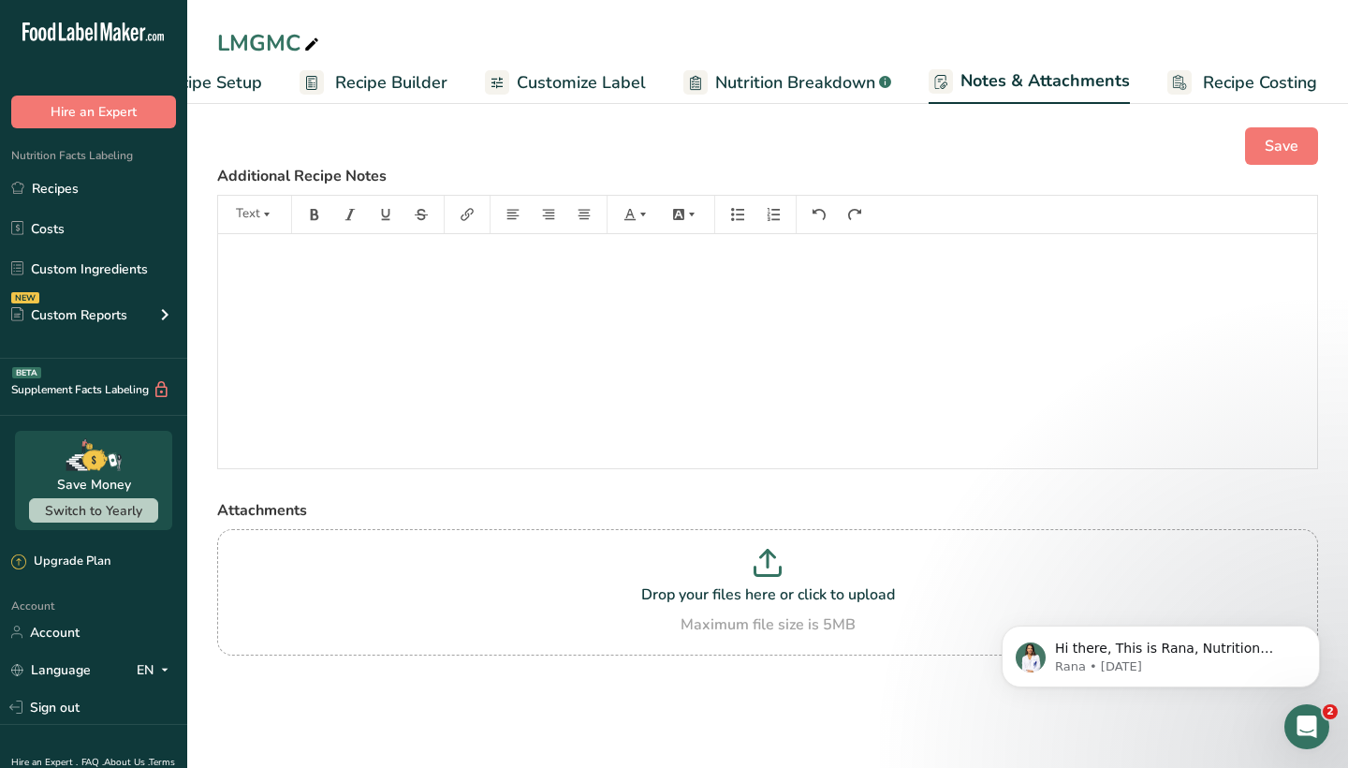
click at [1164, 71] on span "Recipe Costing" at bounding box center [1260, 82] width 114 height 25
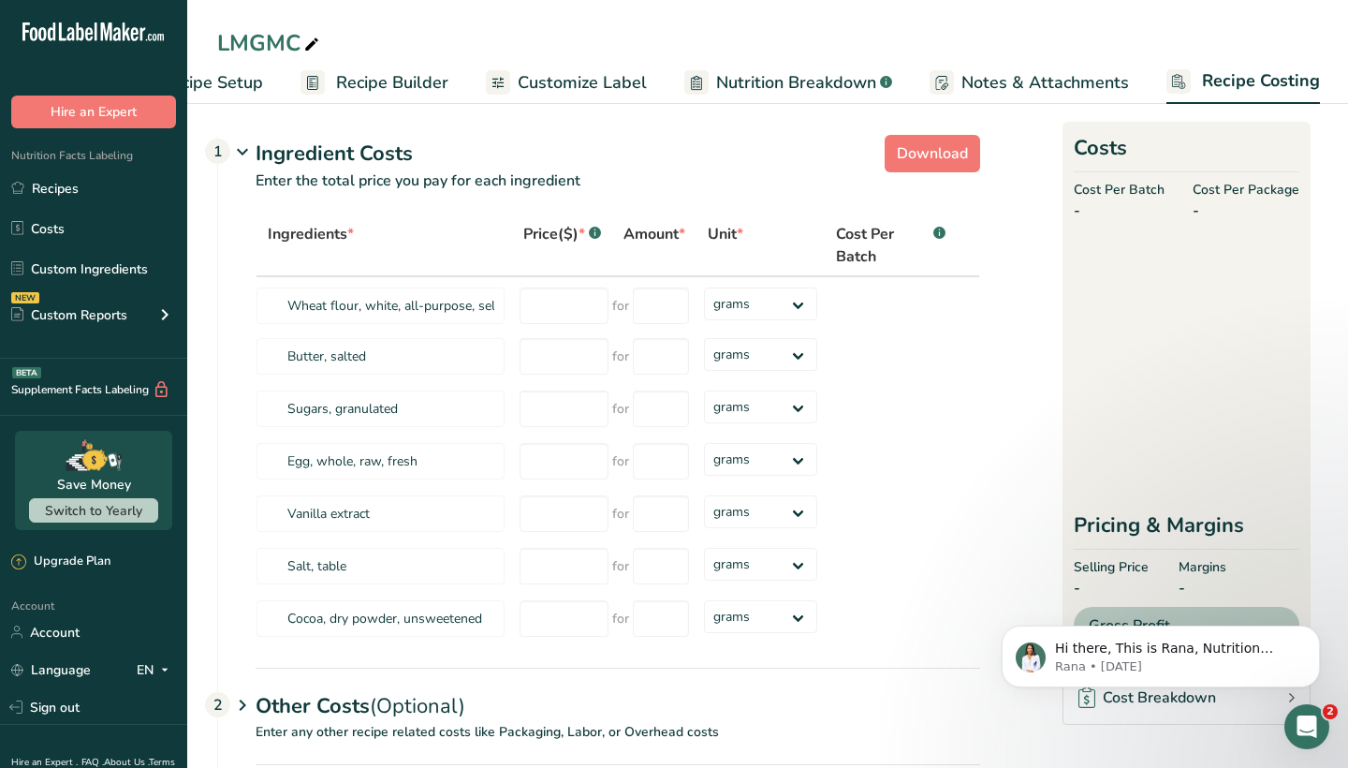
click at [392, 82] on span "Recipe Builder" at bounding box center [392, 82] width 112 height 25
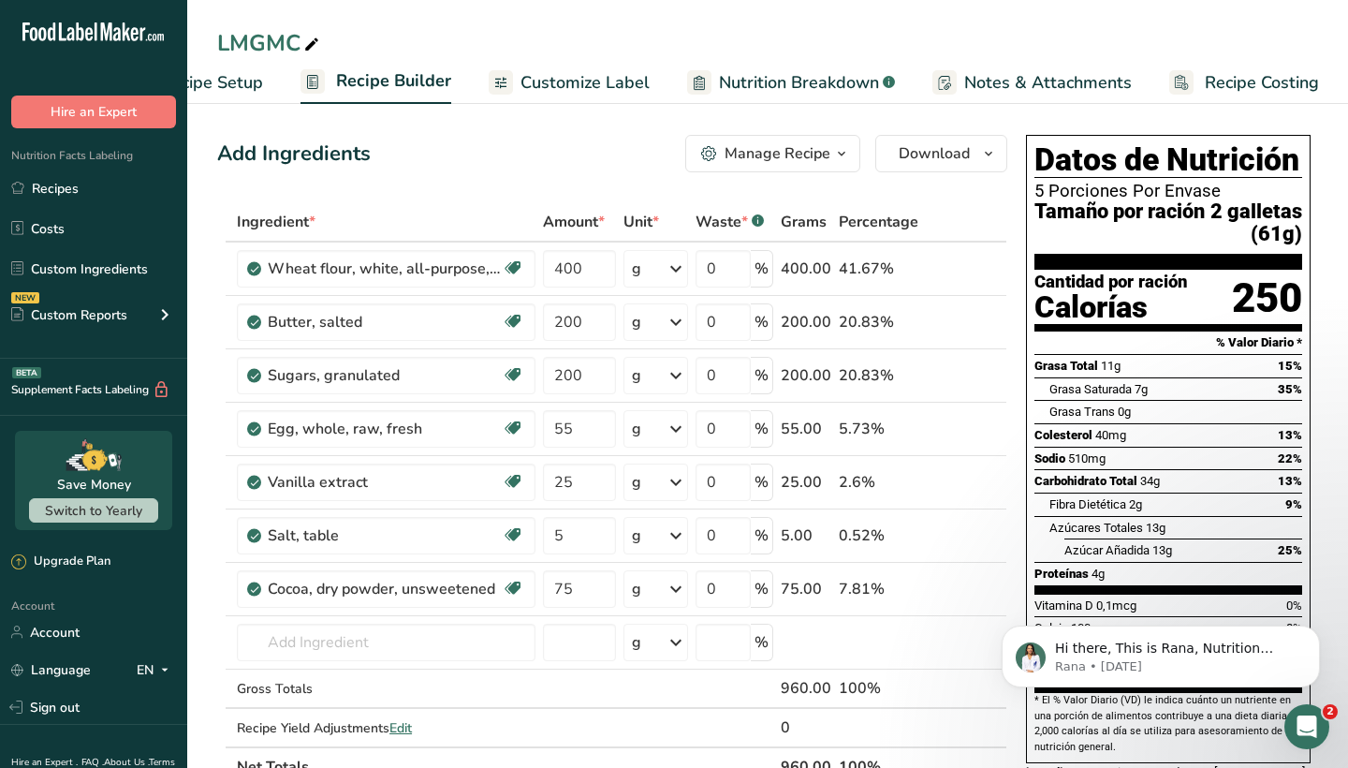
click at [837, 159] on icon "button" at bounding box center [841, 153] width 15 height 23
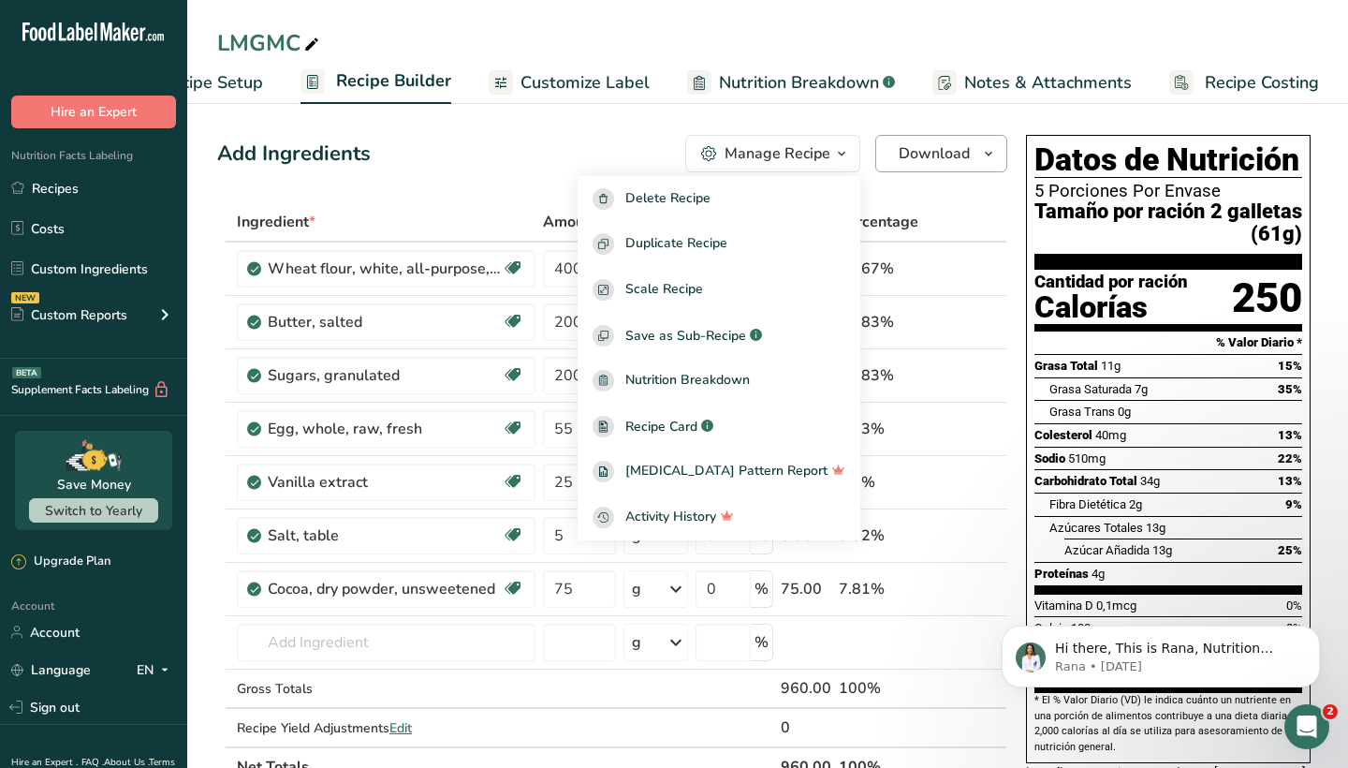
click at [916, 163] on span "Download" at bounding box center [934, 153] width 71 height 22
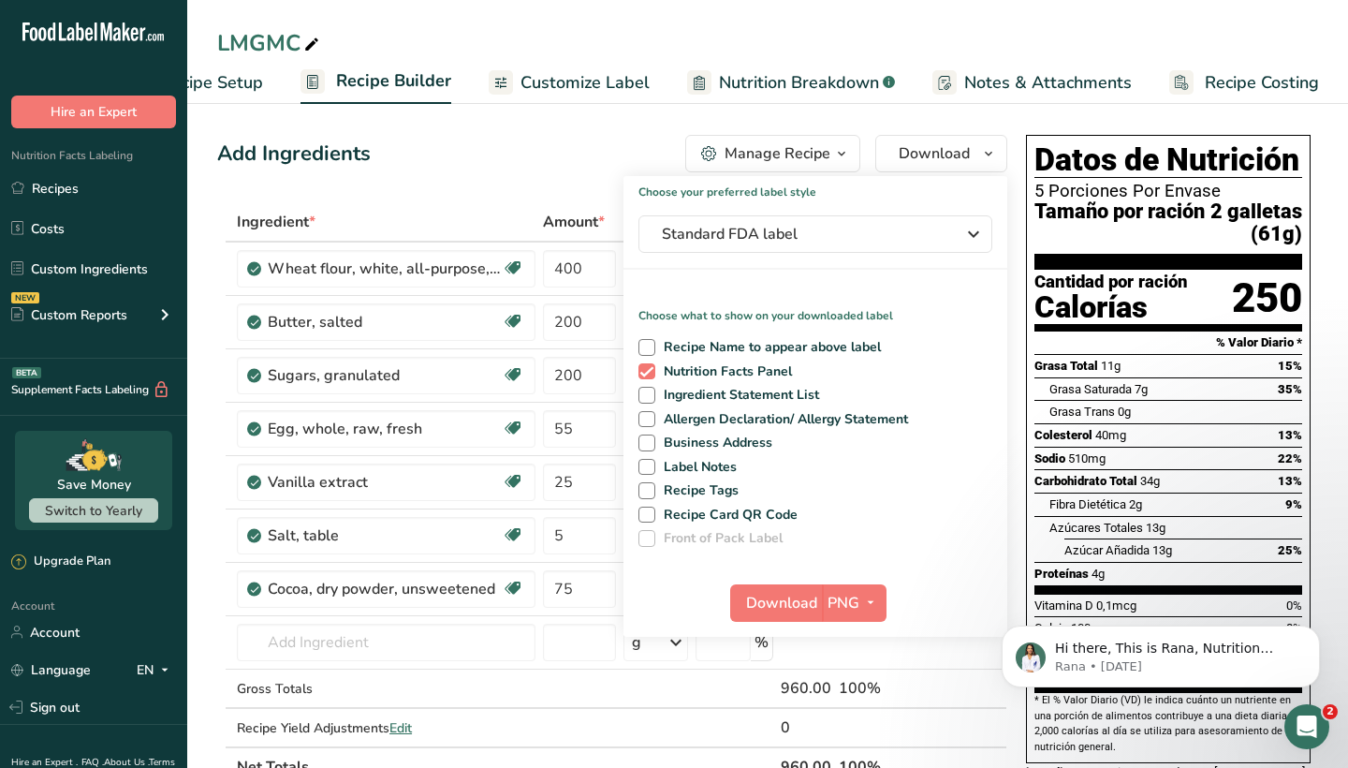
click at [754, 381] on div "Recipe Name to appear above label Nutrition Facts Panel Ingredient Statement Li…" at bounding box center [815, 438] width 384 height 215
click at [741, 369] on span "Nutrition Facts Panel" at bounding box center [724, 371] width 138 height 17
click at [651, 369] on input "Nutrition Facts Panel" at bounding box center [644, 371] width 12 height 12
click at [741, 369] on span "Nutrition Facts Panel" at bounding box center [724, 371] width 138 height 17
click at [651, 369] on input "Nutrition Facts Panel" at bounding box center [644, 371] width 12 height 12
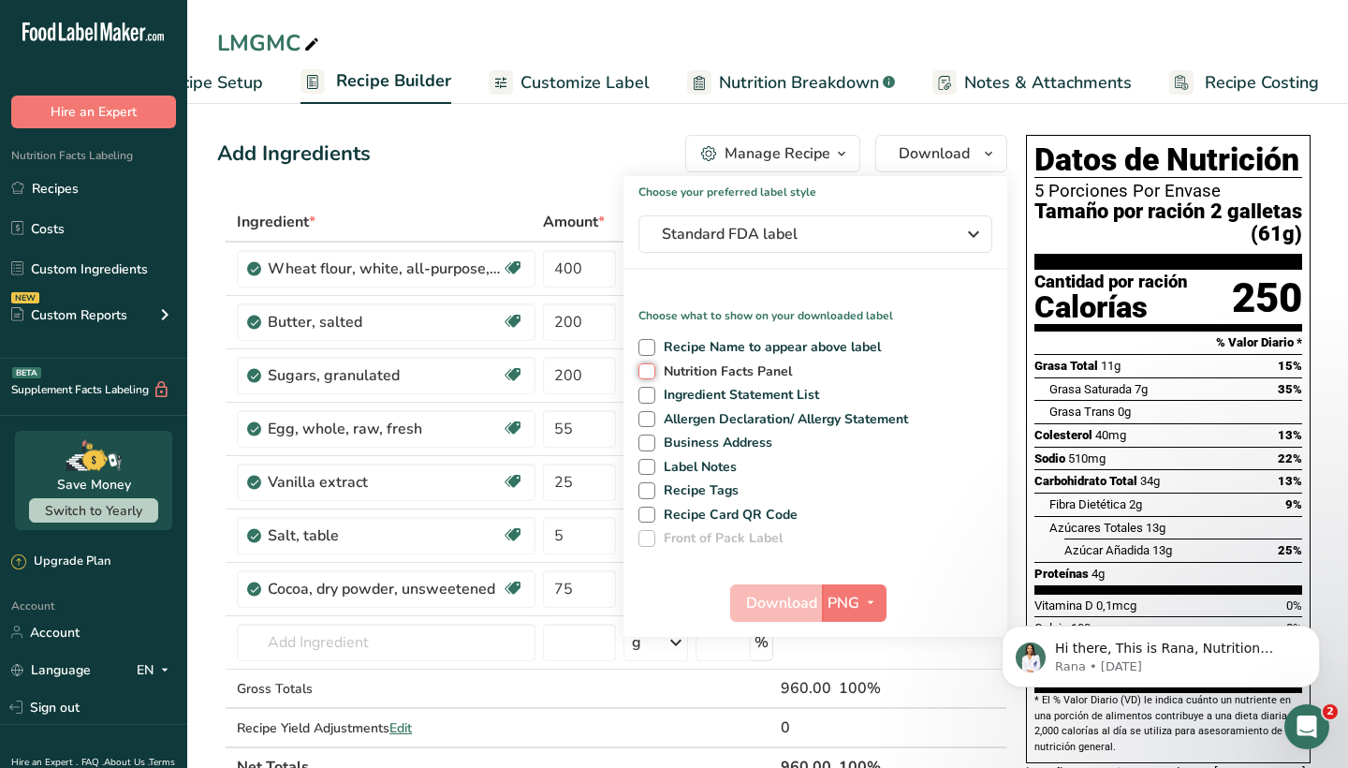
checkbox input "true"
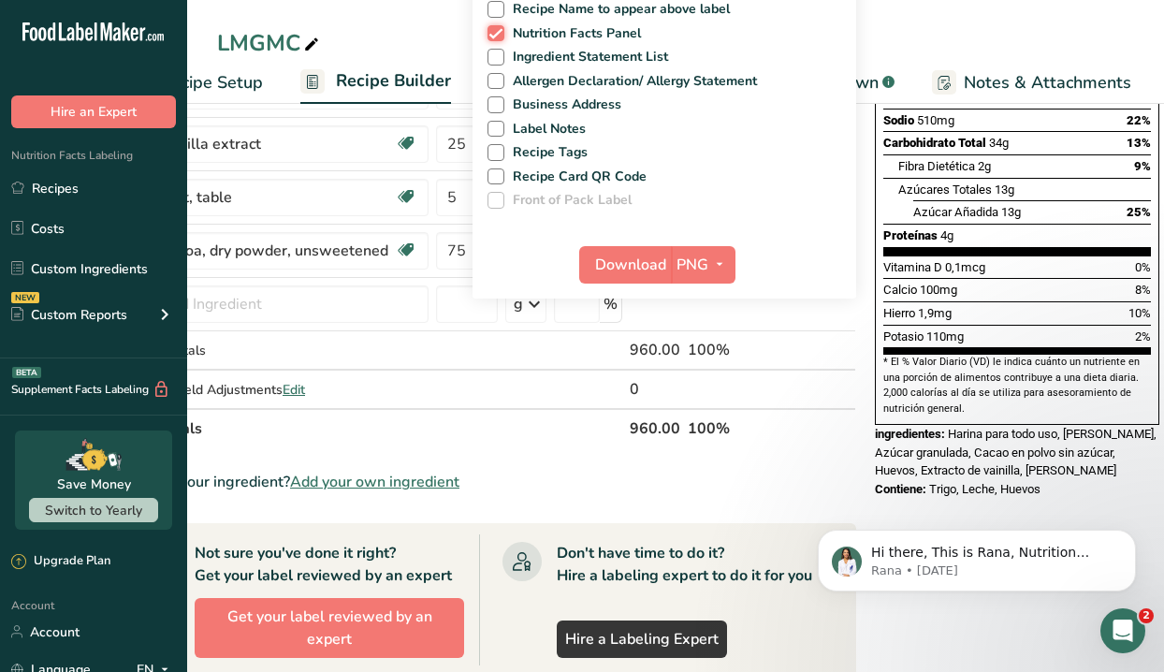
scroll to position [260, 0]
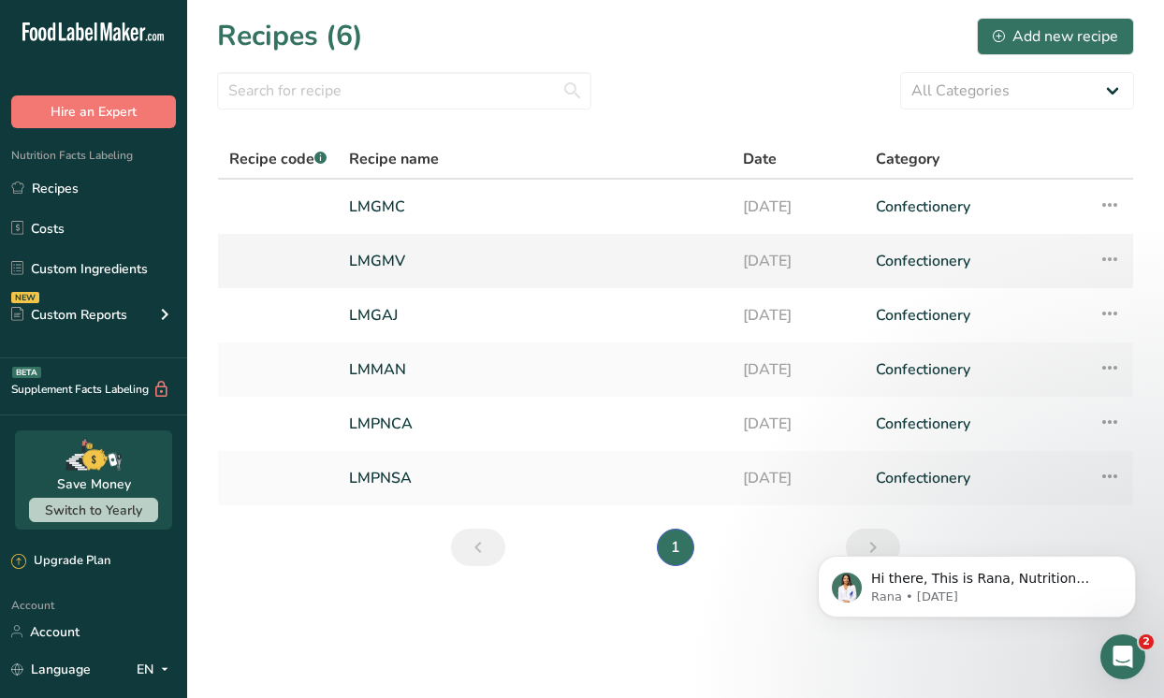
click at [419, 263] on link "LMGMV" at bounding box center [535, 261] width 372 height 39
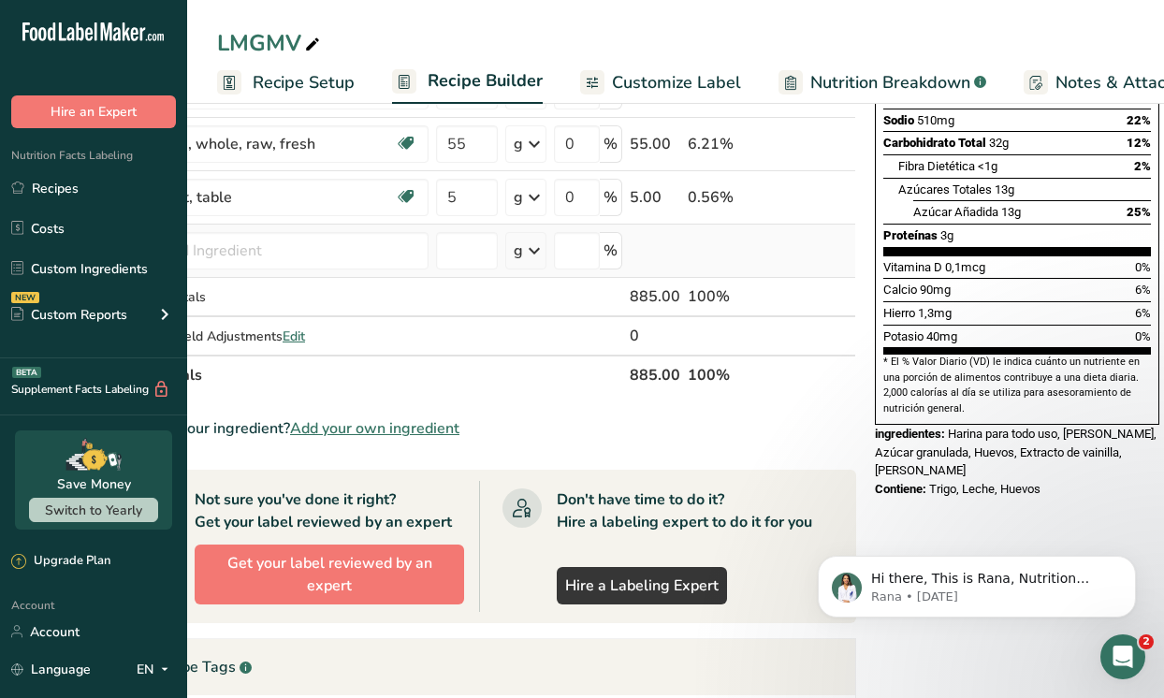
scroll to position [340, 0]
